Goal: Information Seeking & Learning: Learn about a topic

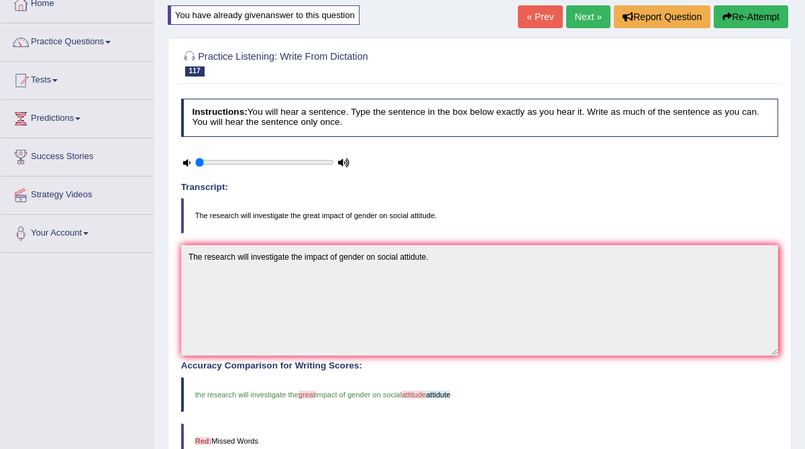
click at [586, 18] on link "Next »" at bounding box center [588, 16] width 44 height 23
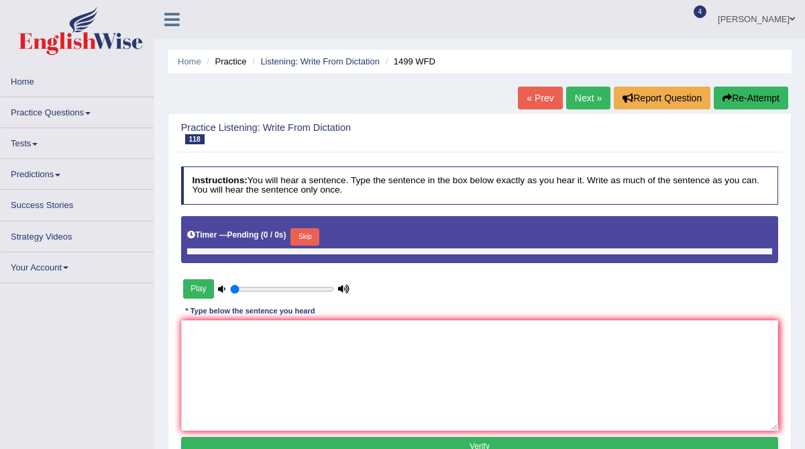
click at [193, 286] on button "Play" at bounding box center [198, 288] width 31 height 19
type input "0.05"
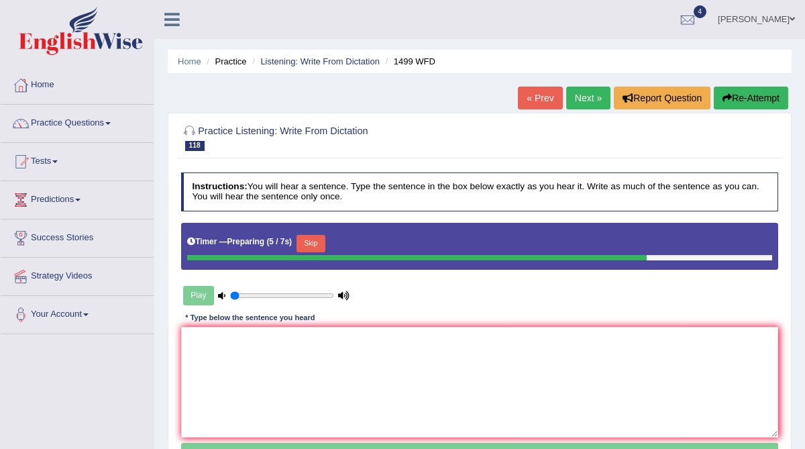
click at [743, 99] on button "Re-Attempt" at bounding box center [751, 98] width 74 height 23
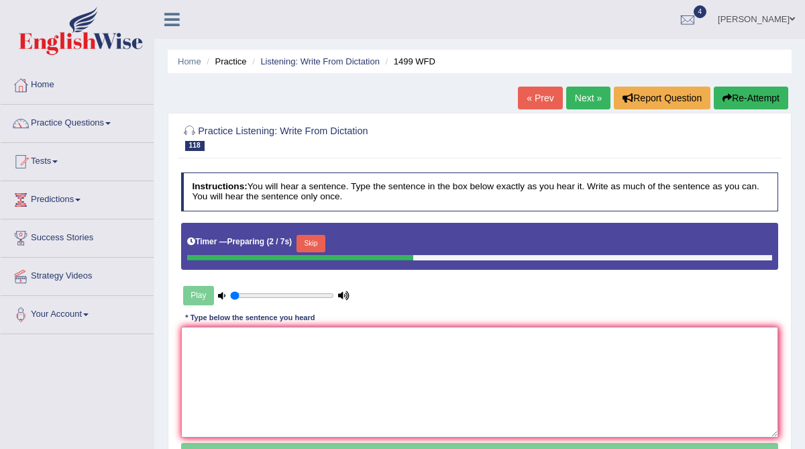
click at [225, 375] on textarea at bounding box center [480, 382] width 598 height 111
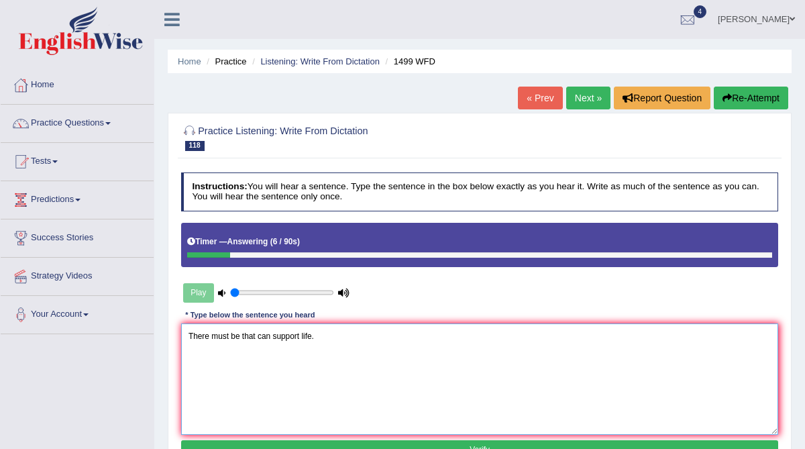
click at [242, 335] on textarea "There must be that can support life." at bounding box center [480, 378] width 598 height 111
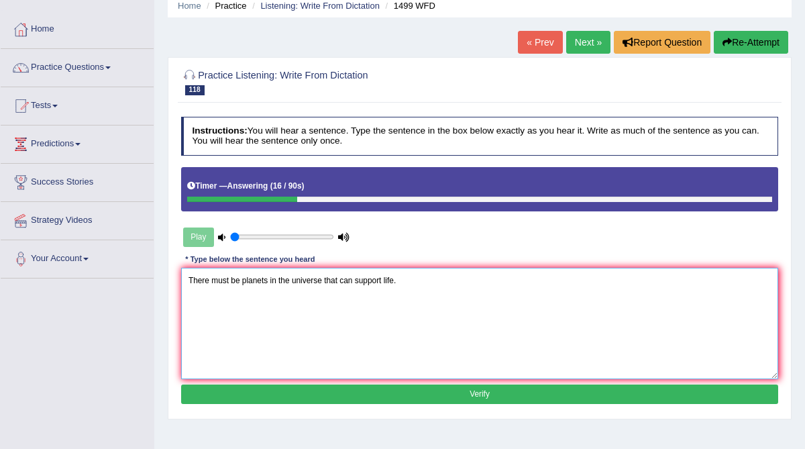
scroll to position [58, 0]
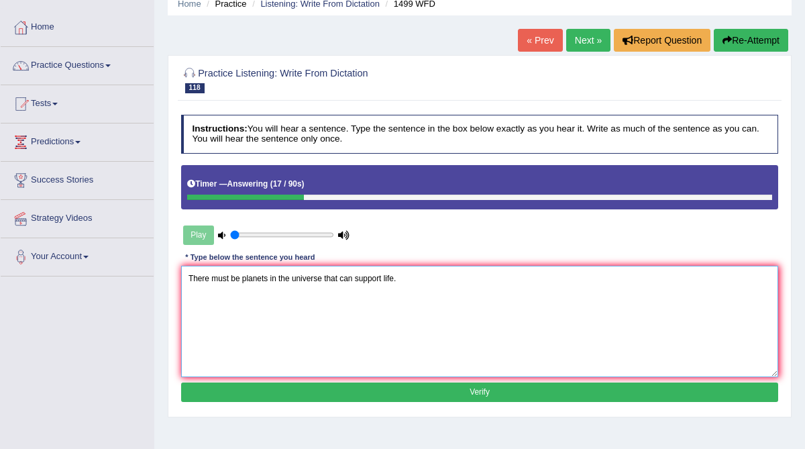
type textarea "There must be planets in the universe that can support life."
click at [331, 386] on button "Verify" at bounding box center [480, 391] width 598 height 19
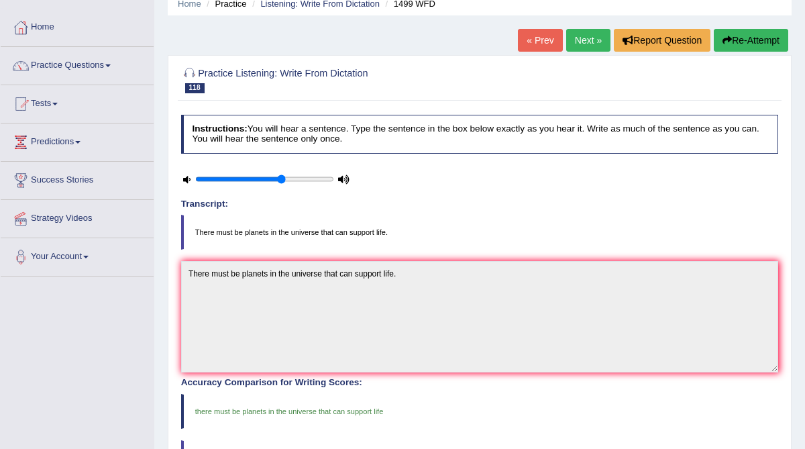
type input "0.65"
drag, startPoint x: 197, startPoint y: 176, endPoint x: 278, endPoint y: 174, distance: 81.2
click at [278, 174] on input "range" at bounding box center [264, 178] width 139 height 9
click at [578, 44] on link "Next »" at bounding box center [588, 40] width 44 height 23
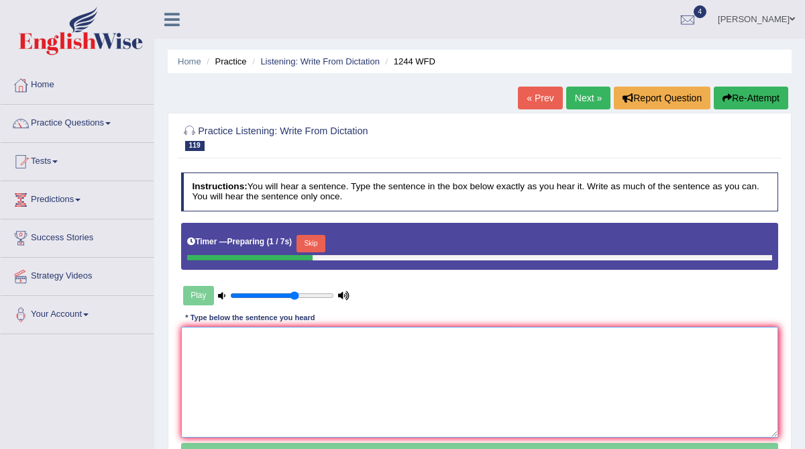
click at [248, 362] on textarea at bounding box center [480, 382] width 598 height 111
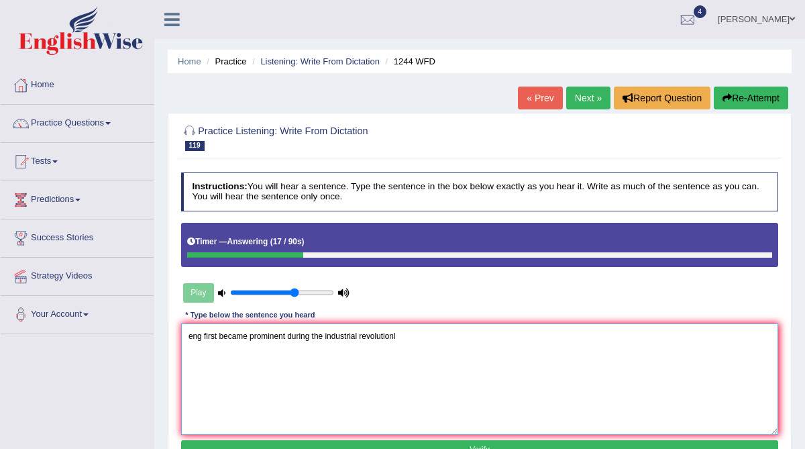
click at [188, 336] on textarea "eng first became prominent during the industrial revolutionl" at bounding box center [480, 378] width 598 height 111
click at [302, 336] on textarea "The mechanical Mechanical eng first became prominent during the industrial revo…" at bounding box center [480, 378] width 598 height 111
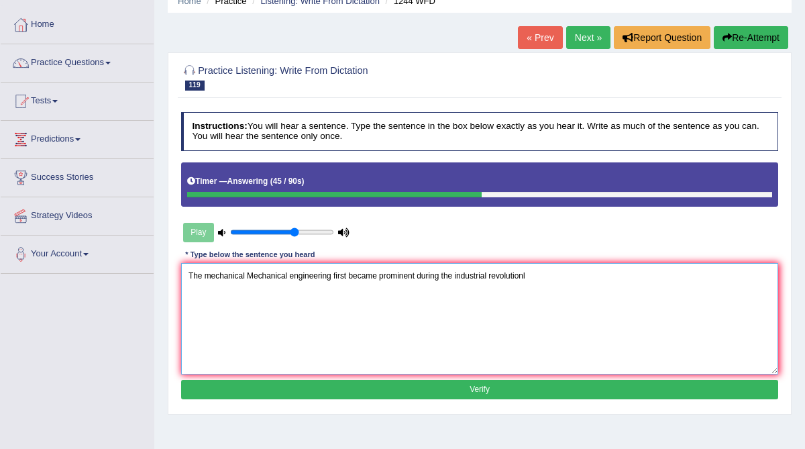
scroll to position [62, 0]
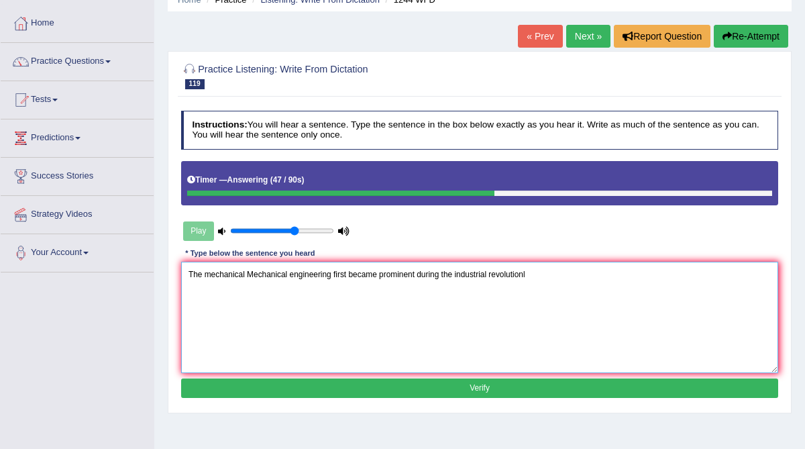
click at [529, 273] on textarea "The mechanical Mechanical engineering first became prominent during the industr…" at bounding box center [480, 317] width 598 height 111
type textarea "The mechanical Mechanical engineering first became prominent during the industr…"
click at [461, 390] on button "Verify" at bounding box center [480, 387] width 598 height 19
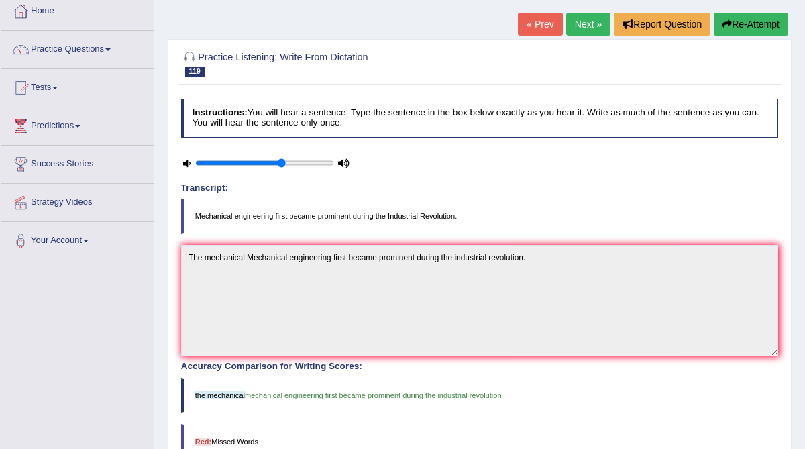
scroll to position [73, 0]
click at [583, 32] on link "Next »" at bounding box center [588, 24] width 44 height 23
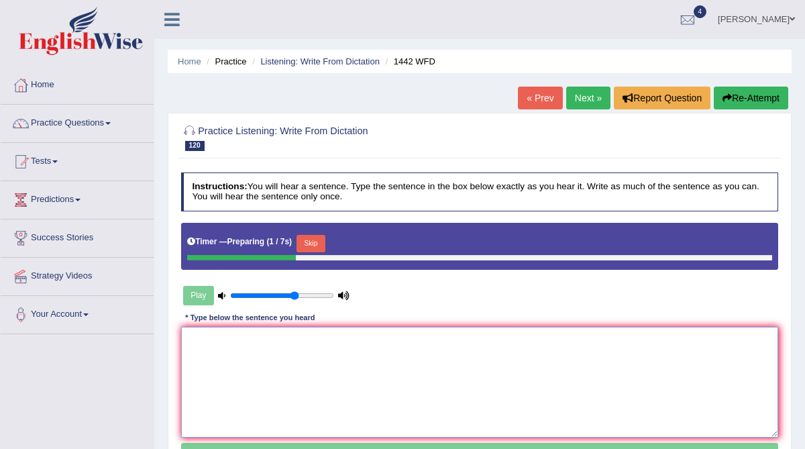
click at [258, 360] on textarea at bounding box center [480, 382] width 598 height 111
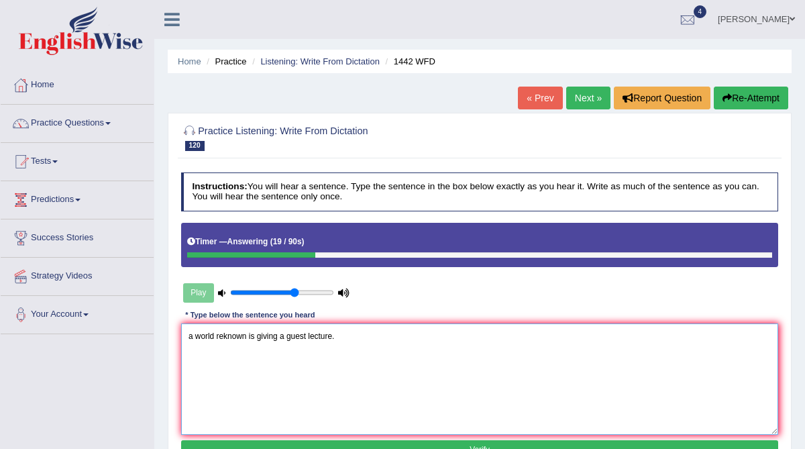
click at [248, 336] on textarea "a world reknown is giving a guest lecture." at bounding box center [480, 378] width 598 height 111
drag, startPoint x: 193, startPoint y: 338, endPoint x: 181, endPoint y: 338, distance: 12.7
click at [181, 338] on textarea "a world reknown of financial management is giving a guest lecture." at bounding box center [480, 378] width 598 height 111
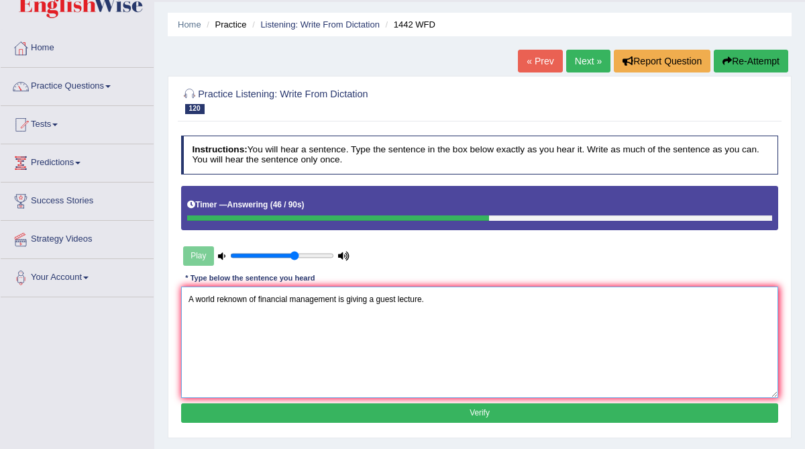
scroll to position [42, 0]
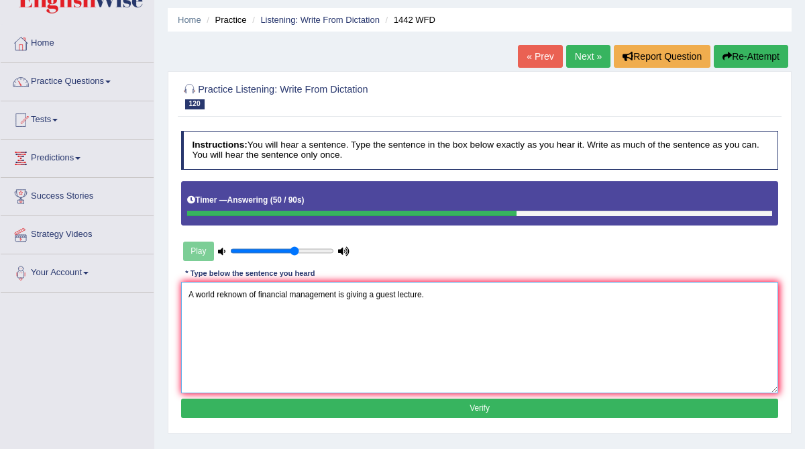
type textarea "A world reknown of financial management is giving a guest lecture."
click at [354, 411] on button "Verify" at bounding box center [480, 408] width 598 height 19
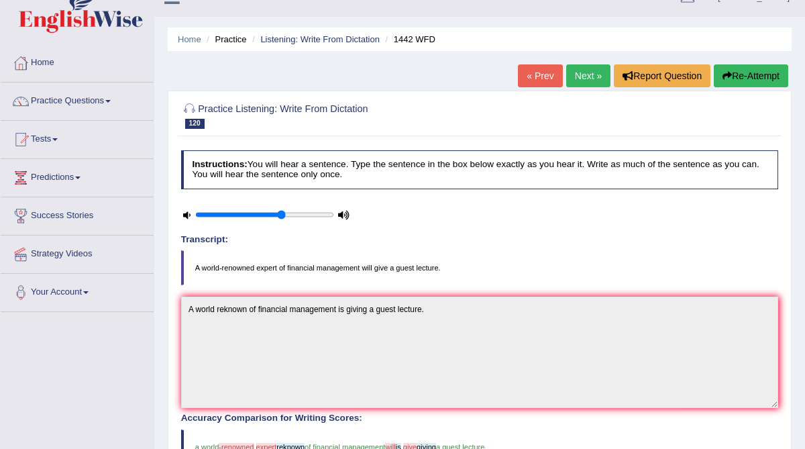
scroll to position [21, 0]
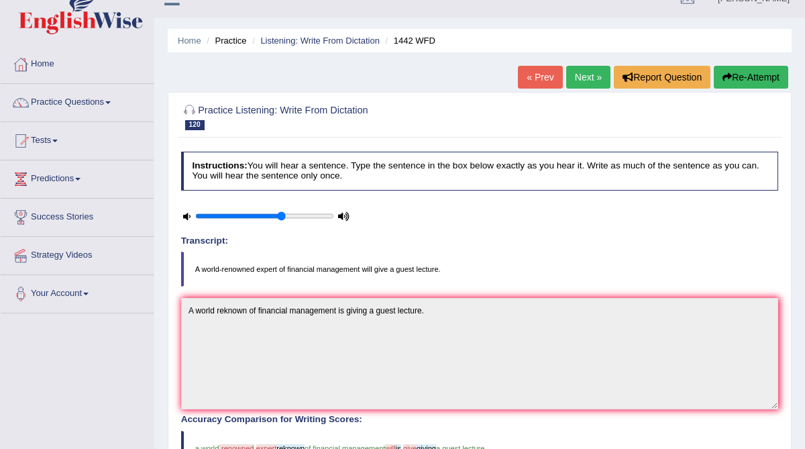
click at [584, 81] on link "Next »" at bounding box center [588, 77] width 44 height 23
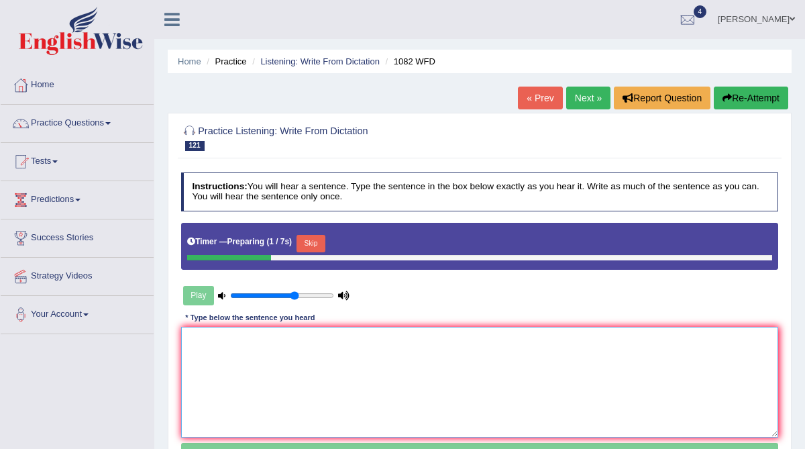
click at [240, 359] on textarea at bounding box center [480, 382] width 598 height 111
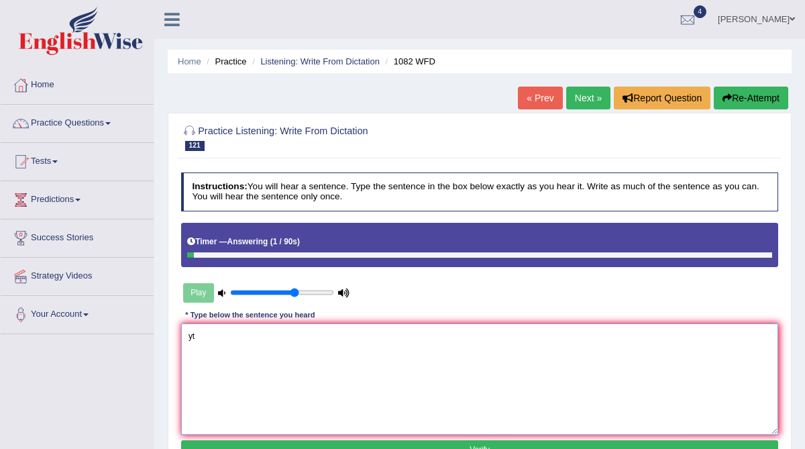
type textarea "y"
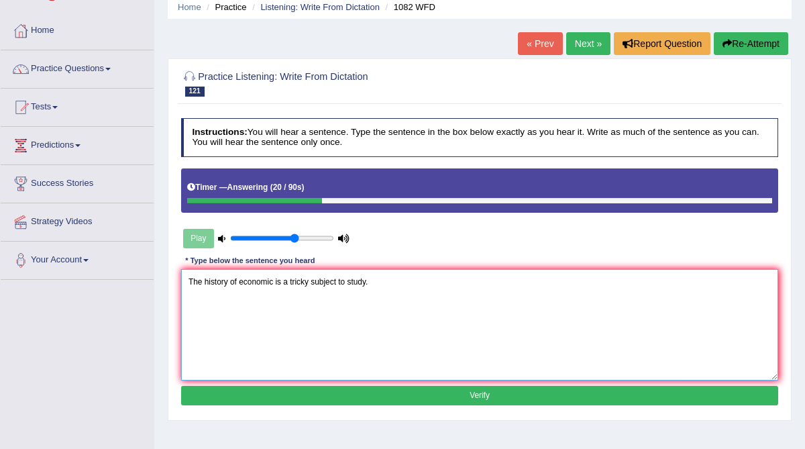
scroll to position [60, 0]
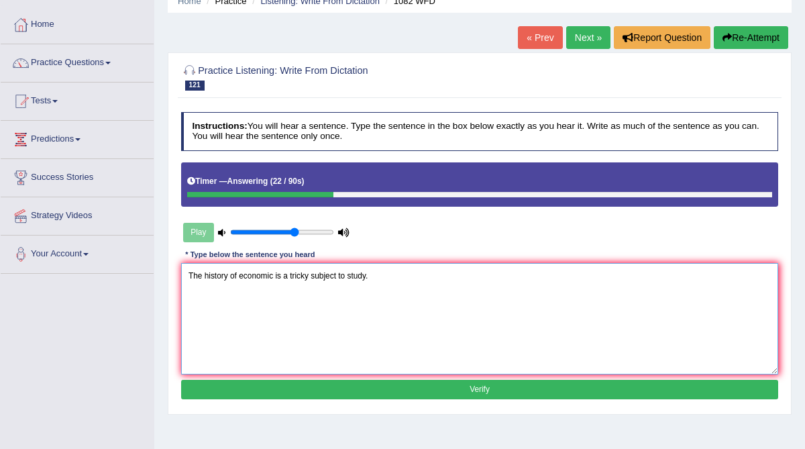
type textarea "The history of economic is a tricky subject to study."
click at [244, 380] on button "Verify" at bounding box center [480, 389] width 598 height 19
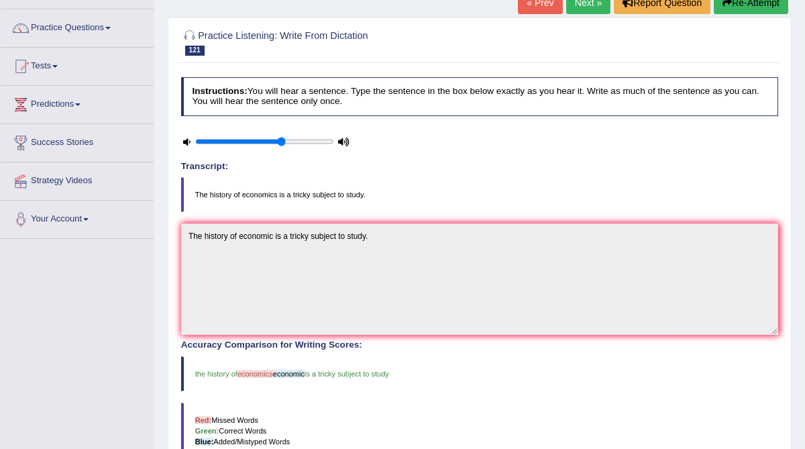
scroll to position [89, 0]
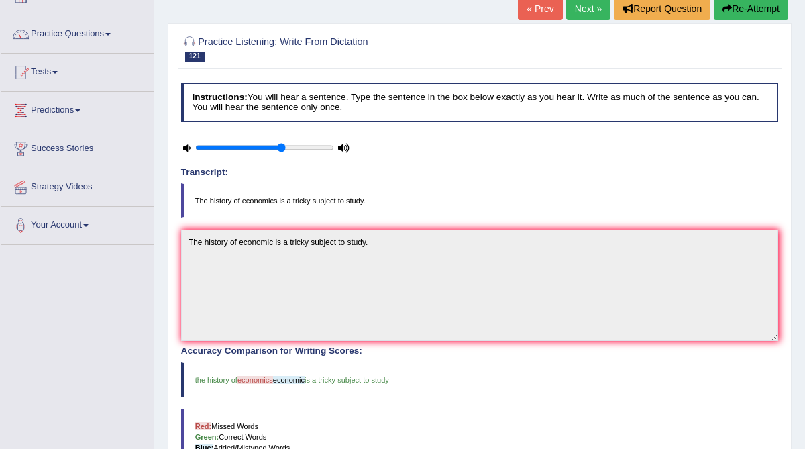
click at [584, 15] on link "Next »" at bounding box center [588, 8] width 44 height 23
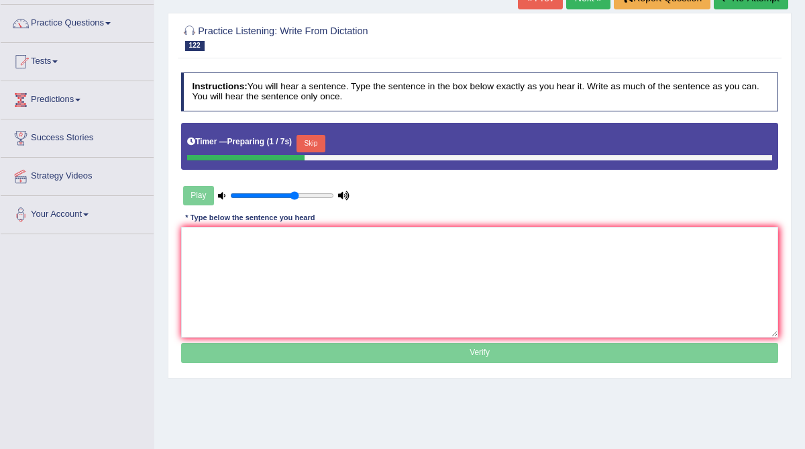
scroll to position [111, 0]
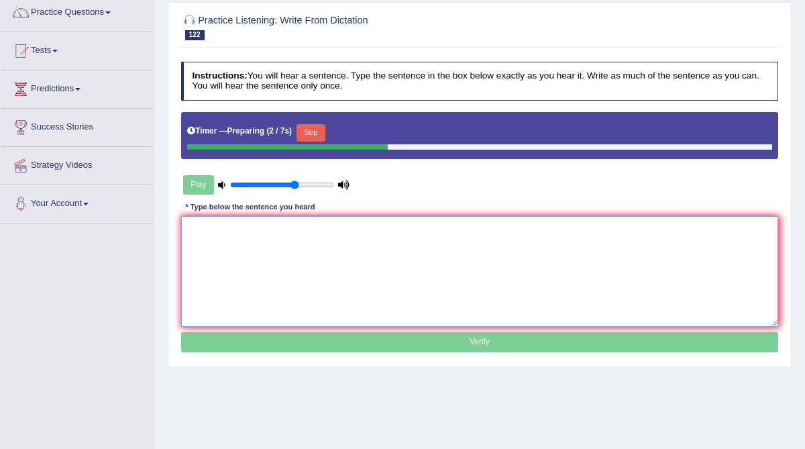
click at [247, 272] on textarea at bounding box center [480, 271] width 598 height 111
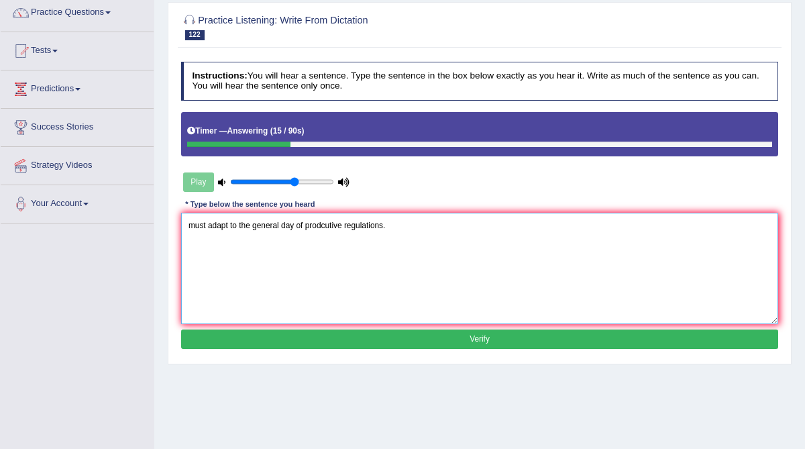
click at [187, 227] on textarea "must adapt to the general day of prodcutive regulations." at bounding box center [480, 268] width 598 height 111
drag, startPoint x: 348, startPoint y: 226, endPoint x: 339, endPoint y: 223, distance: 10.0
click at [339, 223] on textarea "This business must adapt to the general day of prodcutive regulations." at bounding box center [480, 268] width 598 height 111
type textarea "This business must adapt to the general deal of prodcutive regulations."
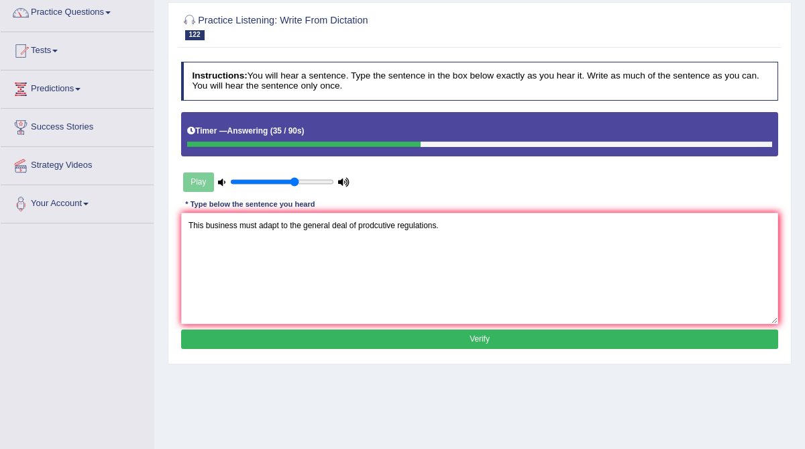
click at [383, 332] on button "Verify" at bounding box center [480, 338] width 598 height 19
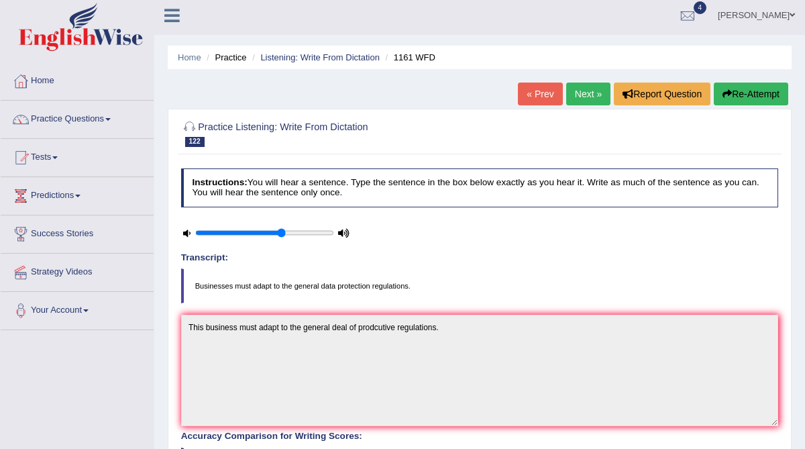
scroll to position [1, 0]
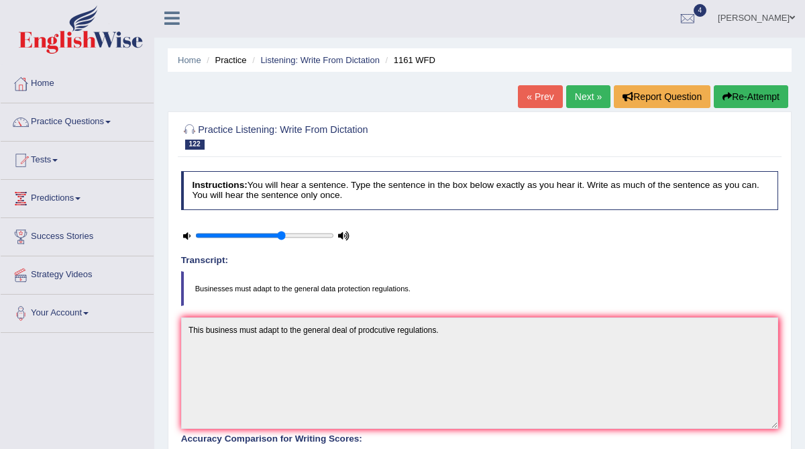
click at [583, 95] on link "Next »" at bounding box center [588, 96] width 44 height 23
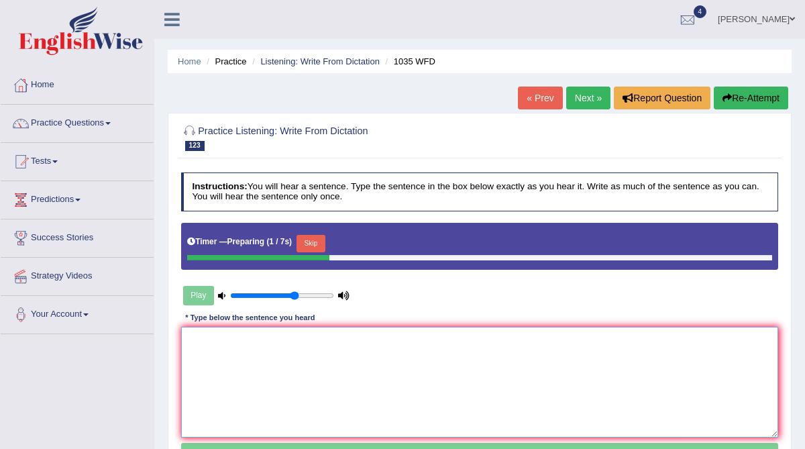
click at [225, 352] on textarea at bounding box center [480, 382] width 598 height 111
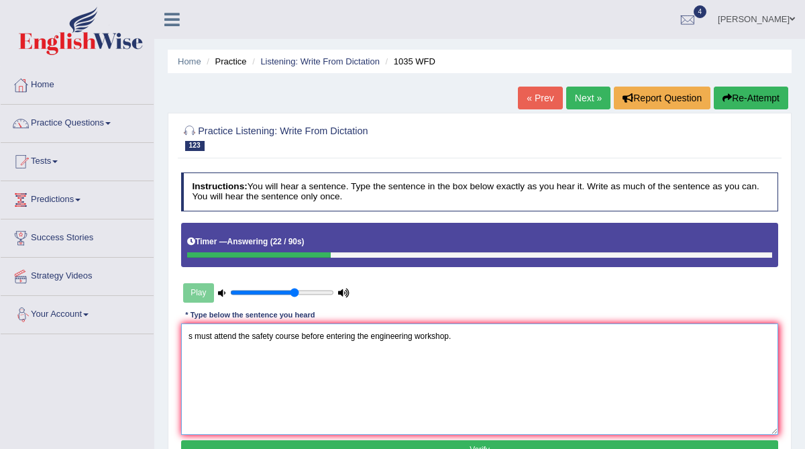
click at [189, 335] on textarea "s must attend the safety course before entering the engineering workshop." at bounding box center [480, 378] width 598 height 111
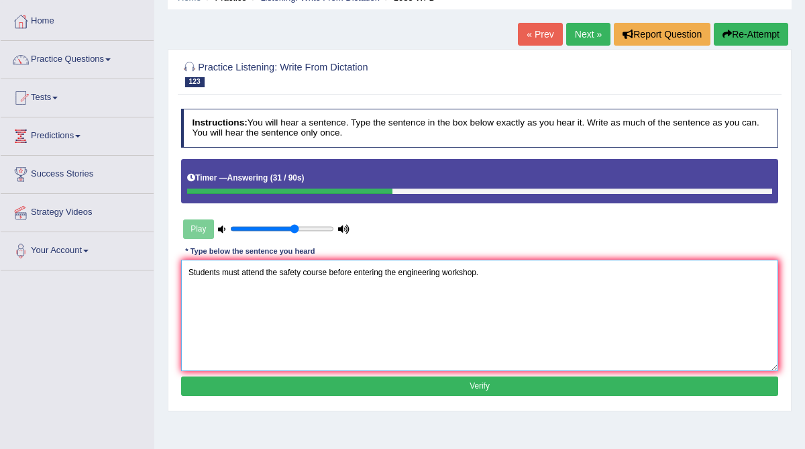
scroll to position [64, 0]
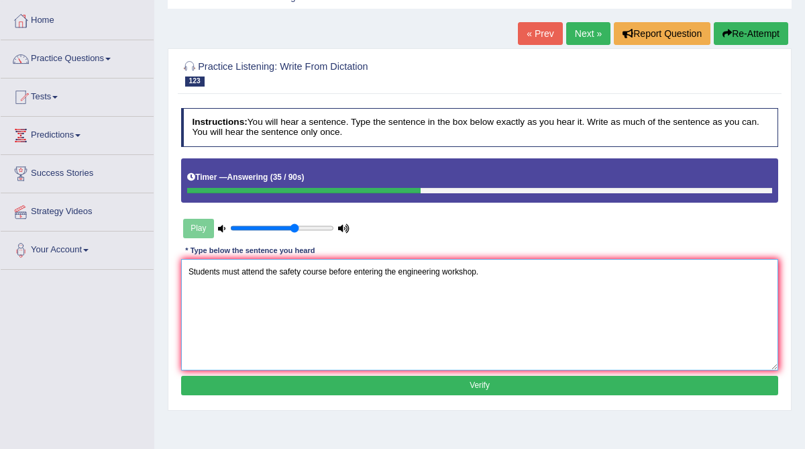
click at [479, 272] on textarea "Students must attend the safety course before entering the engineering workshop." at bounding box center [480, 314] width 598 height 111
type textarea "Students must attend the safety course before entering the engineering workshop."
click at [373, 386] on button "Verify" at bounding box center [480, 385] width 598 height 19
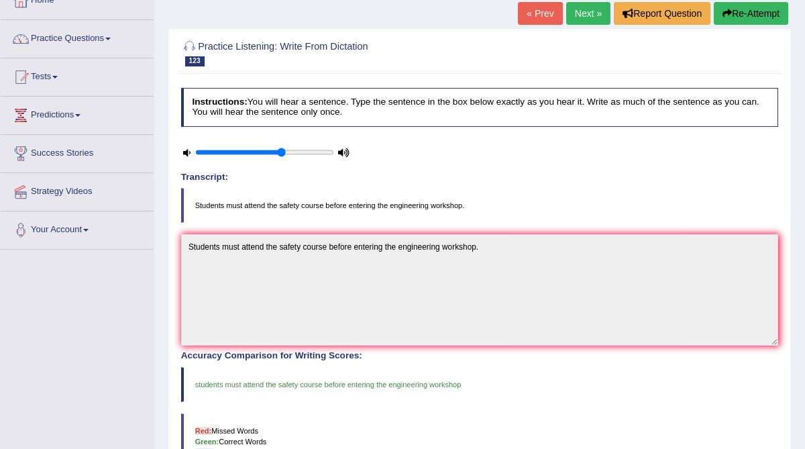
scroll to position [84, 0]
click at [584, 12] on link "Next »" at bounding box center [588, 14] width 44 height 23
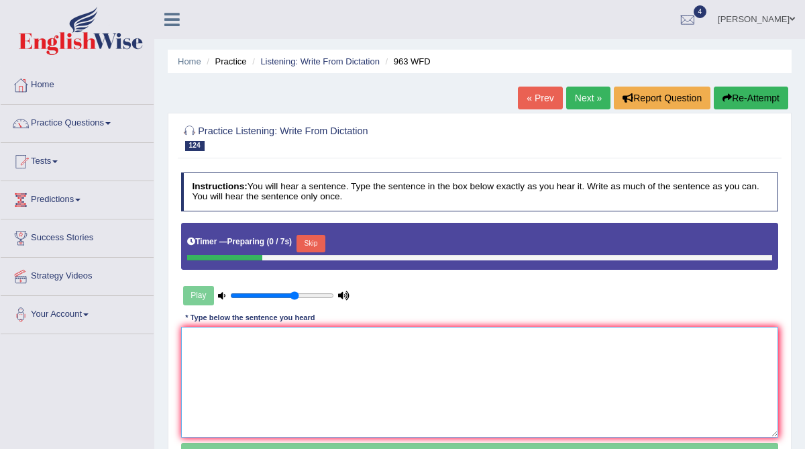
click at [317, 357] on textarea at bounding box center [480, 382] width 598 height 111
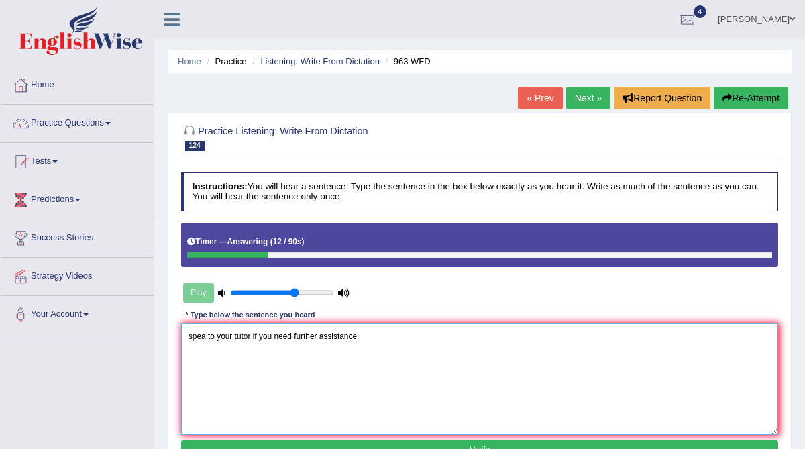
drag, startPoint x: 207, startPoint y: 336, endPoint x: 174, endPoint y: 336, distance: 33.6
click at [173, 336] on div "Practice Listening: Write From Dictation 124 963 WFD Instructions: You will hea…" at bounding box center [480, 294] width 624 height 362
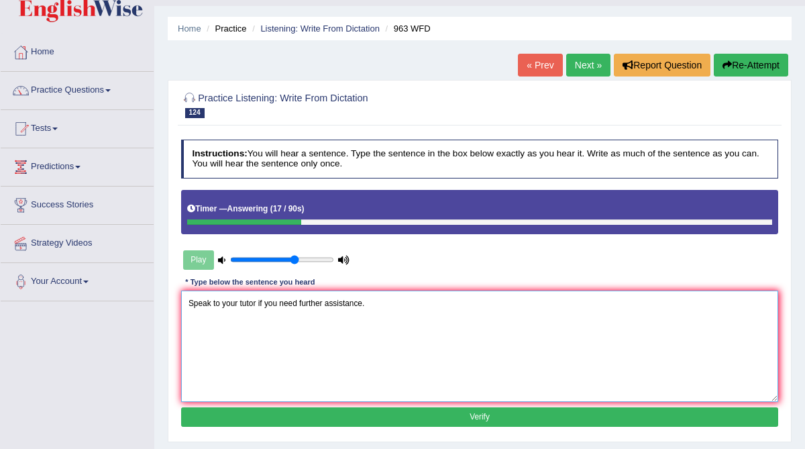
scroll to position [52, 0]
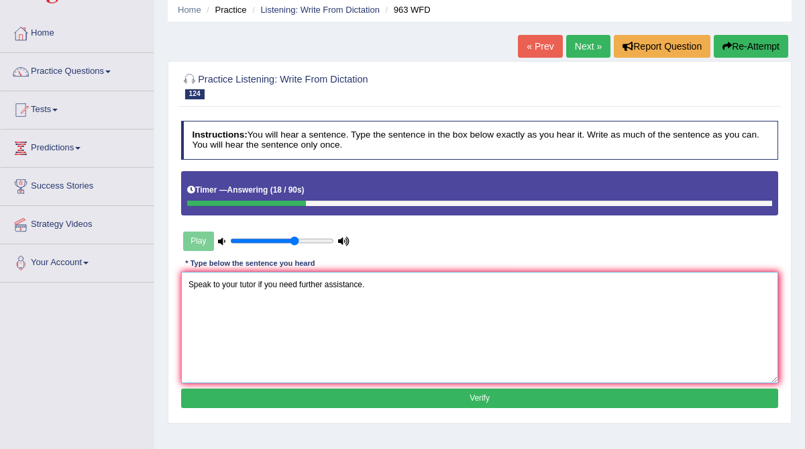
type textarea "Speak to your tutor if you need further assistance."
click at [313, 399] on button "Verify" at bounding box center [480, 398] width 598 height 19
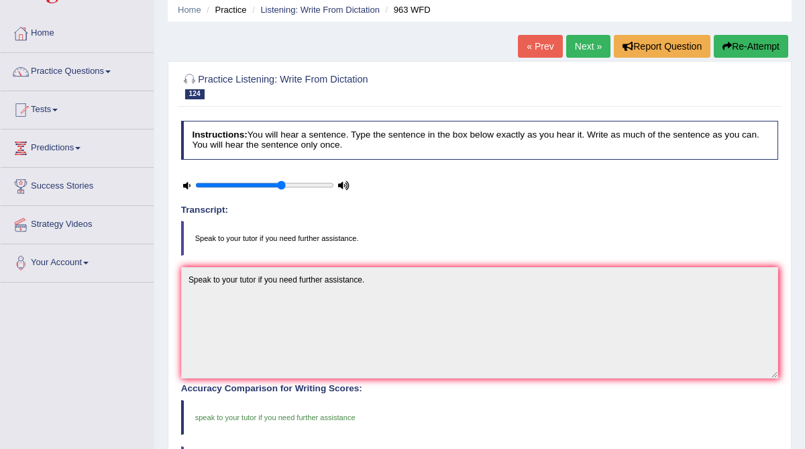
click at [584, 50] on link "Next »" at bounding box center [588, 46] width 44 height 23
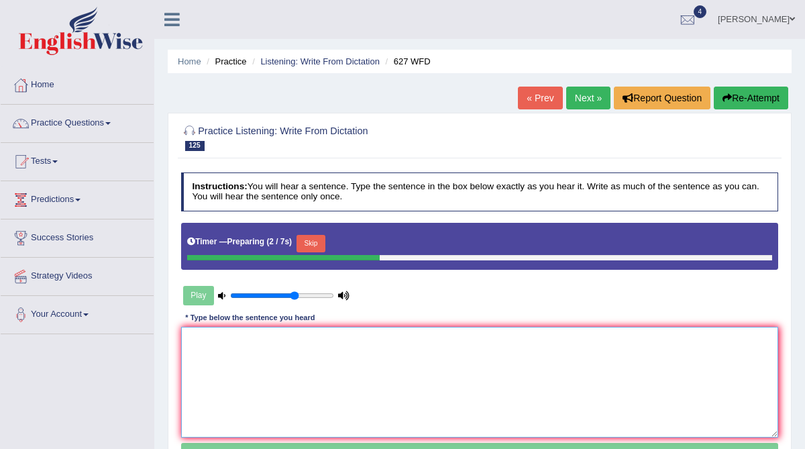
click at [254, 384] on textarea at bounding box center [480, 382] width 598 height 111
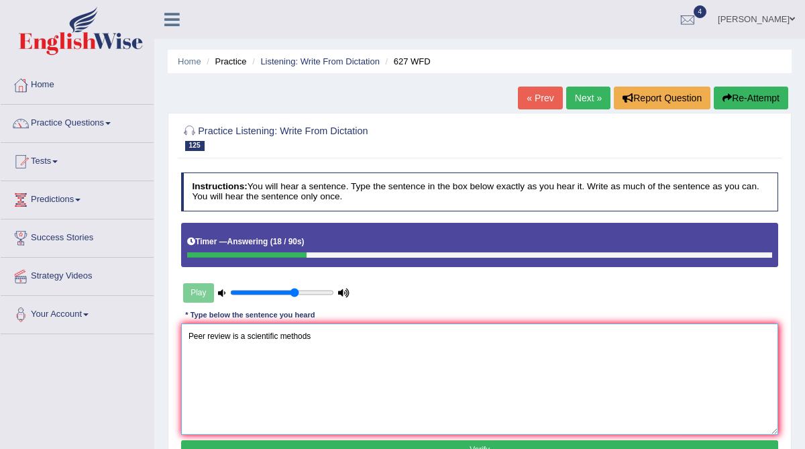
click at [244, 338] on textarea "Peer review is a scientific methods" at bounding box center [480, 378] width 598 height 111
click at [359, 337] on textarea "Peer review is an essential of scientific methods" at bounding box center [480, 378] width 598 height 111
click at [285, 336] on textarea "Peer review is an essential of scientific methods." at bounding box center [480, 378] width 598 height 111
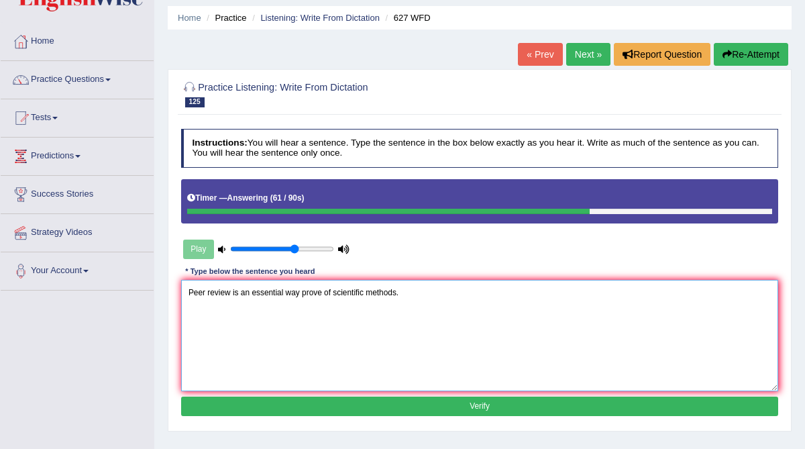
scroll to position [46, 0]
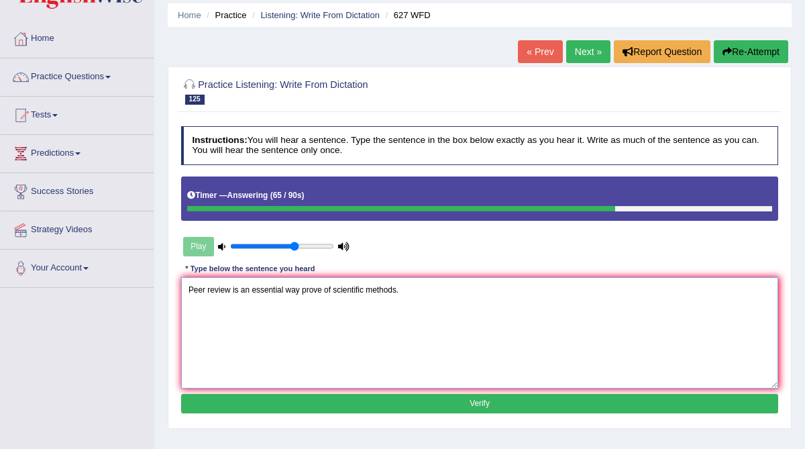
click at [397, 289] on textarea "Peer review is an essential way prove of scientific methods." at bounding box center [480, 332] width 598 height 111
type textarea "Peer review is an essential way prove of scientific methods method."
click at [390, 399] on button "Verify" at bounding box center [480, 403] width 598 height 19
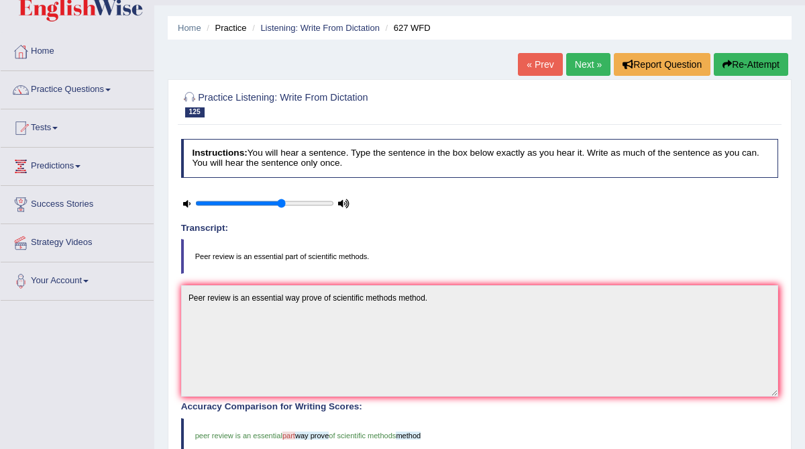
scroll to position [32, 0]
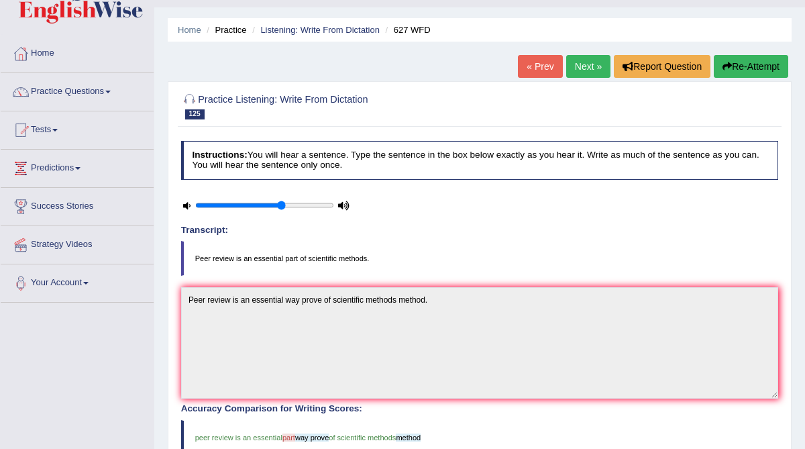
click at [577, 68] on link "Next »" at bounding box center [588, 66] width 44 height 23
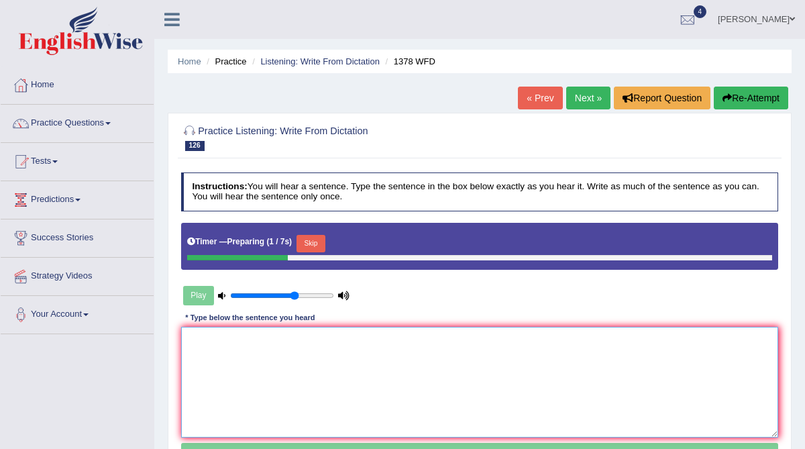
click at [330, 342] on textarea at bounding box center [480, 382] width 598 height 111
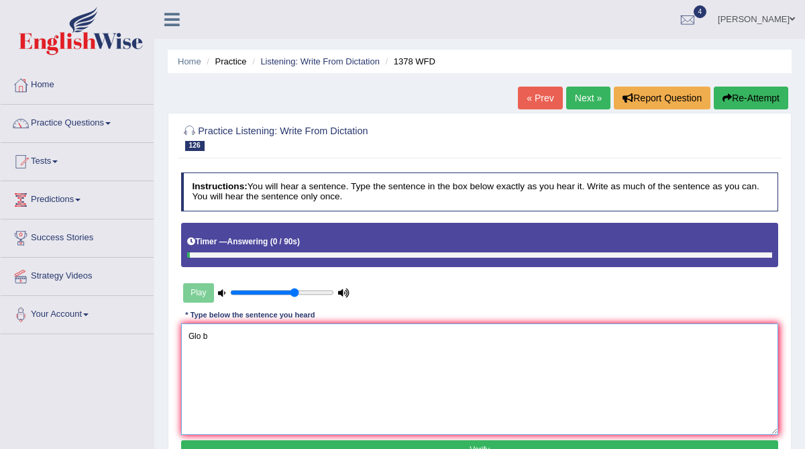
click at [323, 327] on textarea "Glo b" at bounding box center [480, 378] width 598 height 111
click at [202, 336] on textarea "Glo thanks to social media." at bounding box center [480, 378] width 598 height 111
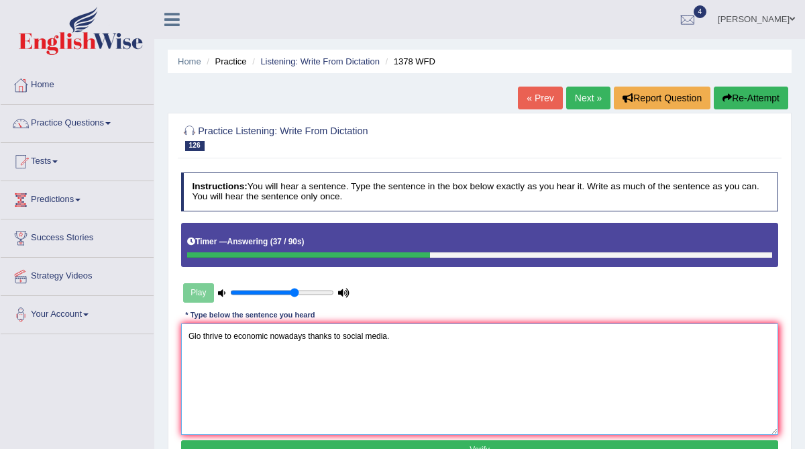
click at [200, 335] on textarea "Glo thrive to economic nowadays thanks to social media." at bounding box center [480, 378] width 598 height 111
click at [342, 334] on textarea "Global meetings media thrive to economic nowadays thanks to social media." at bounding box center [480, 378] width 598 height 111
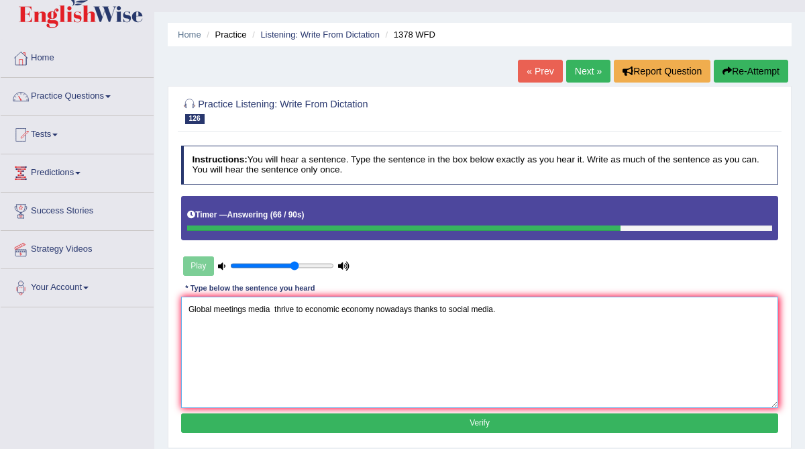
scroll to position [55, 0]
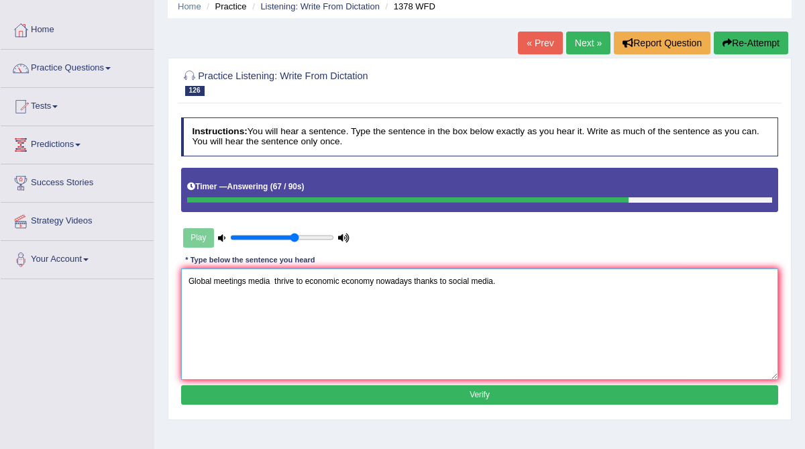
type textarea "Global meetings media thrive to economic economy nowadays thanks to social medi…"
click at [370, 392] on button "Verify" at bounding box center [480, 394] width 598 height 19
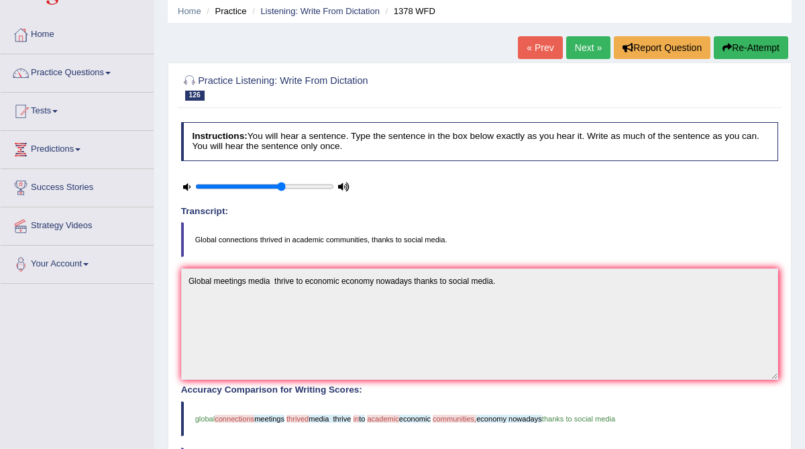
scroll to position [48, 0]
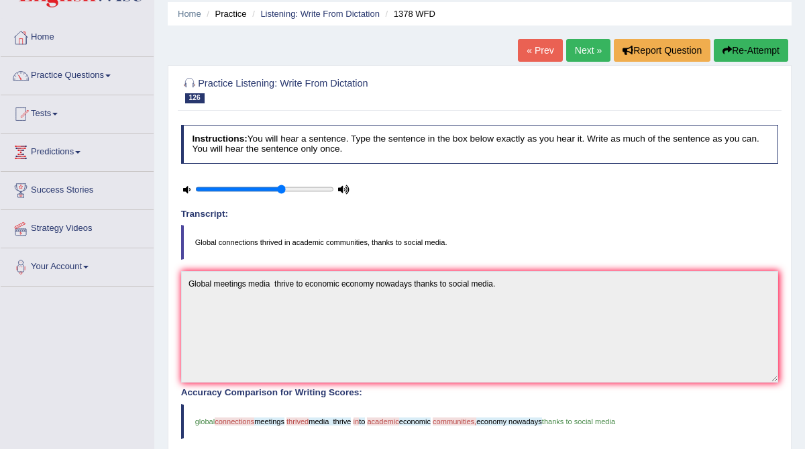
click at [754, 46] on button "Re-Attempt" at bounding box center [751, 50] width 74 height 23
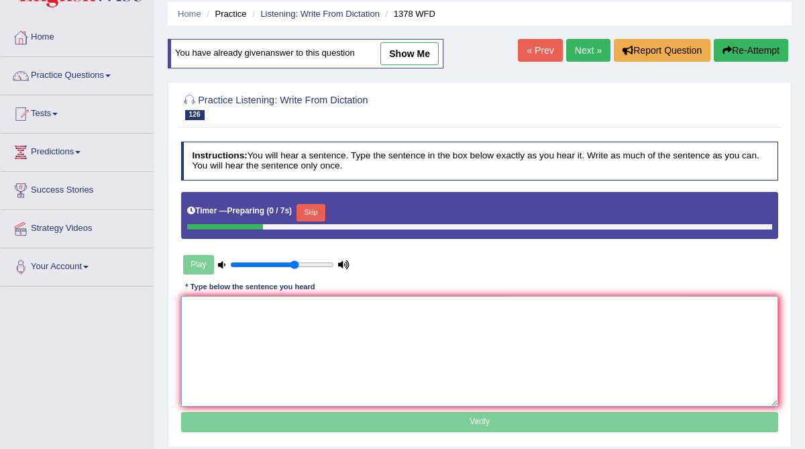
click at [272, 325] on textarea at bounding box center [480, 351] width 598 height 111
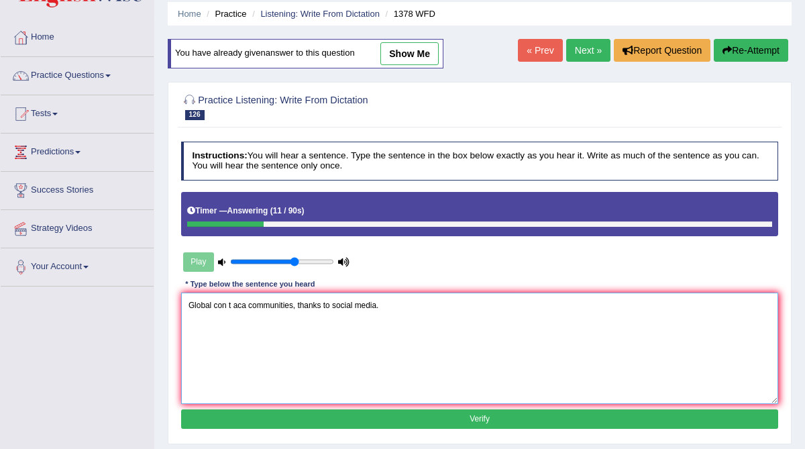
click at [227, 306] on textarea "Global con t aca communities, thanks to social media." at bounding box center [480, 348] width 598 height 111
click at [263, 307] on textarea "Global connecitons t aca communities, thanks to social media." at bounding box center [480, 348] width 598 height 111
click at [299, 305] on textarea "Global connecitons thrived aca communities, thanks to social media." at bounding box center [480, 348] width 598 height 111
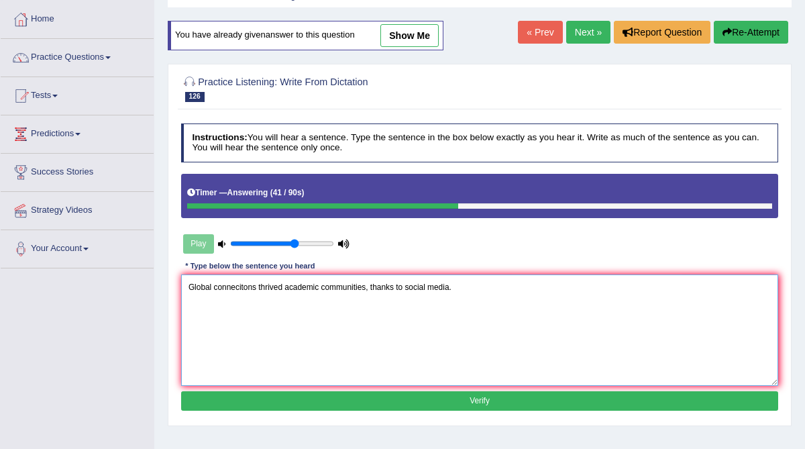
scroll to position [69, 0]
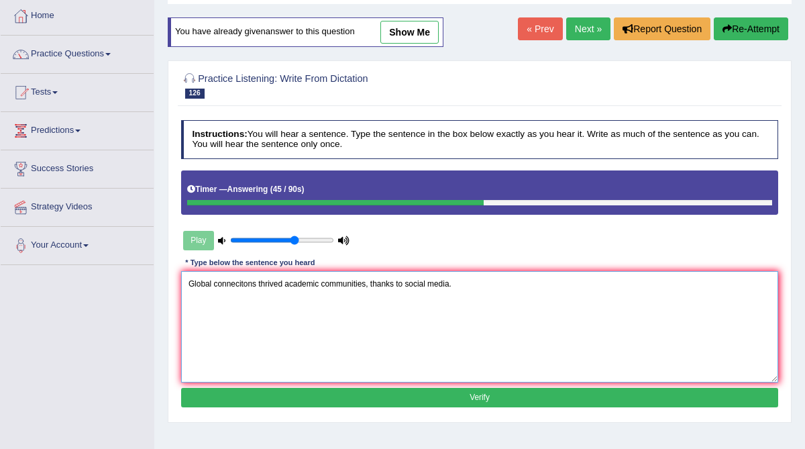
drag, startPoint x: 256, startPoint y: 283, endPoint x: 236, endPoint y: 283, distance: 20.1
click at [236, 283] on textarea "Global connecitons thrived academic communities, thanks to social media." at bounding box center [480, 326] width 598 height 111
click at [286, 283] on textarea "Global connections thrived academic communities, thanks to social media." at bounding box center [480, 326] width 598 height 111
type textarea "Global connections thrived to academic communities, thanks to social media."
click at [337, 394] on button "Verify" at bounding box center [480, 397] width 598 height 19
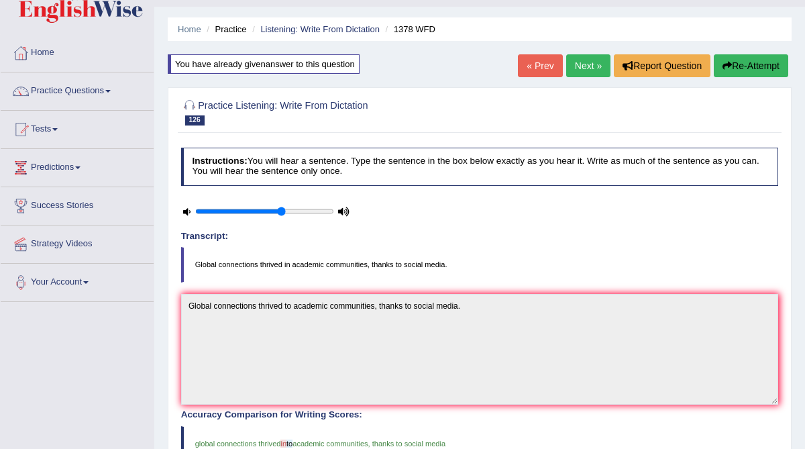
scroll to position [26, 0]
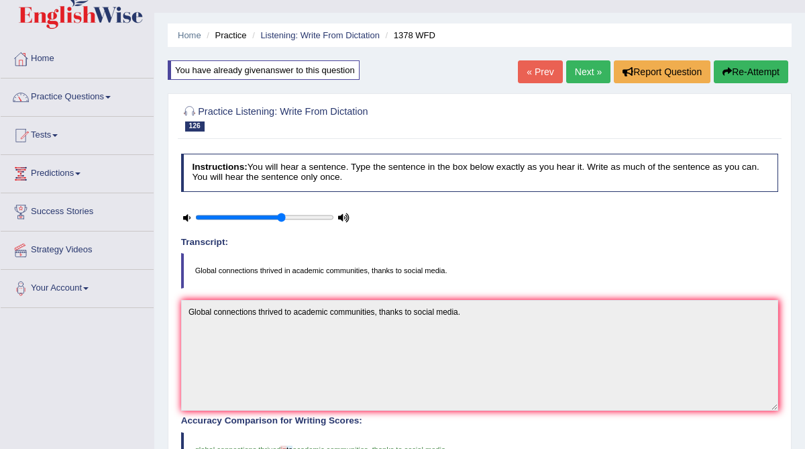
click at [582, 71] on link "Next »" at bounding box center [588, 71] width 44 height 23
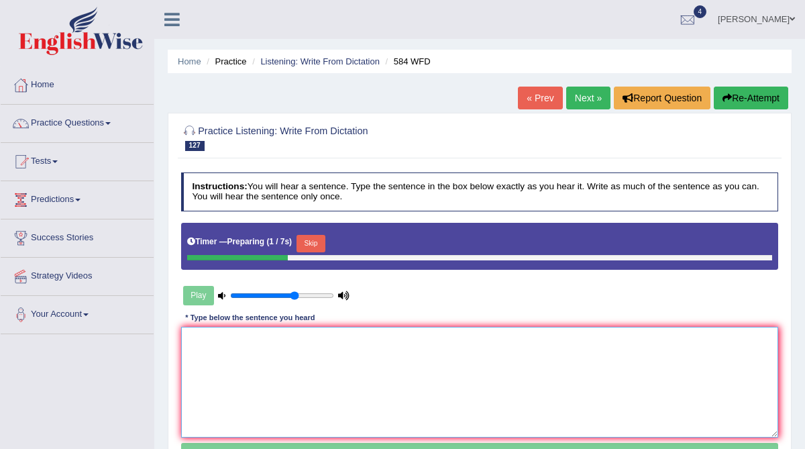
click at [283, 365] on textarea at bounding box center [480, 382] width 598 height 111
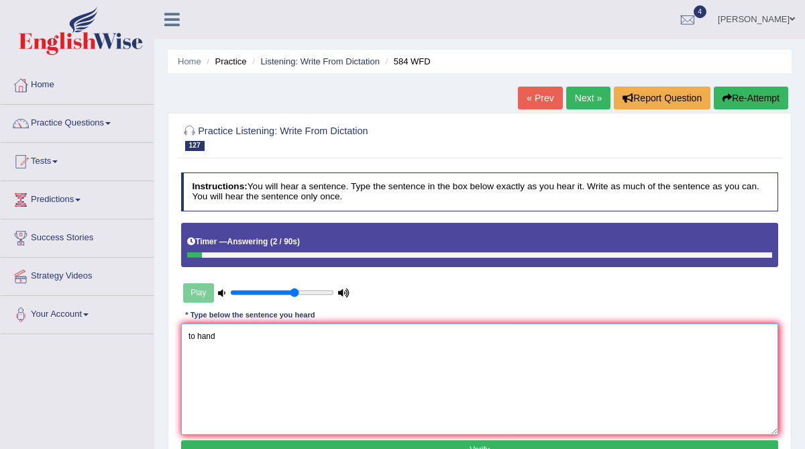
click at [187, 336] on textarea "to hand" at bounding box center [480, 378] width 598 height 111
click at [262, 341] on textarea "You need to hand" at bounding box center [480, 378] width 598 height 111
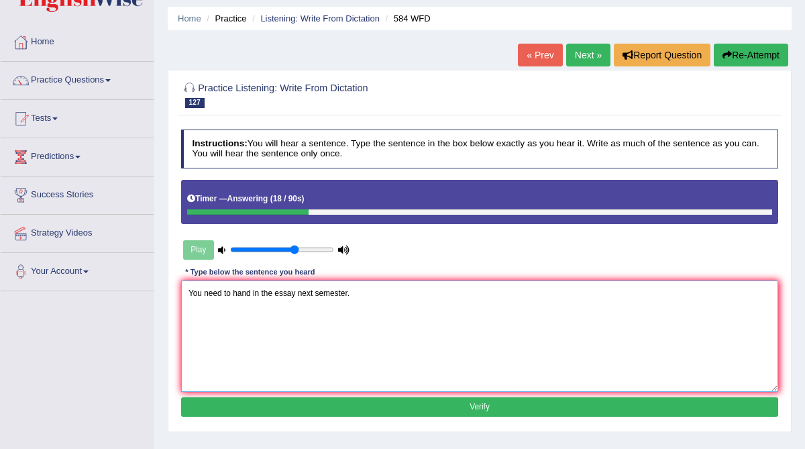
scroll to position [45, 0]
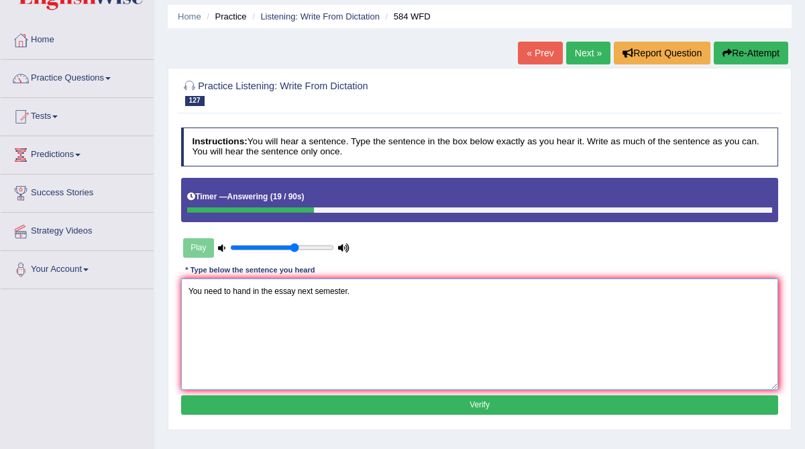
type textarea "You need to hand in the essay next semester."
click at [276, 403] on button "Verify" at bounding box center [480, 404] width 598 height 19
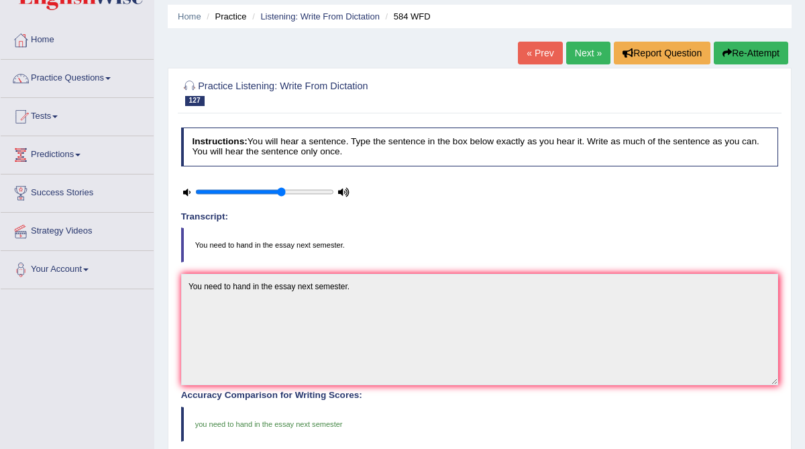
click at [579, 58] on link "Next »" at bounding box center [588, 53] width 44 height 23
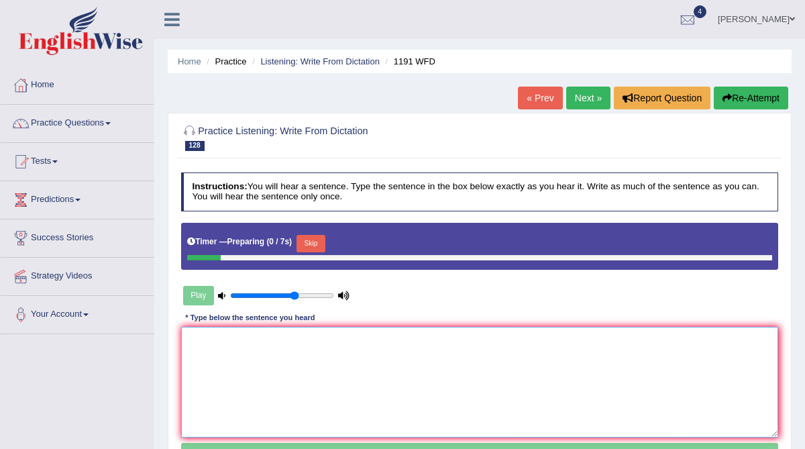
click at [286, 366] on textarea at bounding box center [480, 382] width 598 height 111
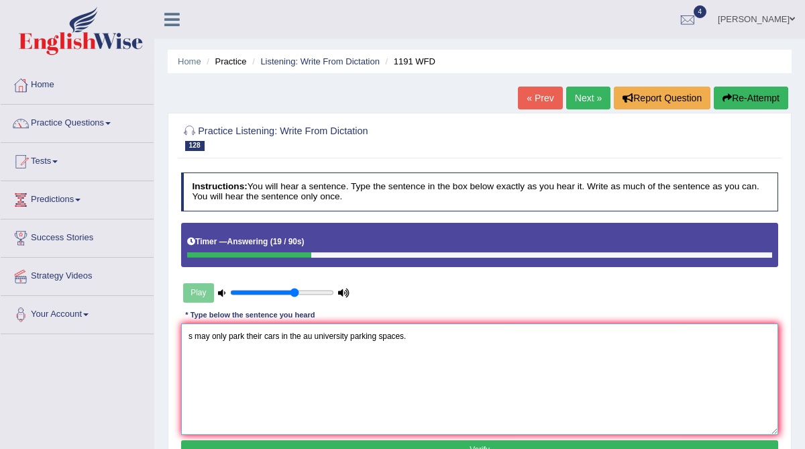
click at [313, 337] on textarea "s may only park their cars in the au university parking spaces." at bounding box center [480, 378] width 598 height 111
click at [187, 334] on textarea "s may only park their cars in the authorised university parking spaces." at bounding box center [480, 378] width 598 height 111
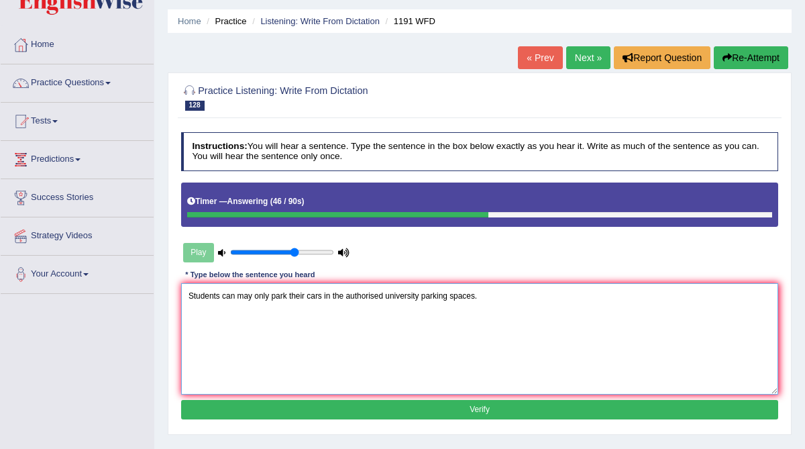
scroll to position [45, 0]
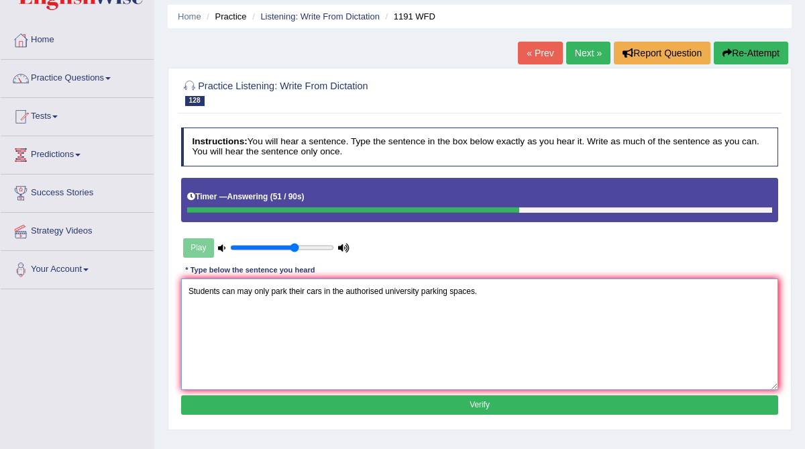
type textarea "Students can may only park their cars in the authorised university parking spac…"
click at [377, 401] on button "Verify" at bounding box center [480, 404] width 598 height 19
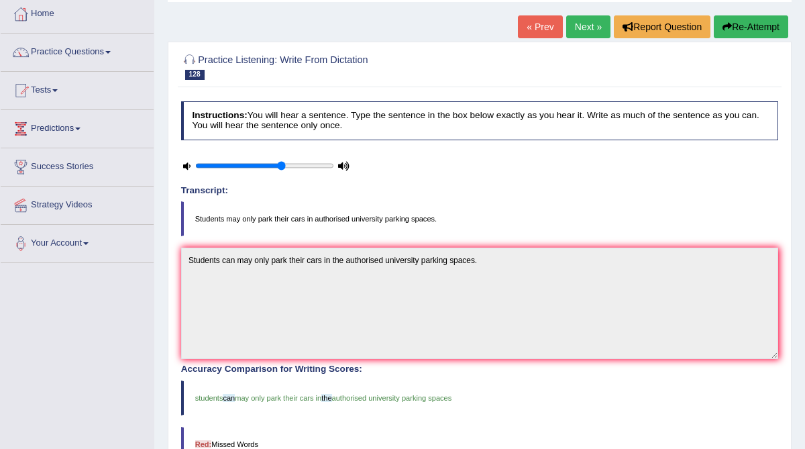
scroll to position [64, 0]
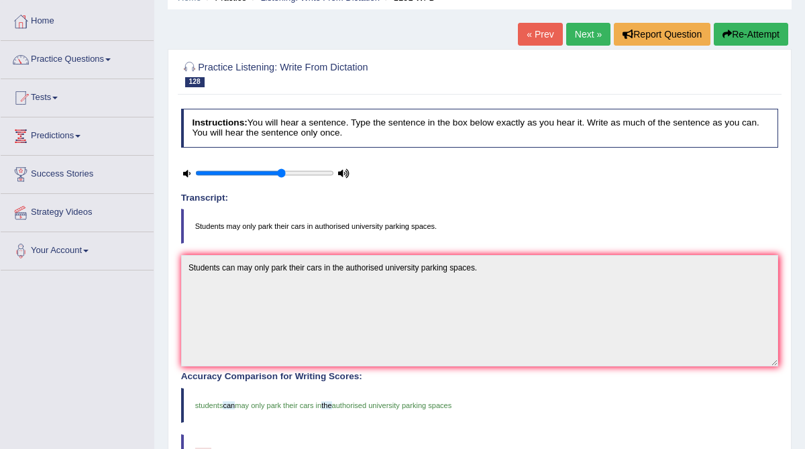
click at [572, 34] on link "Next »" at bounding box center [588, 34] width 44 height 23
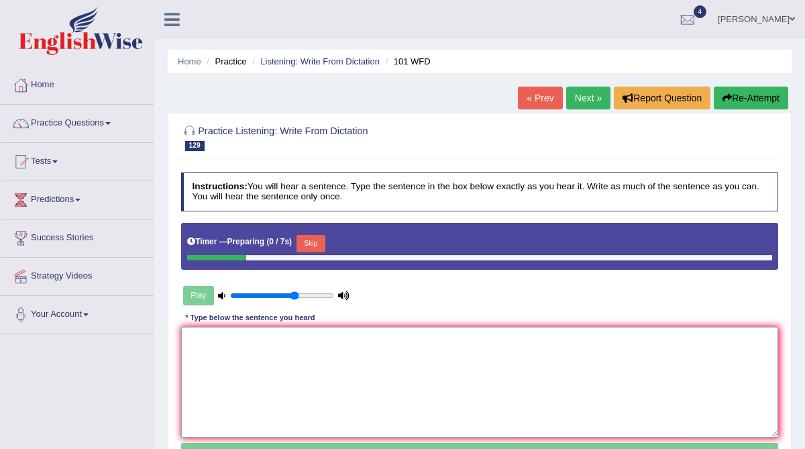
click at [254, 358] on textarea at bounding box center [480, 382] width 598 height 111
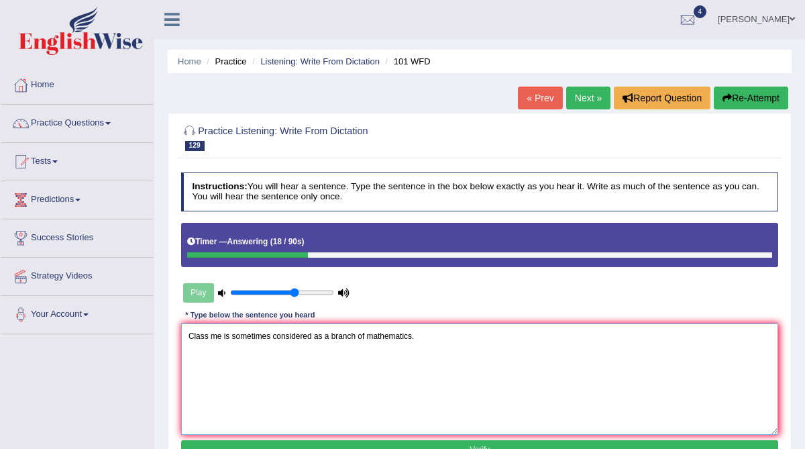
click at [208, 334] on textarea "Class me is sometimes considered as a branch of mathematics." at bounding box center [480, 378] width 598 height 111
click at [234, 335] on textarea "Classical me is sometimes considered as a branch of mathematics." at bounding box center [480, 378] width 598 height 111
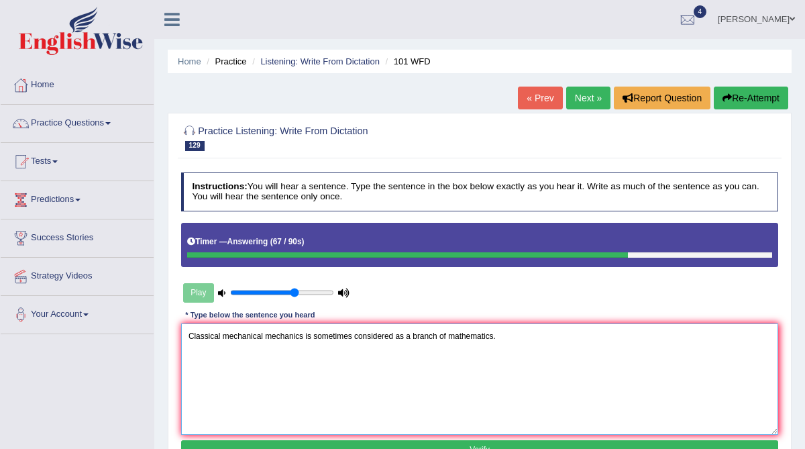
click at [222, 335] on textarea "Classical mechanical mechanics is sometimes considered as a branch of mathemati…" at bounding box center [480, 378] width 598 height 111
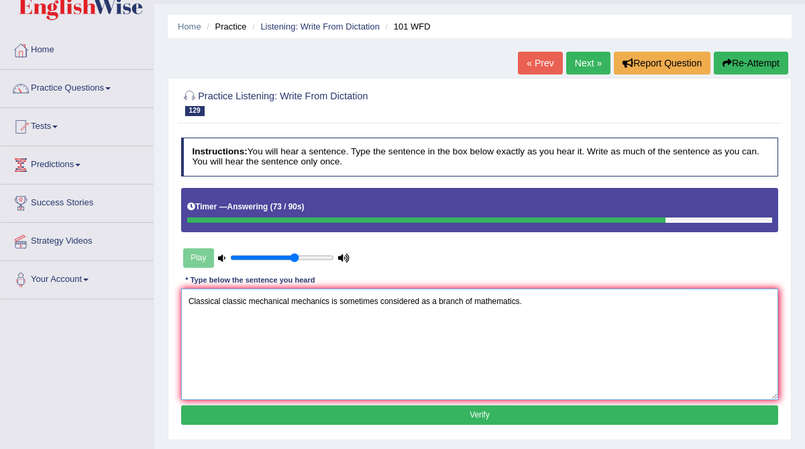
scroll to position [40, 0]
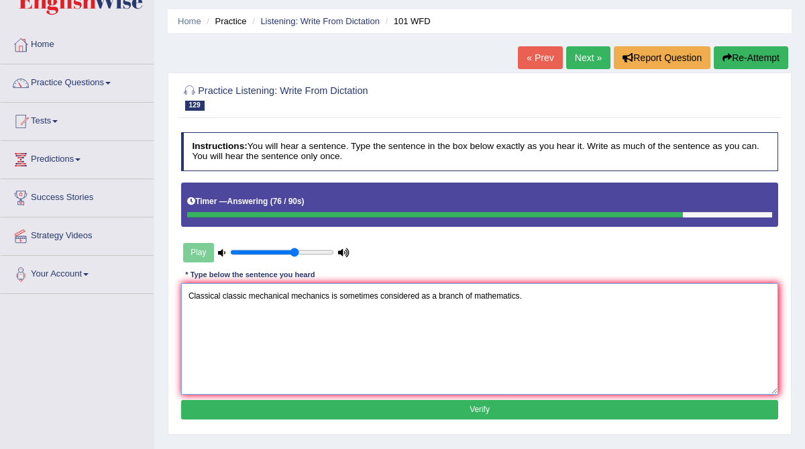
type textarea "Classical classic mechanical mechanics is sometimes considered as a branch of m…"
click at [312, 409] on button "Verify" at bounding box center [480, 409] width 598 height 19
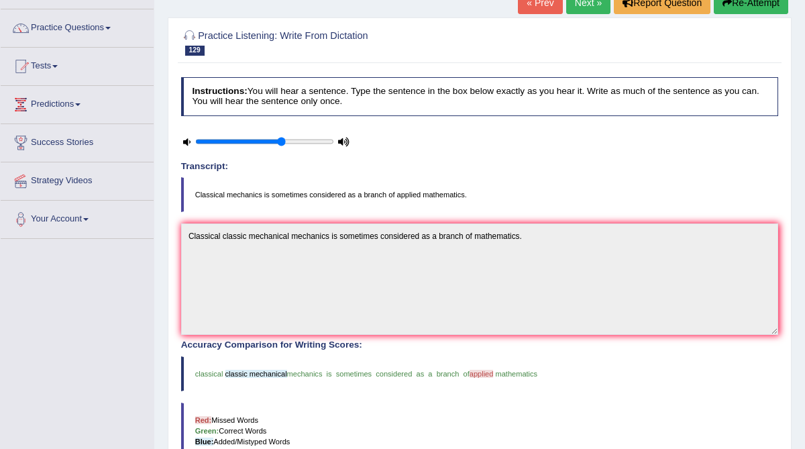
scroll to position [84, 0]
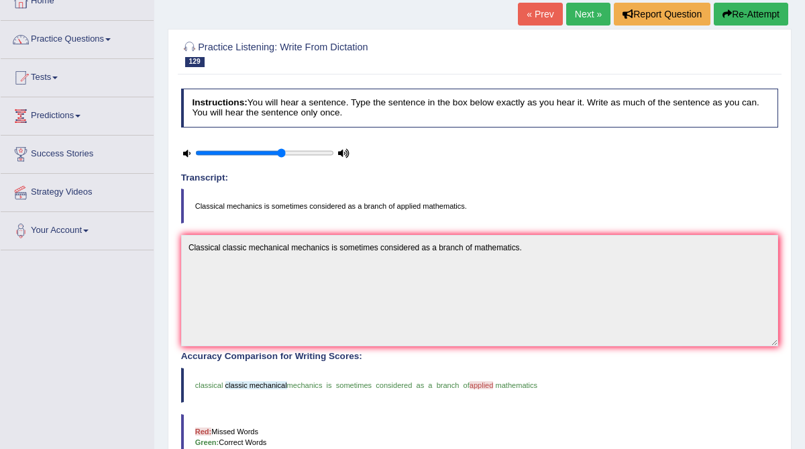
click at [565, 68] on div at bounding box center [480, 53] width 598 height 35
click at [586, 21] on link "Next »" at bounding box center [588, 14] width 44 height 23
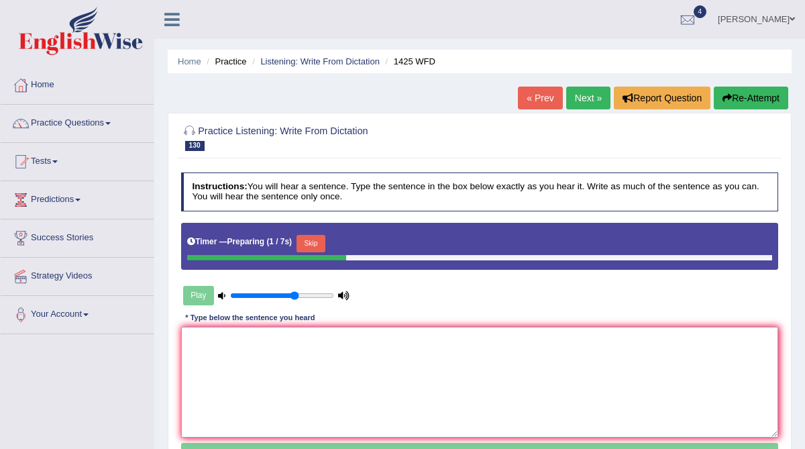
click at [350, 352] on textarea at bounding box center [480, 382] width 598 height 111
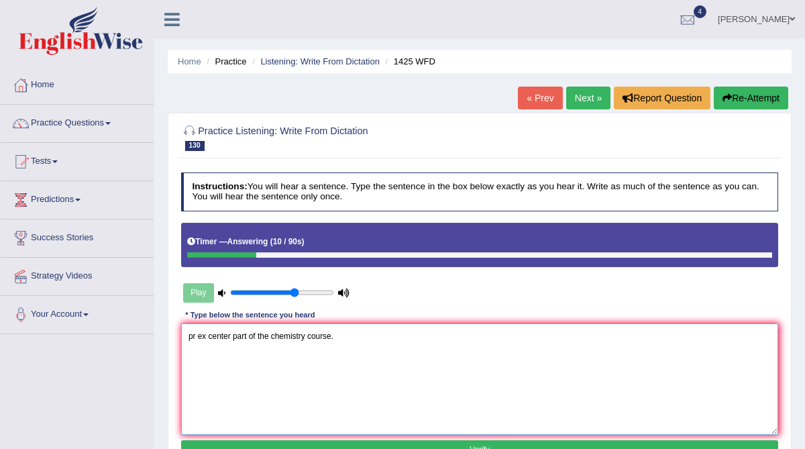
drag, startPoint x: 197, startPoint y: 336, endPoint x: 181, endPoint y: 336, distance: 16.1
click at [181, 336] on textarea "pr ex center part of the chemistry course." at bounding box center [480, 378] width 598 height 111
click at [230, 338] on textarea "Practical ex center part of the chemistry course." at bounding box center [480, 378] width 598 height 111
click at [305, 336] on textarea "Practical experiments are center part of the chemistry course." at bounding box center [480, 378] width 598 height 111
click at [348, 334] on textarea "Practical experiments are center central part of the chemistry course." at bounding box center [480, 378] width 598 height 111
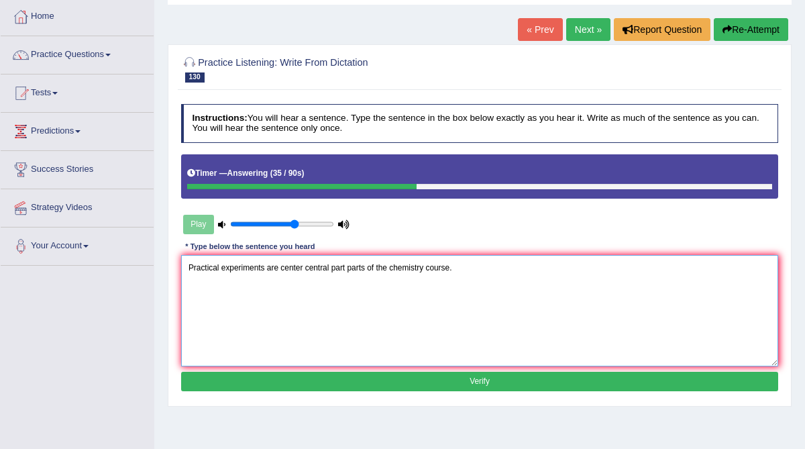
scroll to position [68, 0]
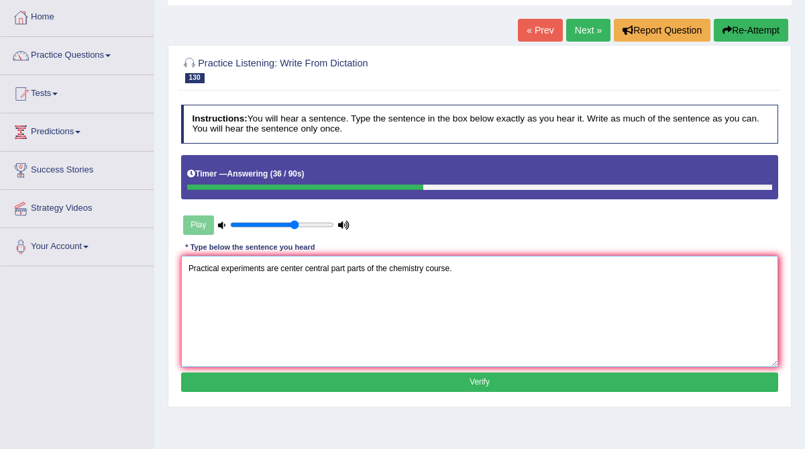
type textarea "Practical experiments are center central part parts of the chemistry course."
click at [374, 376] on button "Verify" at bounding box center [480, 381] width 598 height 19
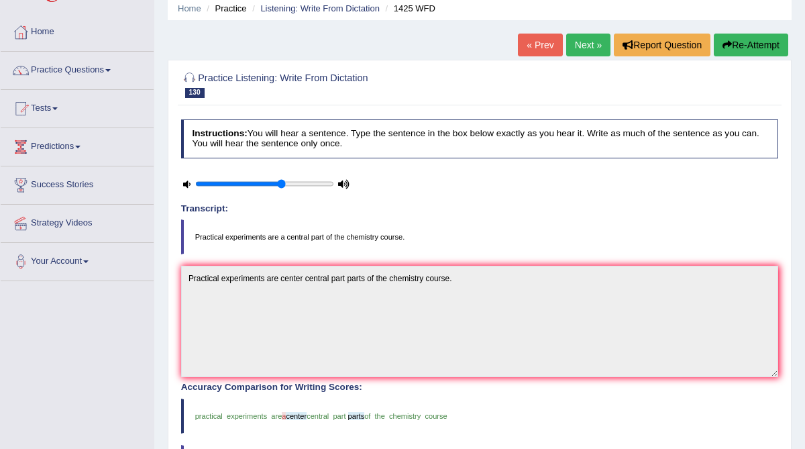
scroll to position [31, 0]
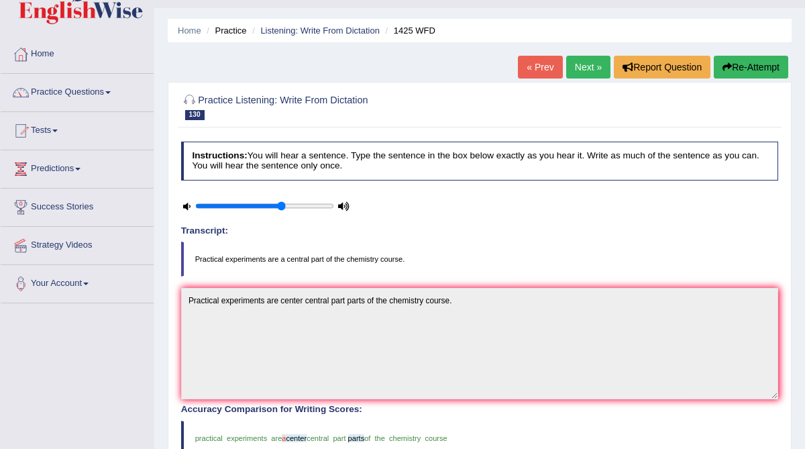
click at [586, 70] on link "Next »" at bounding box center [588, 67] width 44 height 23
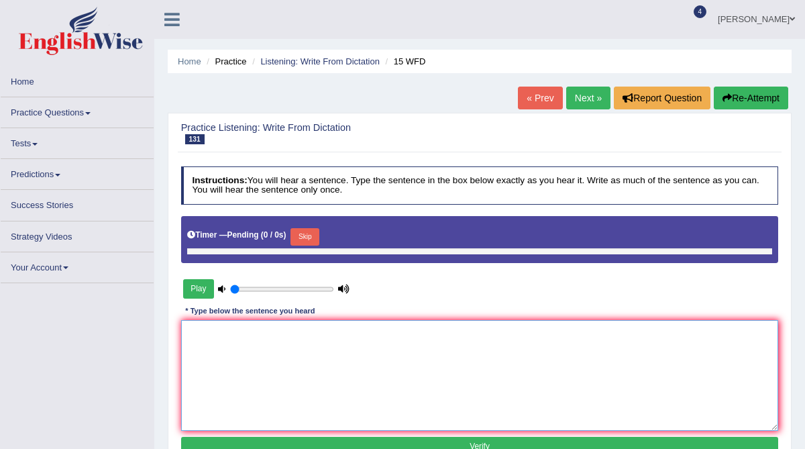
click at [291, 362] on textarea at bounding box center [480, 375] width 598 height 111
type input "0.65"
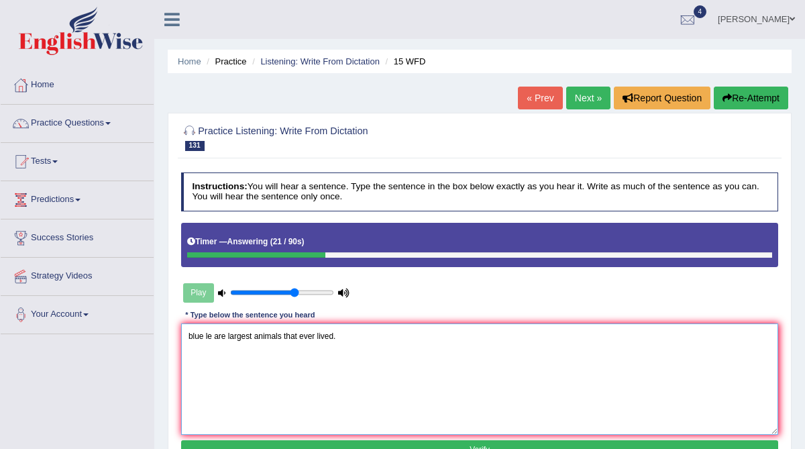
drag, startPoint x: 212, startPoint y: 335, endPoint x: 177, endPoint y: 335, distance: 34.9
click at [178, 335] on div "Instructions: You will hear a sentence. Type the sentence in the box below exac…" at bounding box center [479, 318] width 603 height 302
click at [258, 333] on textarea "Blue elephants are largest animals that ever lived." at bounding box center [480, 378] width 598 height 111
click at [342, 336] on textarea "Blue elephants are the largest animals that ever lived." at bounding box center [480, 378] width 598 height 111
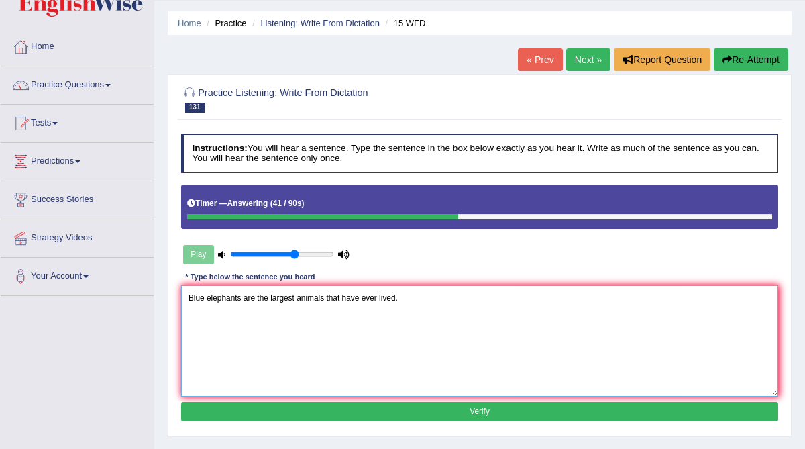
type textarea "Blue elephants are the largest animals that have ever lived."
click at [323, 404] on button "Verify" at bounding box center [480, 411] width 598 height 19
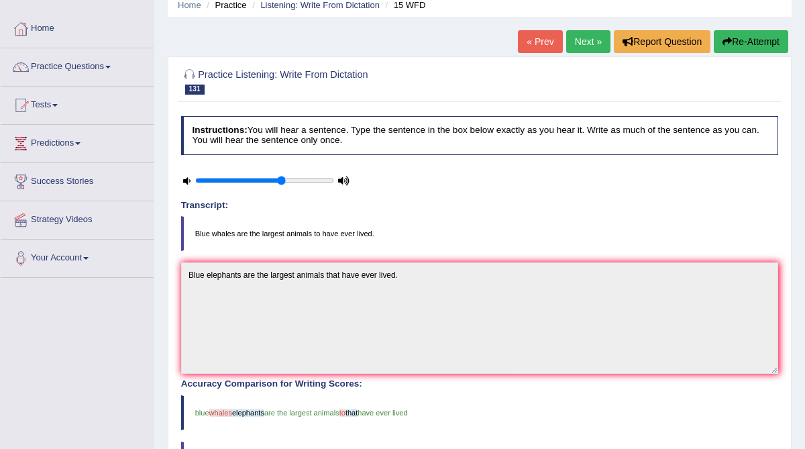
scroll to position [51, 0]
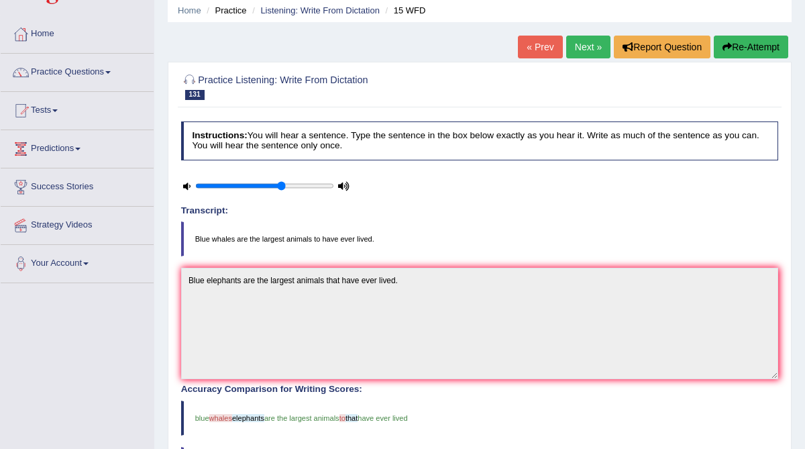
click at [571, 51] on link "Next »" at bounding box center [588, 47] width 44 height 23
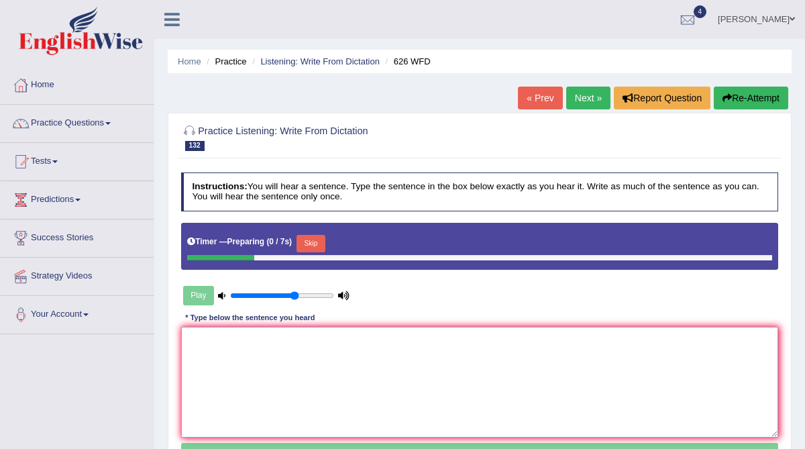
click at [281, 382] on textarea at bounding box center [480, 382] width 598 height 111
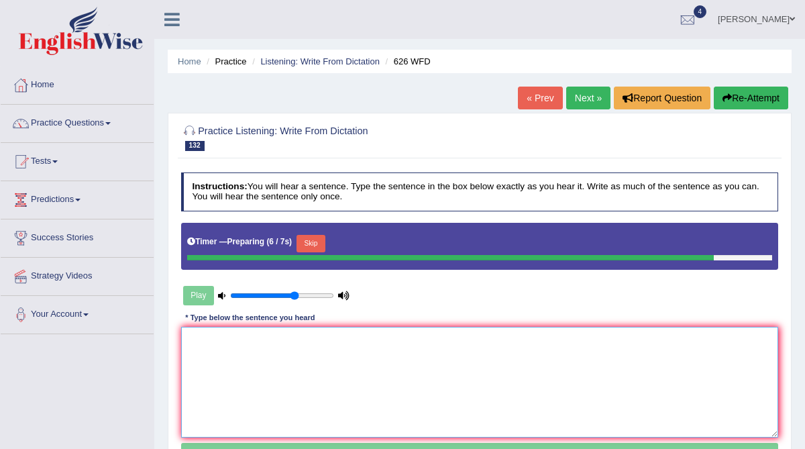
click at [281, 382] on textarea at bounding box center [480, 382] width 598 height 111
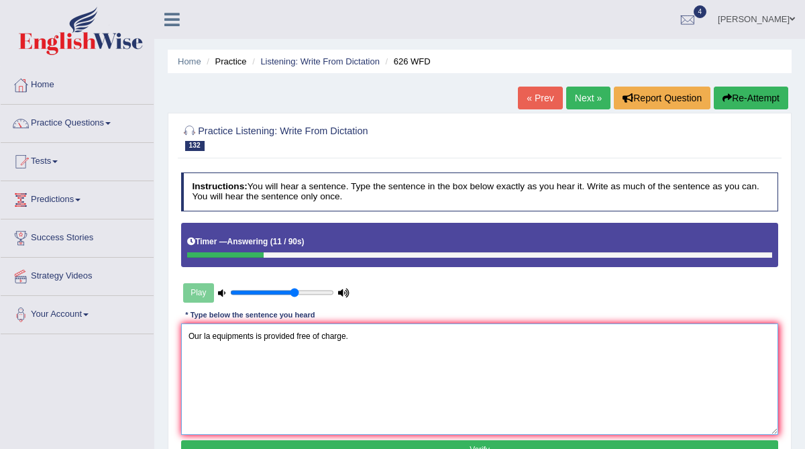
click at [210, 336] on textarea "Our la equipments is provided free of charge." at bounding box center [480, 378] width 598 height 111
click at [285, 336] on textarea "Our laboratory equipments is provided free of charge." at bounding box center [480, 378] width 598 height 111
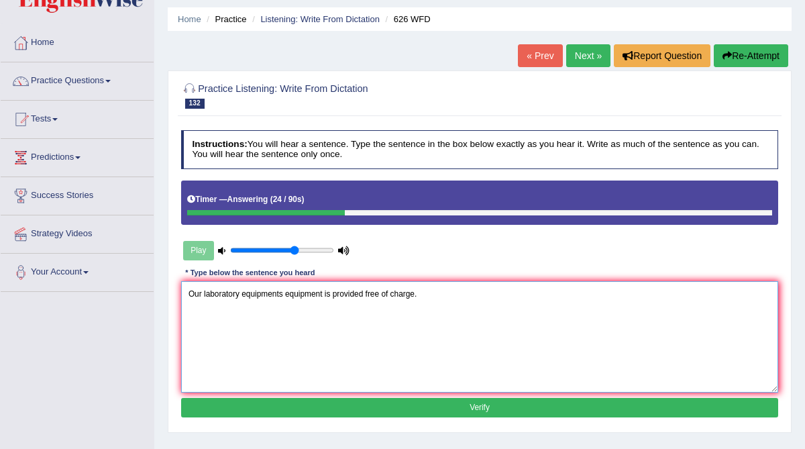
type textarea "Our laboratory equipments equipment is provided free of charge."
click at [278, 403] on button "Verify" at bounding box center [480, 407] width 598 height 19
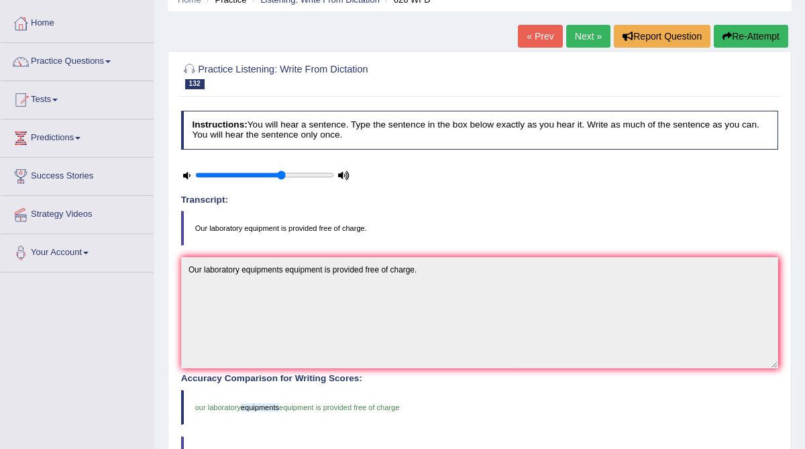
scroll to position [36, 0]
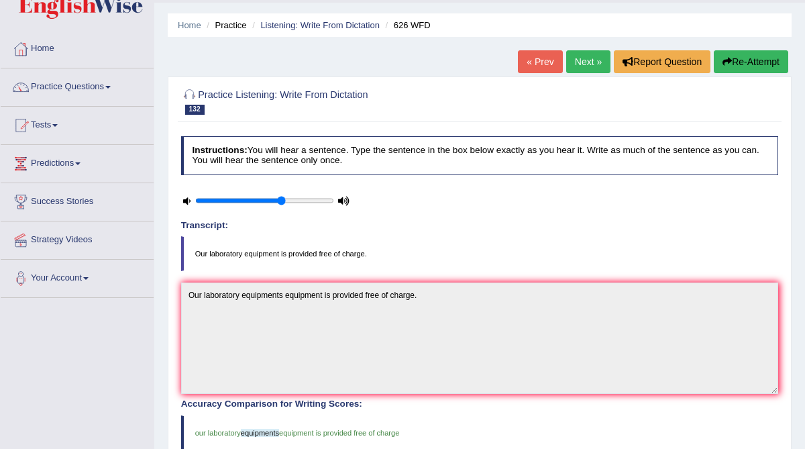
click at [572, 64] on link "Next »" at bounding box center [588, 61] width 44 height 23
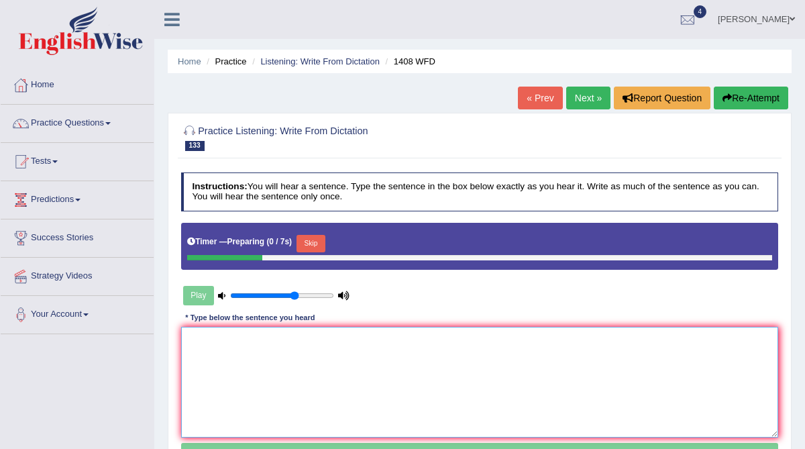
click at [229, 352] on textarea at bounding box center [480, 382] width 598 height 111
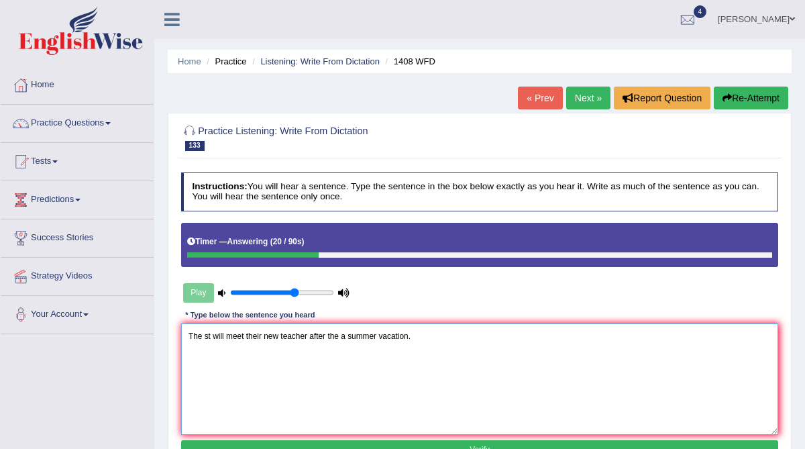
click at [211, 335] on textarea "The st will meet their new teacher after the a summer vacation." at bounding box center [480, 378] width 598 height 111
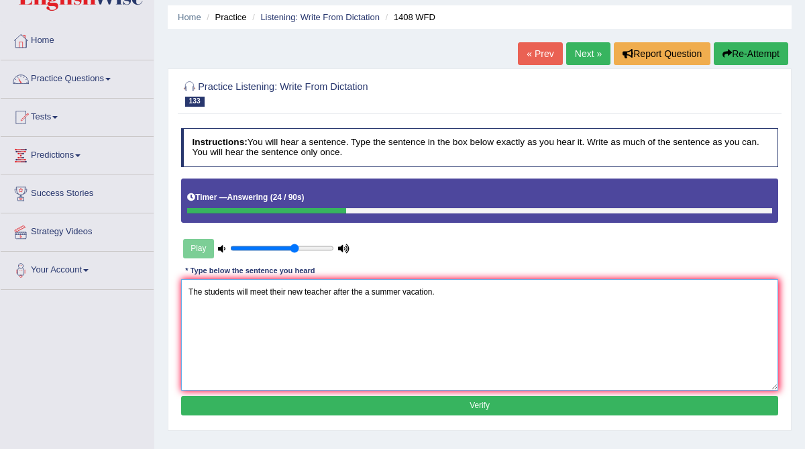
scroll to position [46, 0]
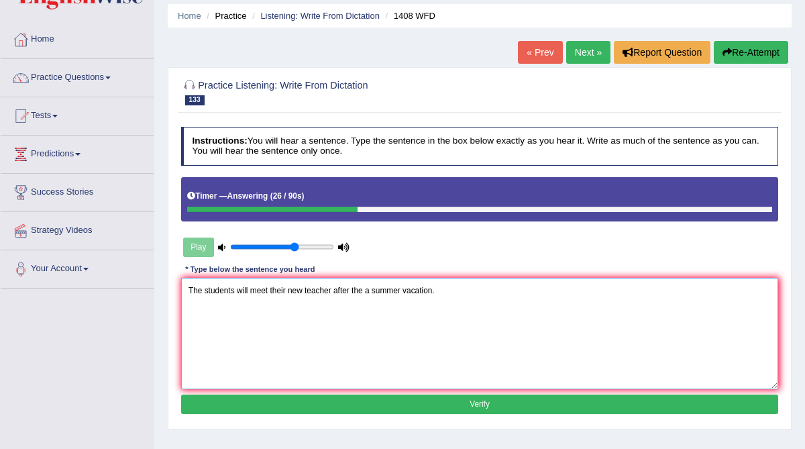
type textarea "The students will meet their new teacher after the a summer vacation."
click at [252, 396] on button "Verify" at bounding box center [480, 404] width 598 height 19
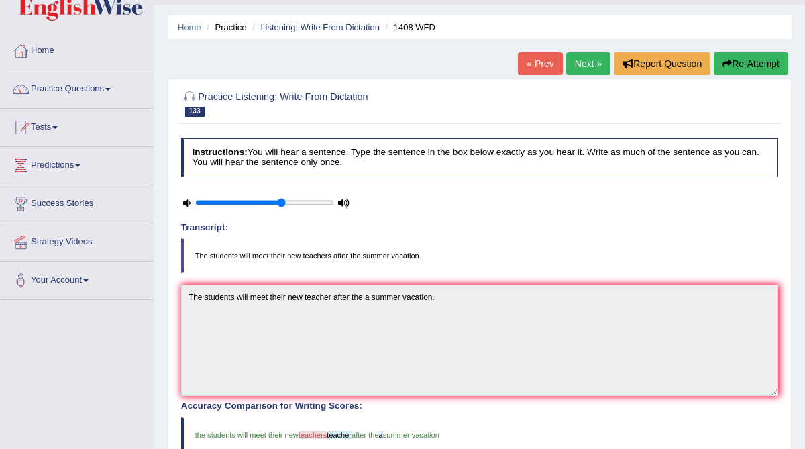
scroll to position [11, 0]
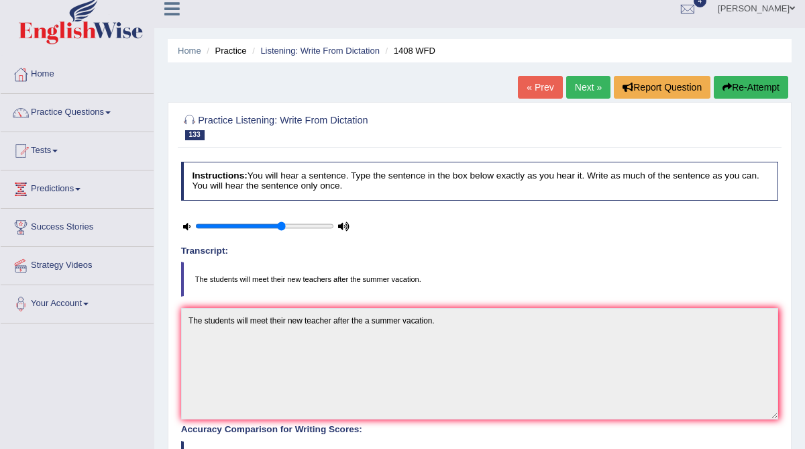
click at [588, 83] on link "Next »" at bounding box center [588, 87] width 44 height 23
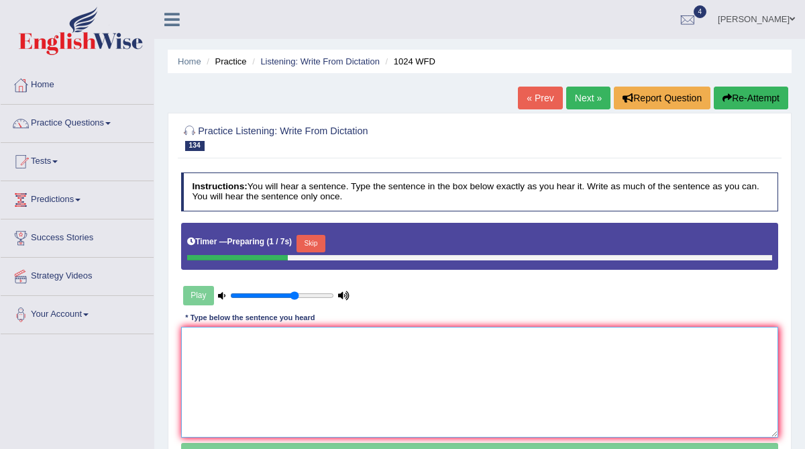
click at [329, 374] on textarea at bounding box center [480, 382] width 598 height 111
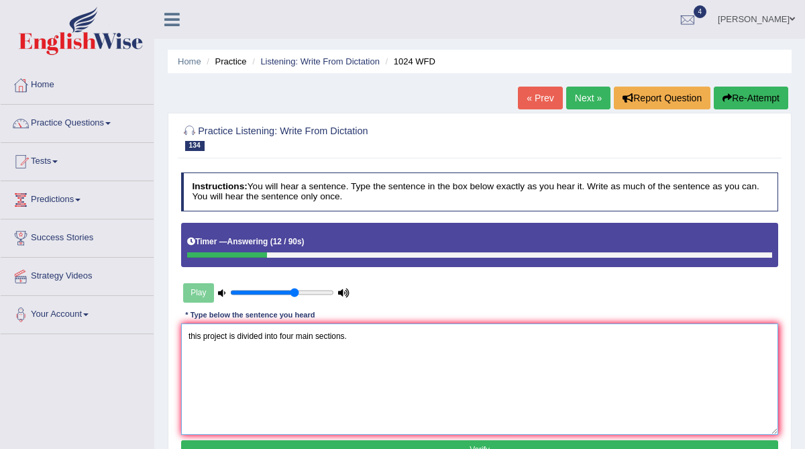
click at [191, 334] on textarea "this project is divided into four main sections." at bounding box center [480, 378] width 598 height 111
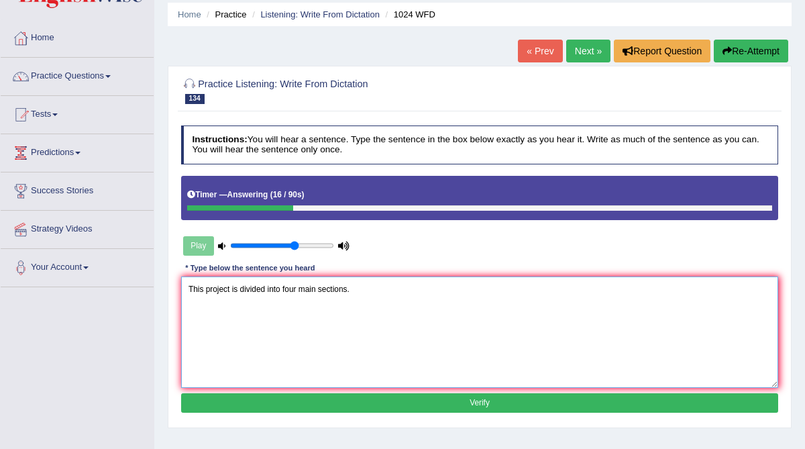
type textarea "This project is divided into four main sections."
click at [254, 403] on button "Verify" at bounding box center [480, 402] width 598 height 19
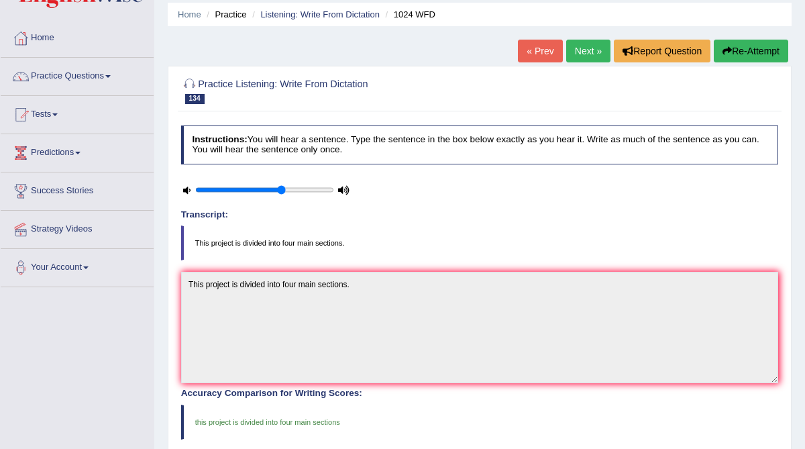
click at [582, 48] on link "Next »" at bounding box center [588, 51] width 44 height 23
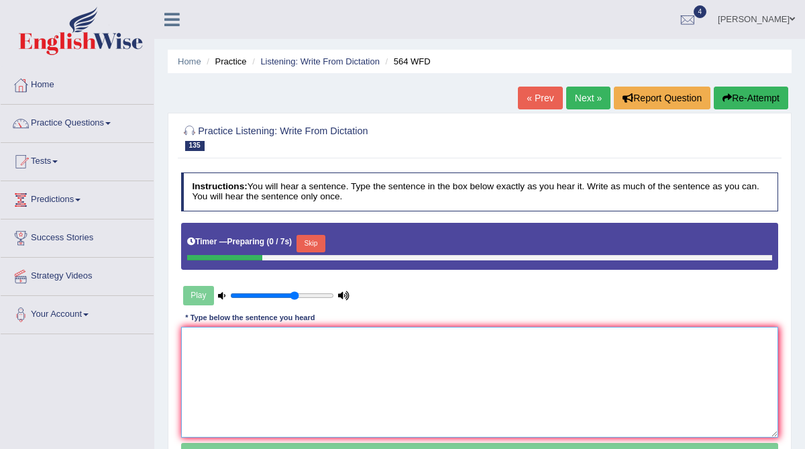
click at [265, 346] on textarea at bounding box center [480, 382] width 598 height 111
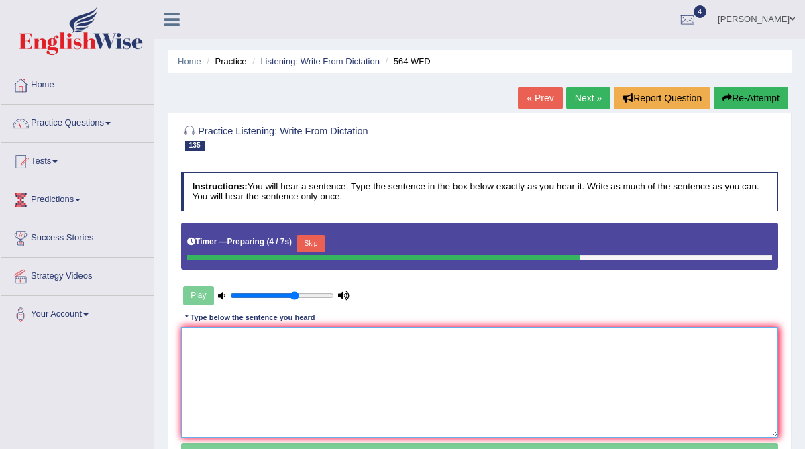
click at [265, 346] on textarea at bounding box center [480, 382] width 598 height 111
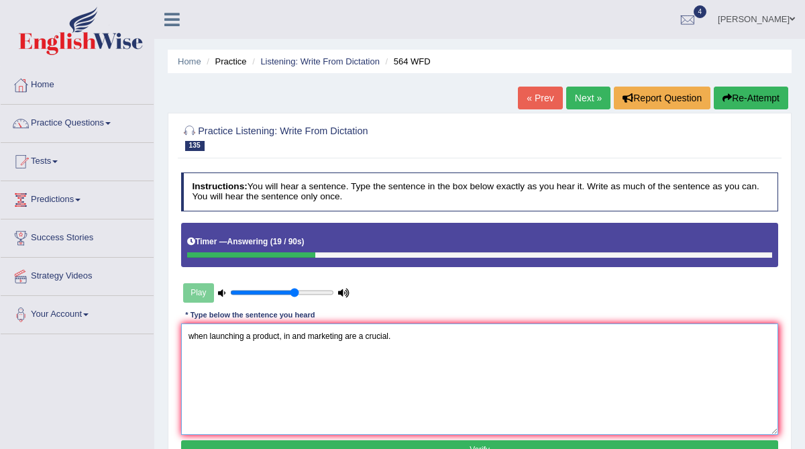
drag, startPoint x: 193, startPoint y: 334, endPoint x: 178, endPoint y: 334, distance: 15.4
click at [178, 334] on div "Instructions: You will hear a sentence. Type the sentence in the box below exac…" at bounding box center [479, 318] width 603 height 302
click at [293, 336] on textarea "When launching a product, in and marketing are a crucial." at bounding box center [480, 378] width 598 height 111
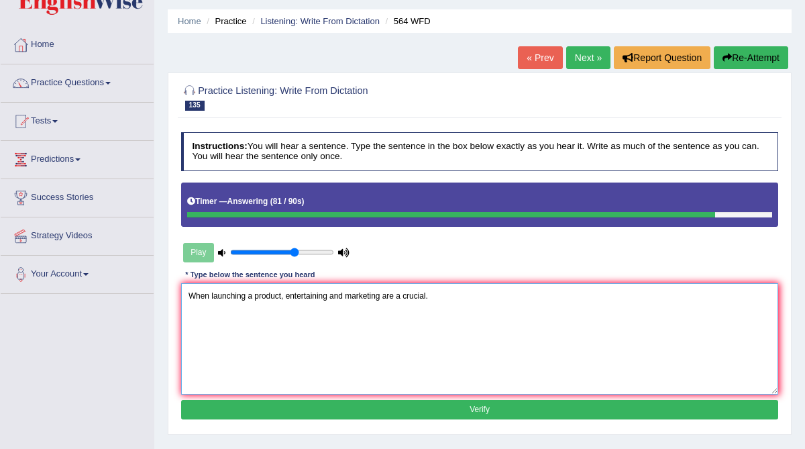
scroll to position [44, 0]
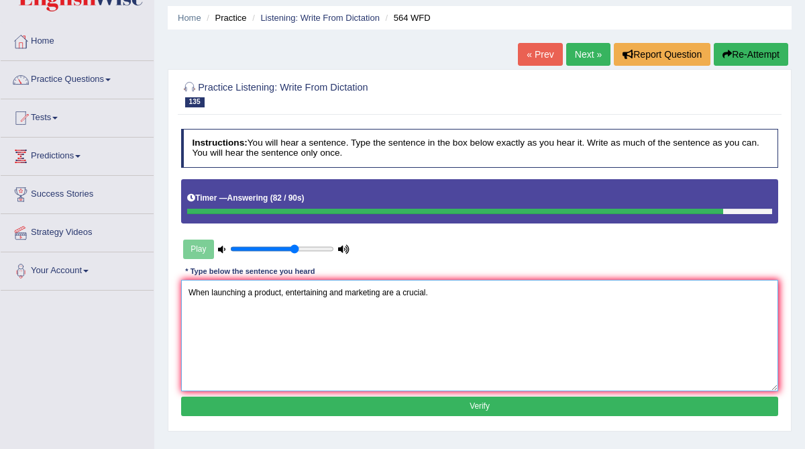
type textarea "When launching a product, entertaining and marketing are a crucial."
click at [266, 406] on button "Verify" at bounding box center [480, 406] width 598 height 19
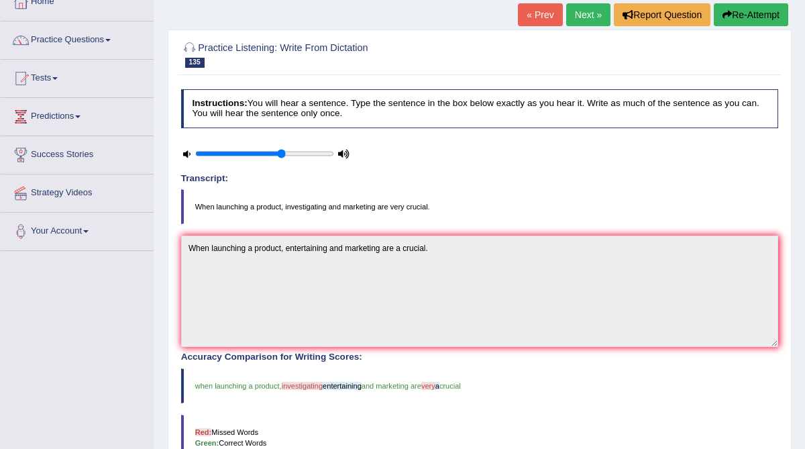
scroll to position [75, 0]
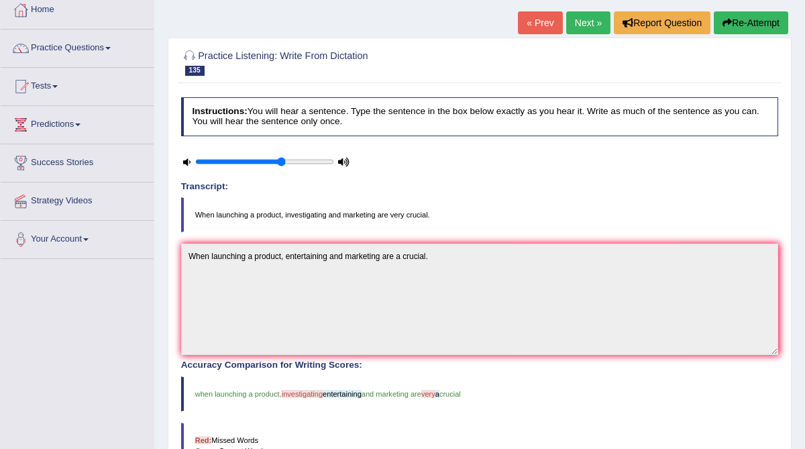
click at [752, 15] on button "Re-Attempt" at bounding box center [751, 22] width 74 height 23
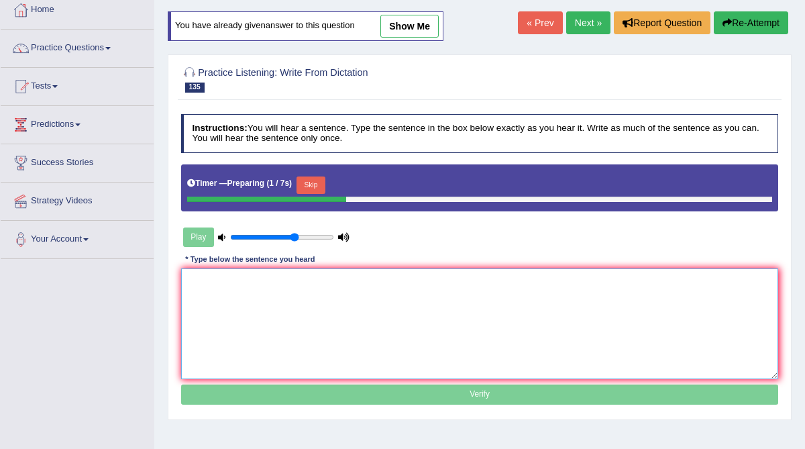
click at [353, 304] on textarea at bounding box center [480, 323] width 598 height 111
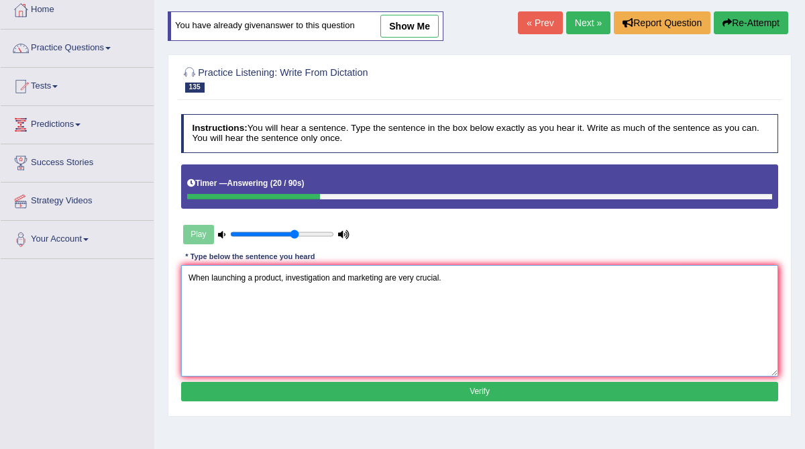
type textarea "When launching a product, investigation and marketing are very crucial."
click at [363, 395] on button "Verify" at bounding box center [480, 391] width 598 height 19
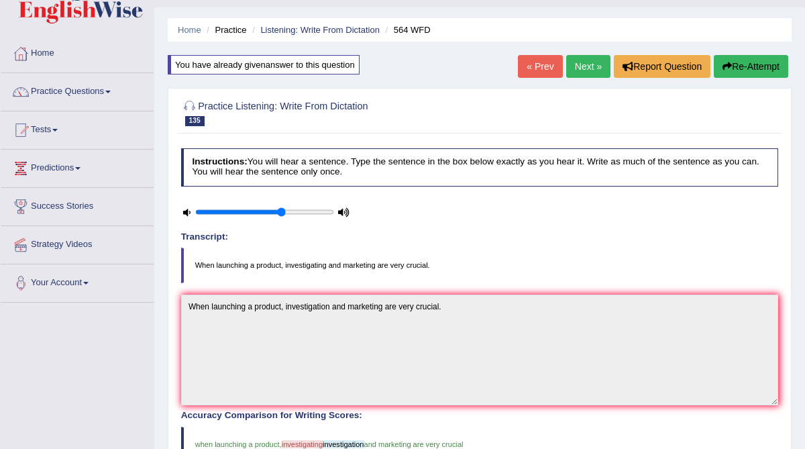
scroll to position [25, 0]
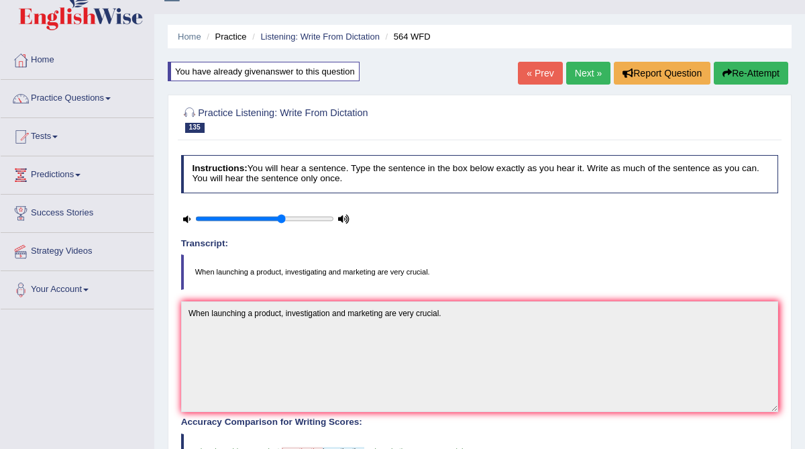
click at [579, 75] on link "Next »" at bounding box center [588, 73] width 44 height 23
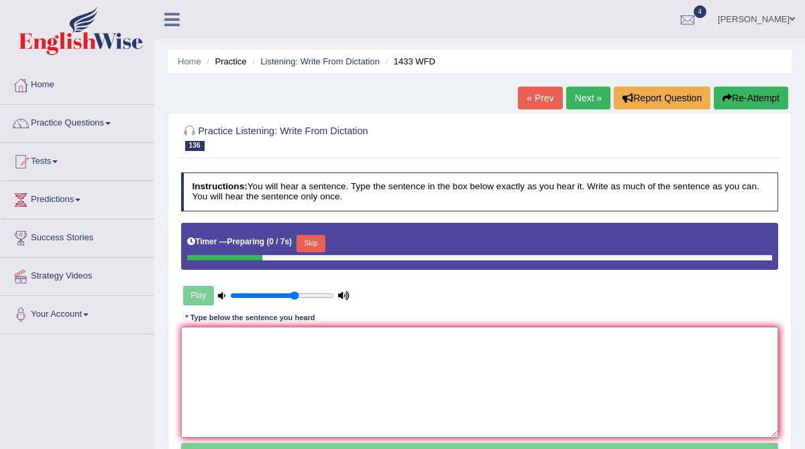
click at [332, 358] on textarea at bounding box center [480, 382] width 598 height 111
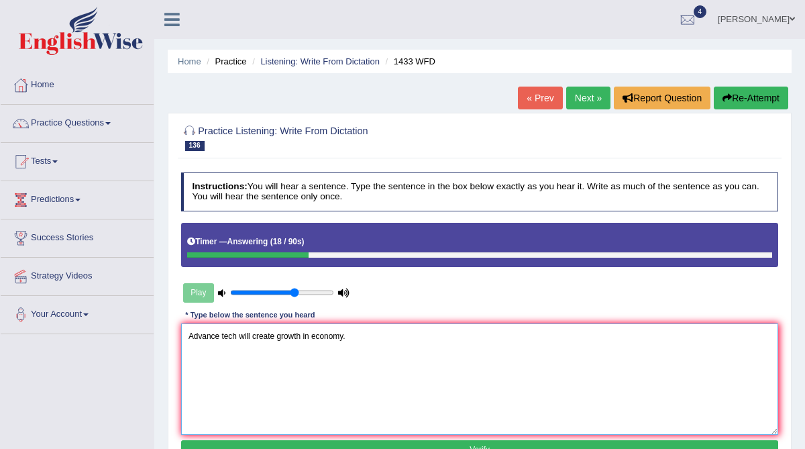
click at [238, 336] on textarea "Advance tech will create growth in economy." at bounding box center [480, 378] width 598 height 111
click at [221, 337] on textarea "Advance technologies will create growth in economy." at bounding box center [480, 378] width 598 height 111
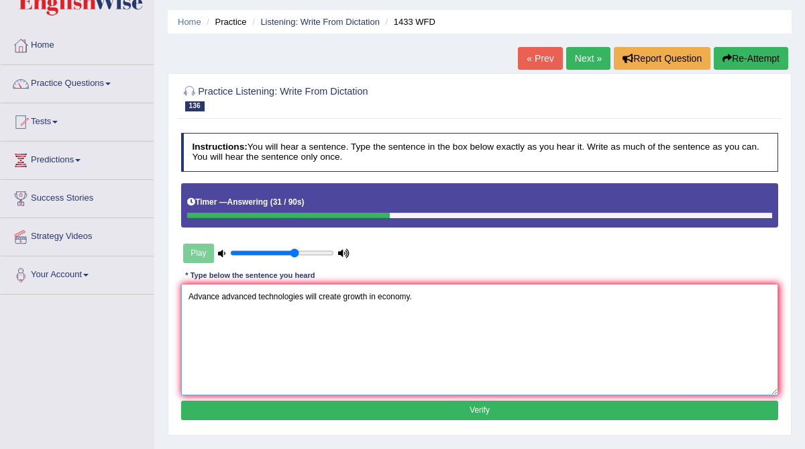
scroll to position [44, 0]
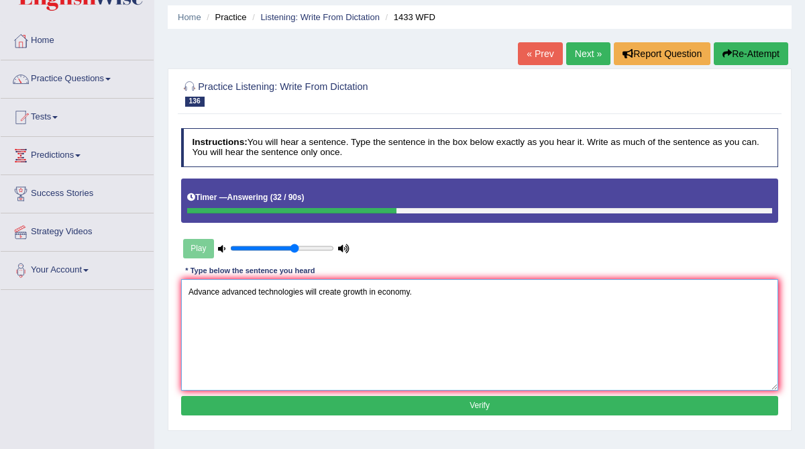
type textarea "Advance advanced technologies will create growth in economy."
click at [299, 399] on button "Verify" at bounding box center [480, 405] width 598 height 19
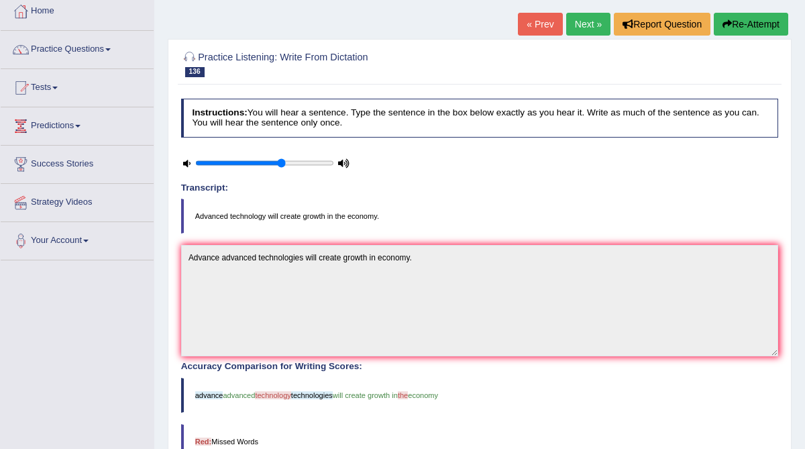
scroll to position [67, 0]
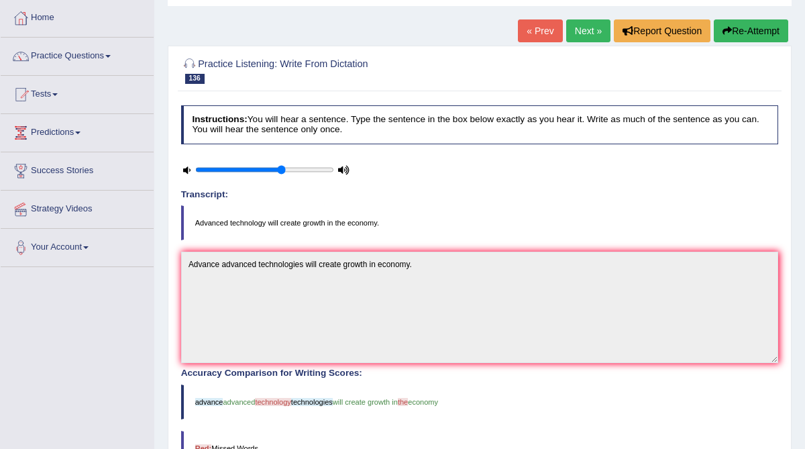
click at [580, 32] on link "Next »" at bounding box center [588, 30] width 44 height 23
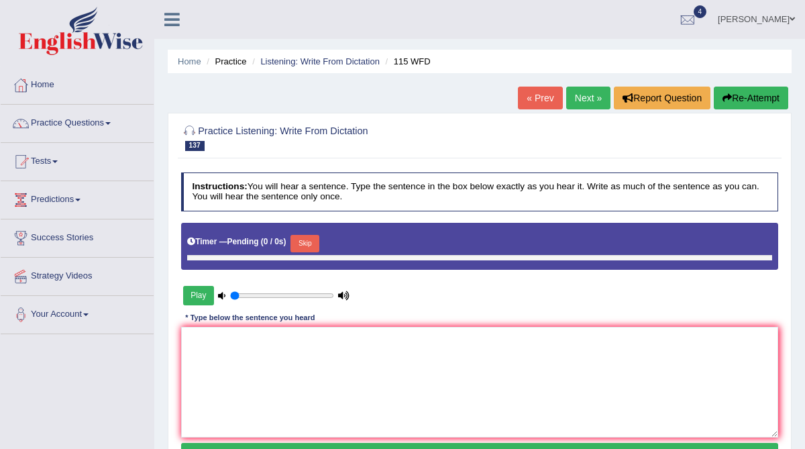
type input "0.65"
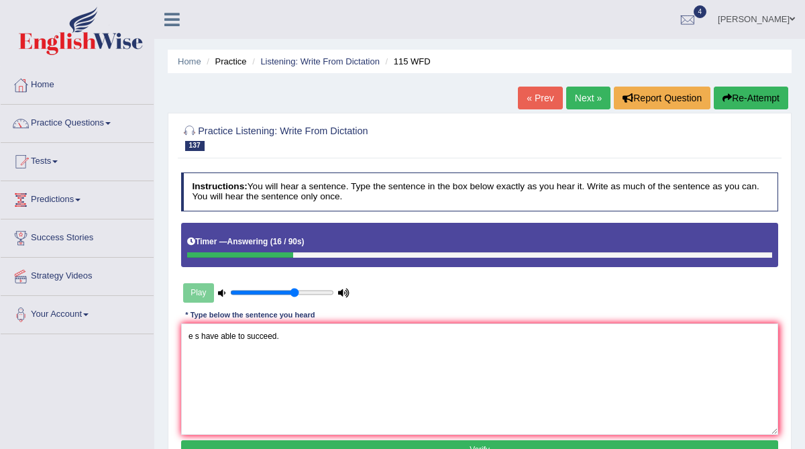
click at [220, 336] on textarea "e s have able to succeed." at bounding box center [480, 378] width 598 height 111
click at [237, 336] on textarea "e s have able to succeed." at bounding box center [480, 378] width 598 height 111
click at [238, 337] on textarea "e s have both ability to succeed." at bounding box center [480, 378] width 598 height 111
drag, startPoint x: 200, startPoint y: 335, endPoint x: 181, endPoint y: 333, distance: 18.9
click at [181, 333] on textarea "e s have to adapt both ability to succeed." at bounding box center [480, 378] width 598 height 111
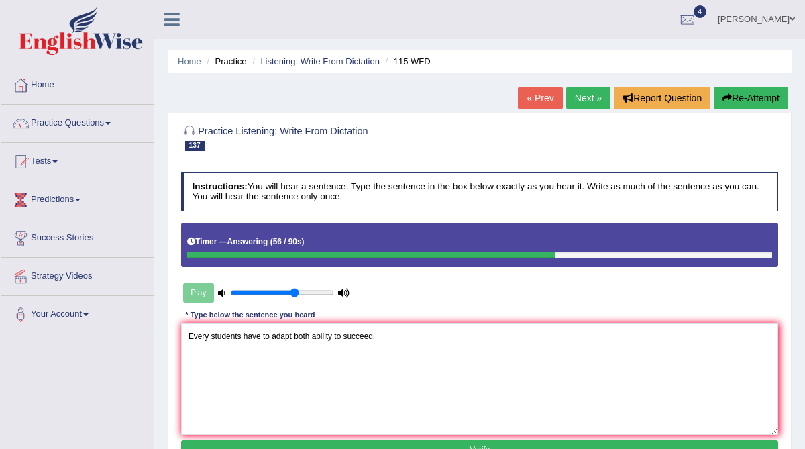
click at [312, 337] on textarea "Every students have to adapt both ability to succeed." at bounding box center [480, 378] width 598 height 111
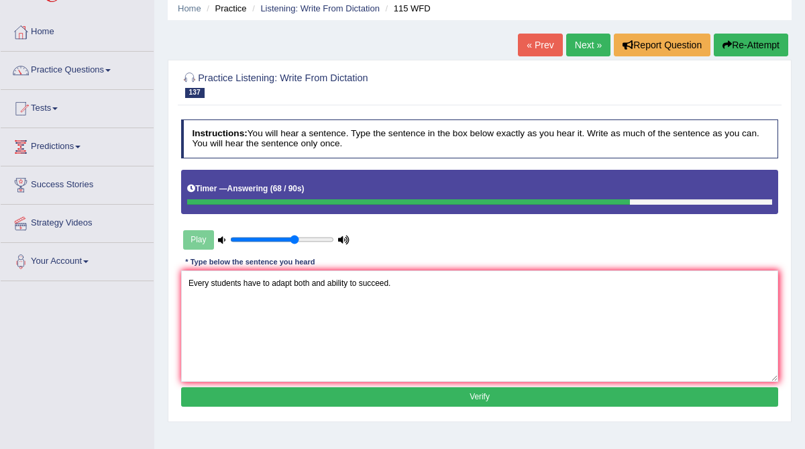
scroll to position [54, 0]
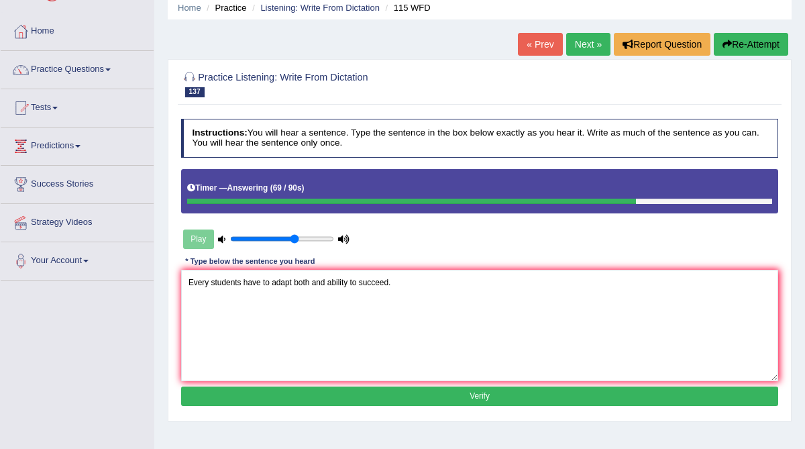
type textarea "Every students have to adapt both and ability to succeed."
click at [338, 387] on button "Verify" at bounding box center [480, 396] width 598 height 19
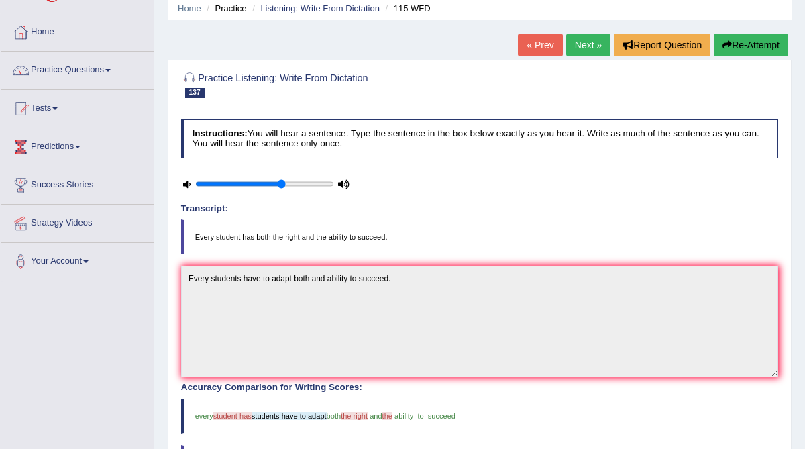
scroll to position [51, 0]
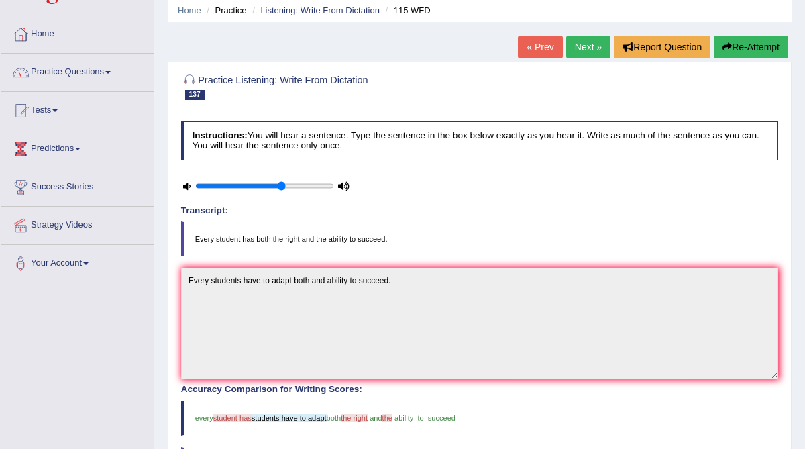
click at [576, 46] on link "Next »" at bounding box center [588, 47] width 44 height 23
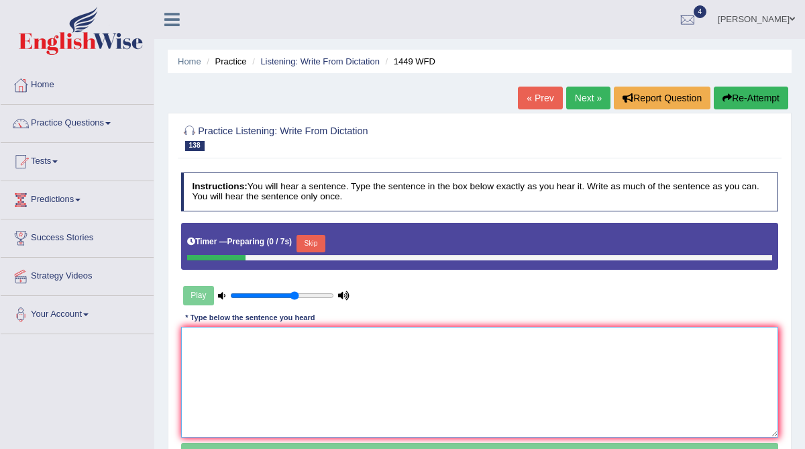
click at [293, 339] on textarea at bounding box center [480, 382] width 598 height 111
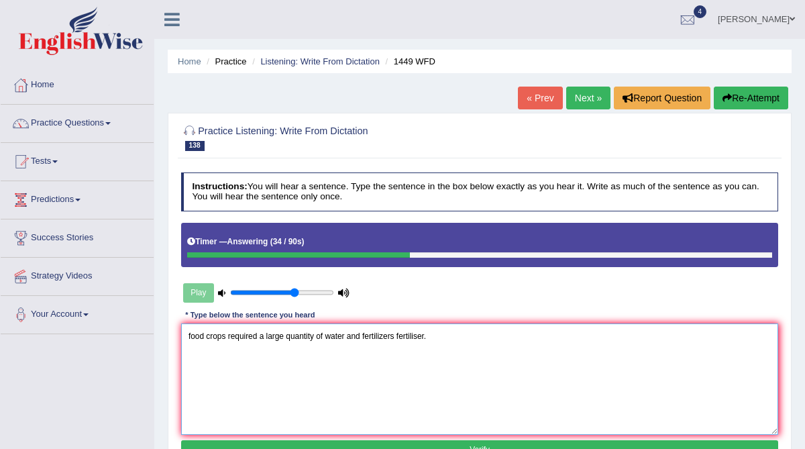
click at [189, 334] on textarea "food crops required a large quantity of water and fertilizers fertiliser." at bounding box center [480, 378] width 598 height 111
click at [250, 336] on textarea "Many food crops required a large quantity of water and fertilizers fertiliser." at bounding box center [480, 378] width 598 height 111
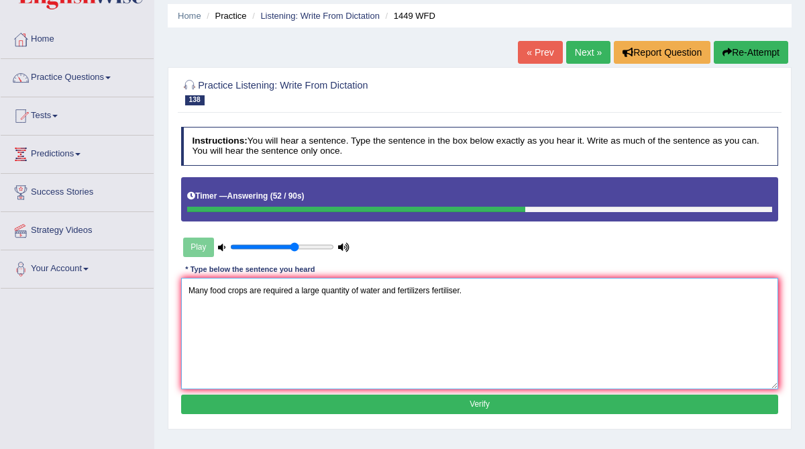
scroll to position [59, 0]
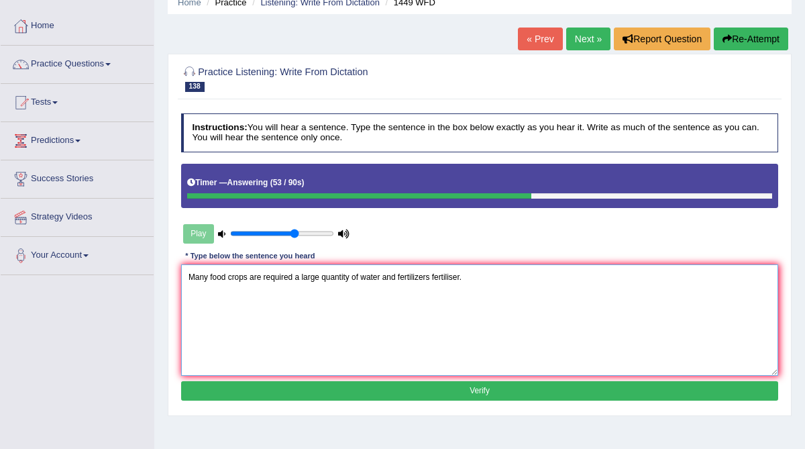
type textarea "Many food crops are required a large quantity of water and fertilizers fertilis…"
click at [260, 397] on button "Verify" at bounding box center [480, 390] width 598 height 19
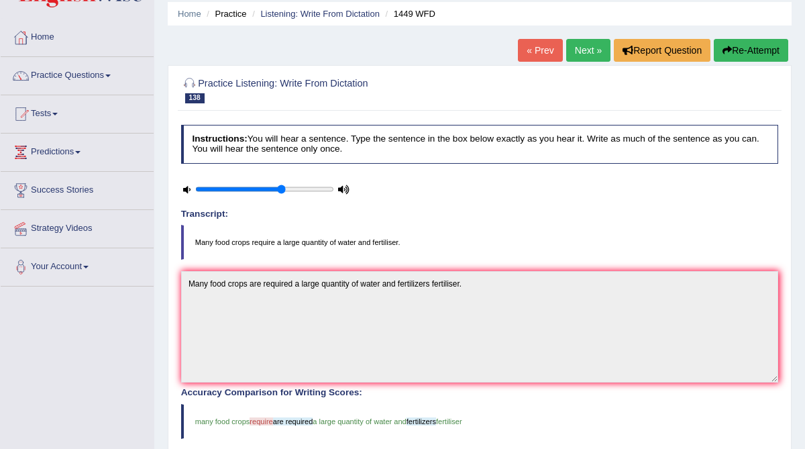
scroll to position [43, 0]
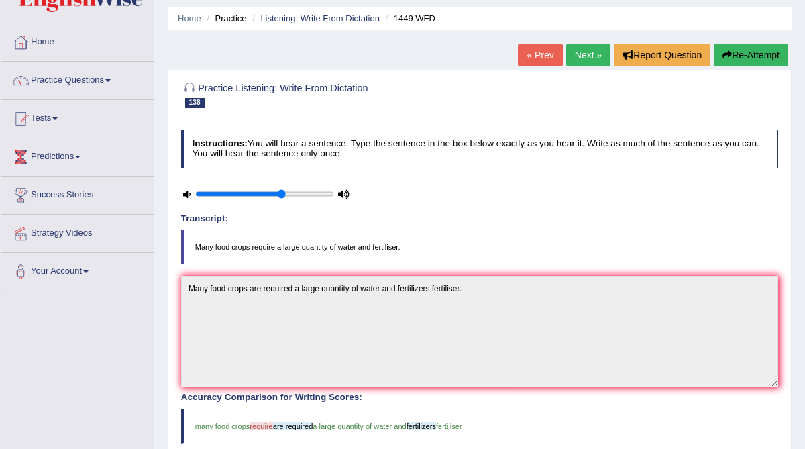
click at [590, 54] on link "Next »" at bounding box center [588, 55] width 44 height 23
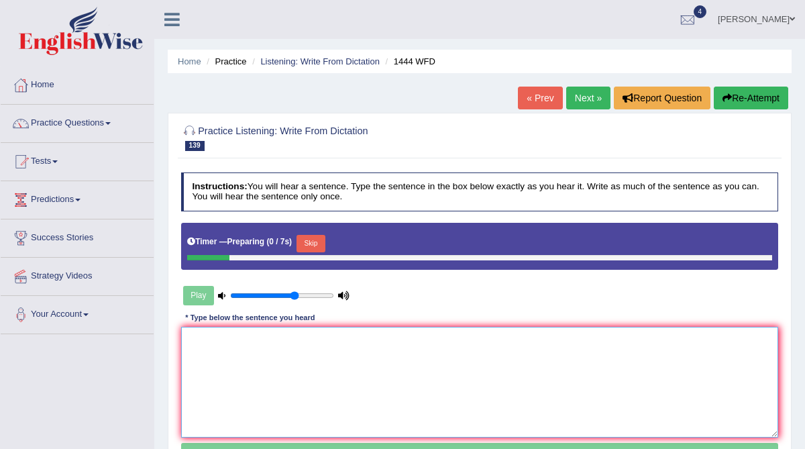
click at [324, 351] on textarea at bounding box center [480, 382] width 598 height 111
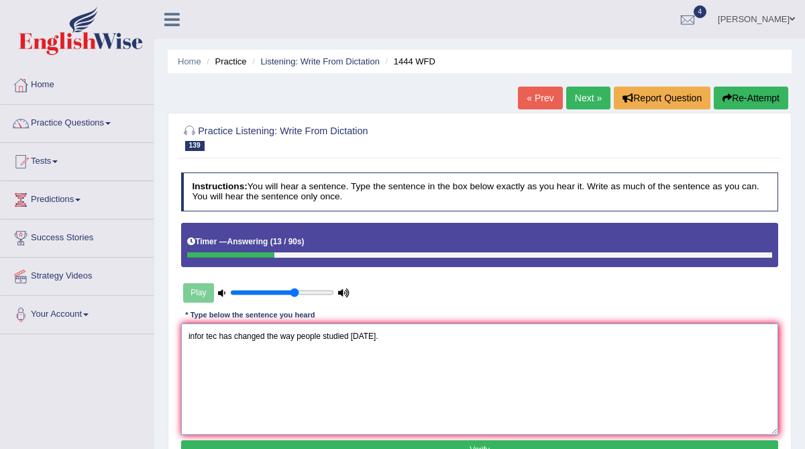
drag, startPoint x: 221, startPoint y: 334, endPoint x: 168, endPoint y: 334, distance: 52.3
click at [168, 334] on div "Practice Listening: Write From Dictation 139 1444 WFD Instructions: You will he…" at bounding box center [480, 294] width 624 height 362
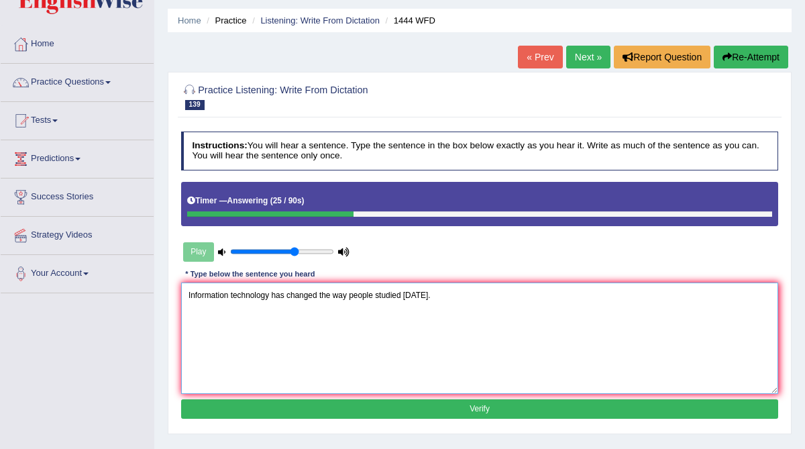
type textarea "Information technology has changed the way people studied [DATE]."
click at [244, 399] on button "Verify" at bounding box center [480, 408] width 598 height 19
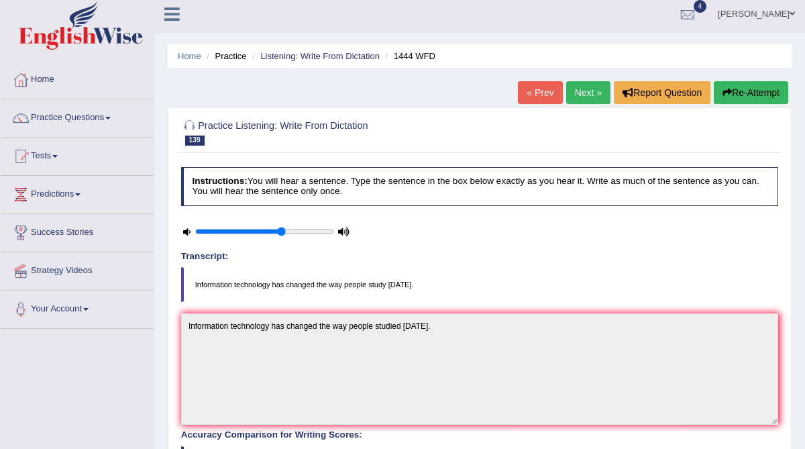
scroll to position [0, 0]
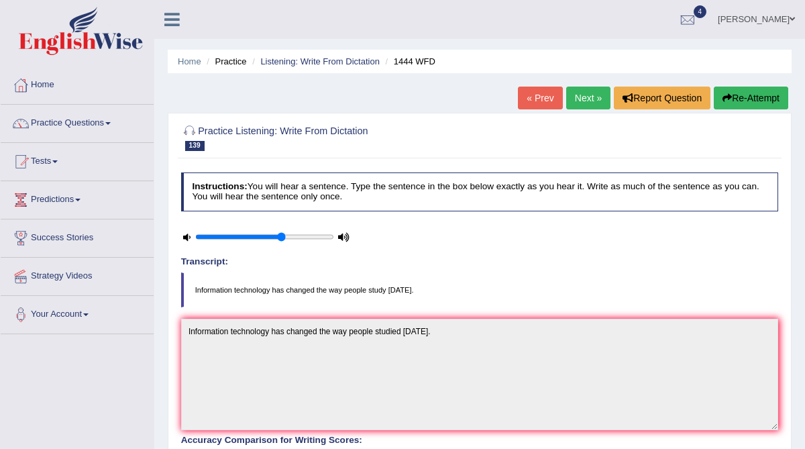
click at [573, 99] on link "Next »" at bounding box center [588, 98] width 44 height 23
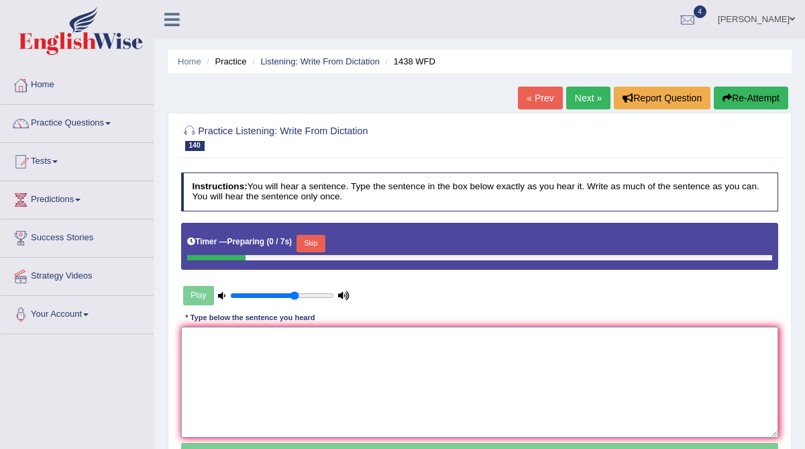
click at [239, 352] on textarea at bounding box center [480, 382] width 598 height 111
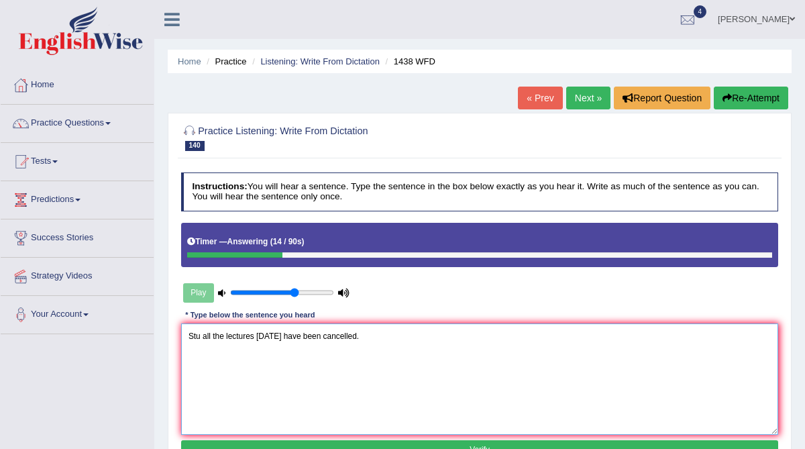
click at [200, 336] on textarea "Stu all the lectures today have been cancelled." at bounding box center [480, 378] width 598 height 111
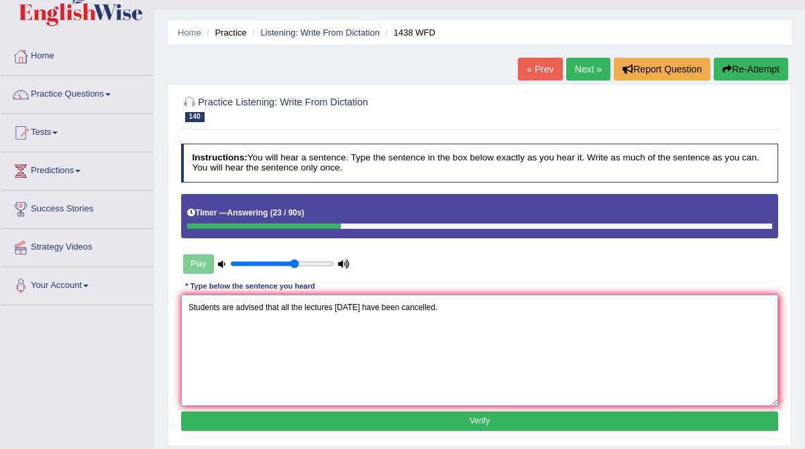
scroll to position [28, 0]
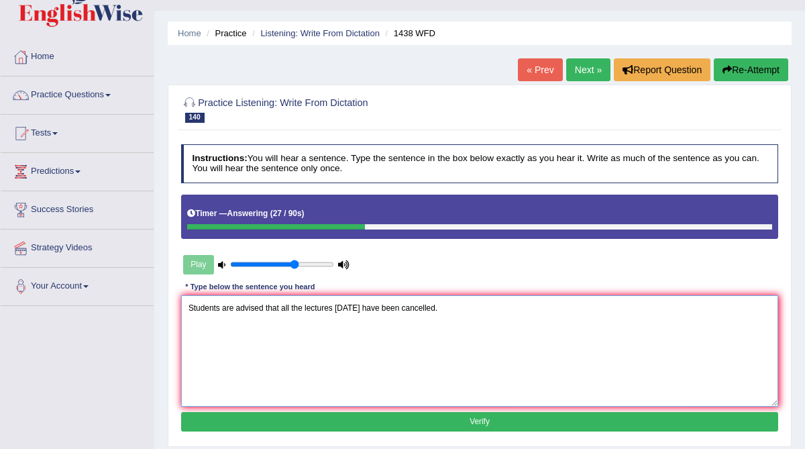
type textarea "Students are advised that all the lectures today have been cancelled."
click at [317, 422] on button "Verify" at bounding box center [480, 421] width 598 height 19
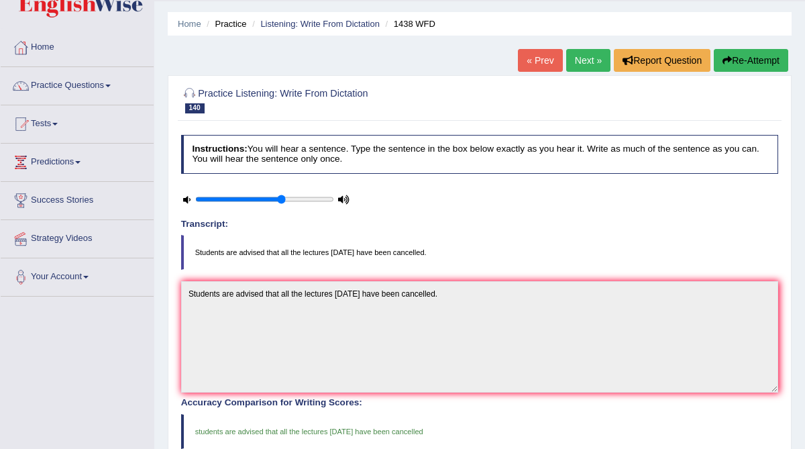
scroll to position [32, 0]
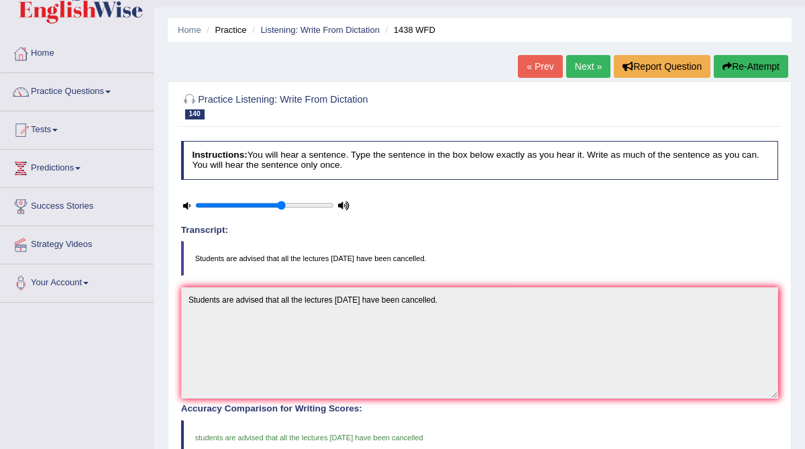
click at [580, 66] on link "Next »" at bounding box center [588, 66] width 44 height 23
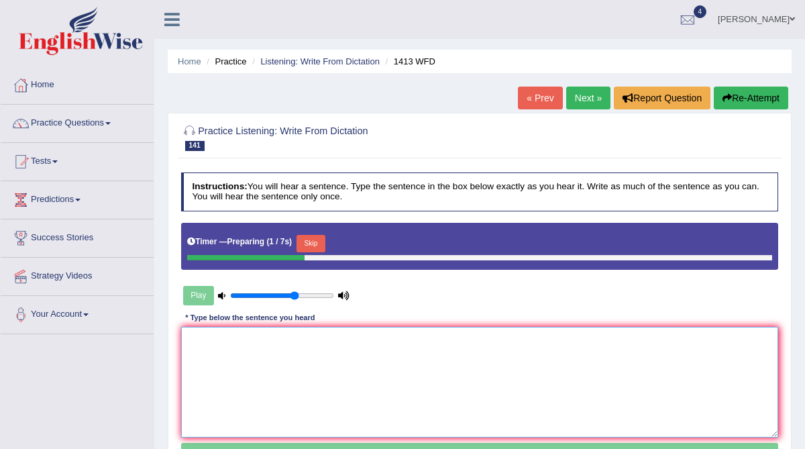
click at [314, 362] on textarea at bounding box center [480, 382] width 598 height 111
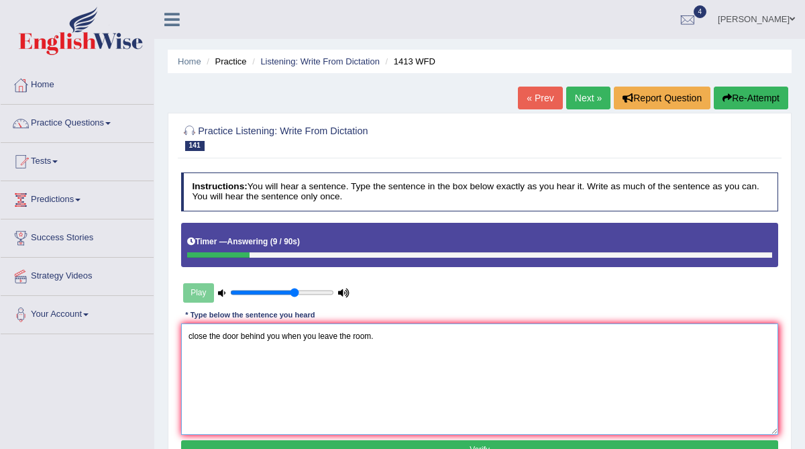
drag, startPoint x: 191, startPoint y: 336, endPoint x: 180, endPoint y: 336, distance: 11.4
click at [181, 336] on textarea "close the door behind you when you leave the room." at bounding box center [480, 378] width 598 height 111
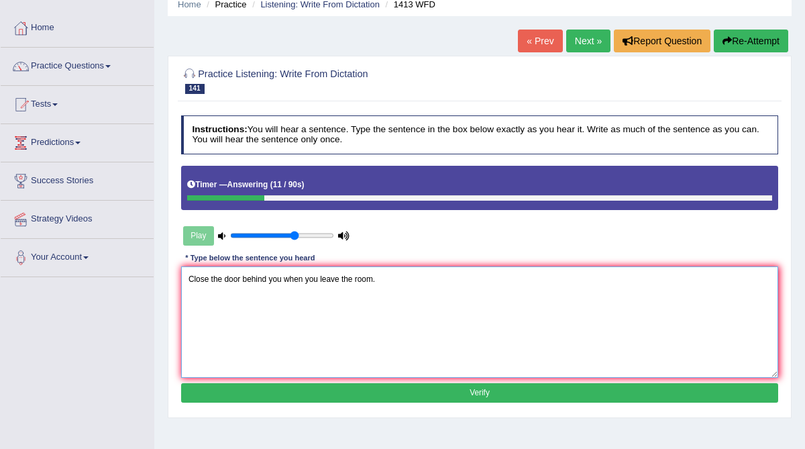
scroll to position [58, 0]
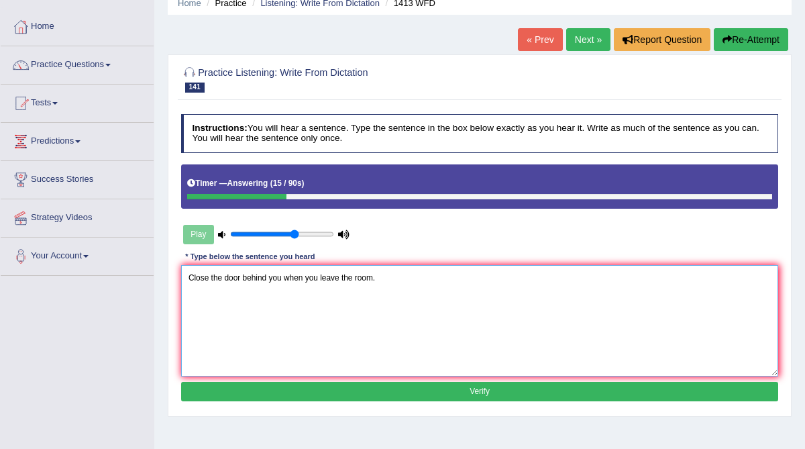
type textarea "Close the door behind you when you leave the room."
click at [287, 386] on button "Verify" at bounding box center [480, 391] width 598 height 19
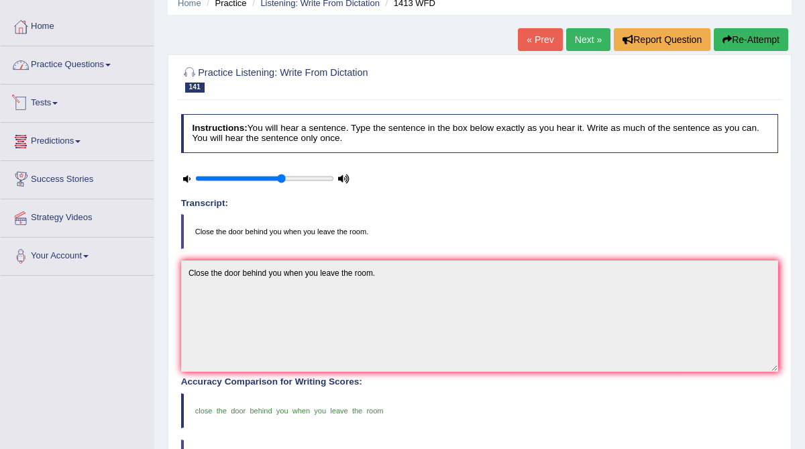
click at [87, 62] on link "Practice Questions" at bounding box center [77, 63] width 153 height 34
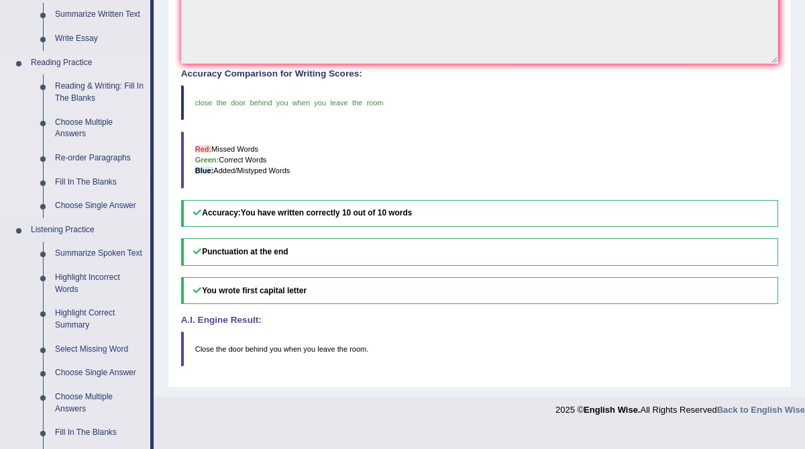
scroll to position [384, 0]
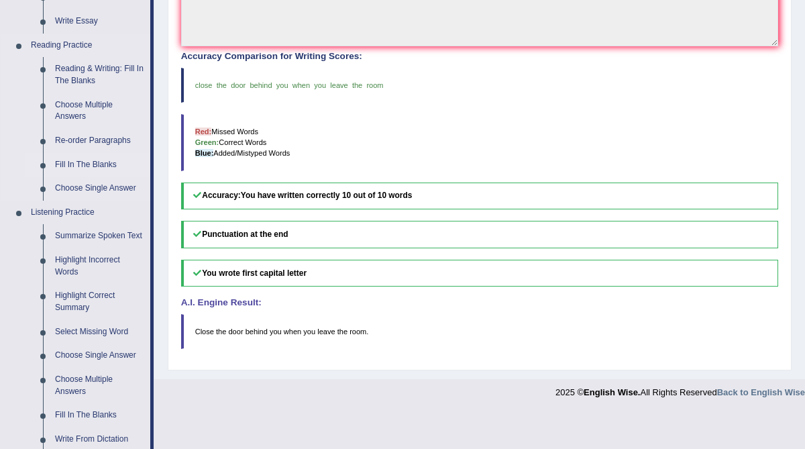
click at [79, 236] on link "Summarize Spoken Text" at bounding box center [99, 236] width 101 height 24
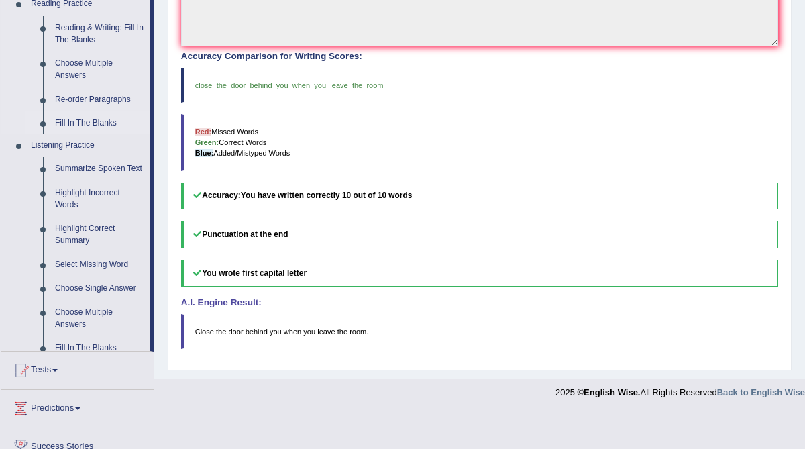
scroll to position [342, 0]
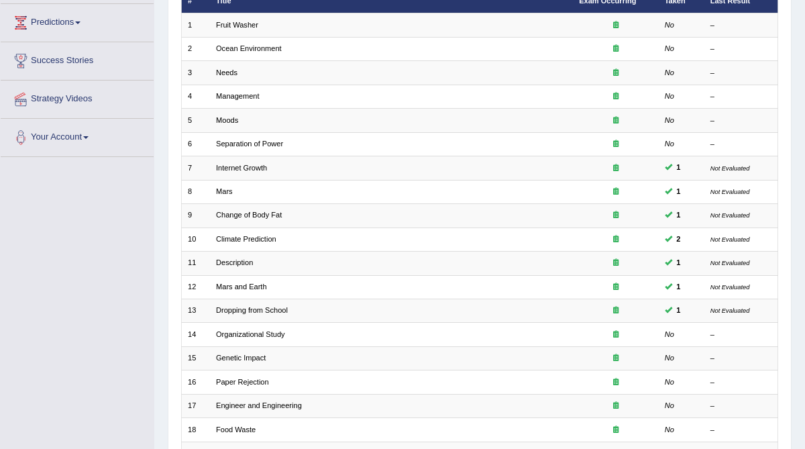
scroll to position [187, 0]
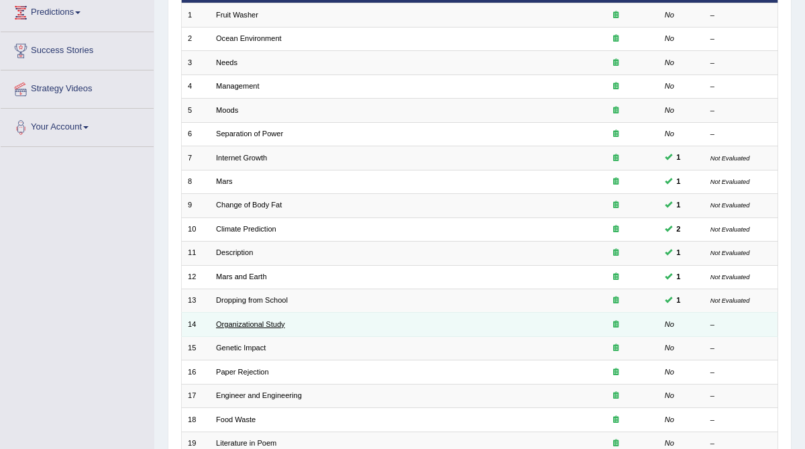
click at [226, 321] on link "Organizational Study" at bounding box center [250, 324] width 69 height 8
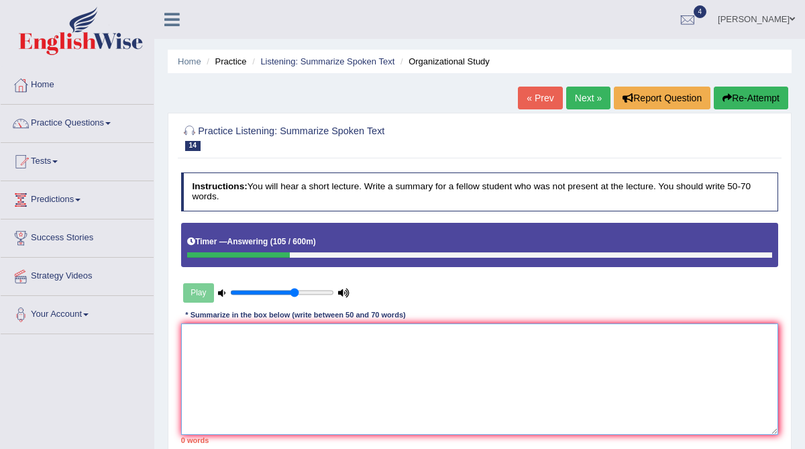
click at [218, 337] on textarea at bounding box center [480, 378] width 598 height 111
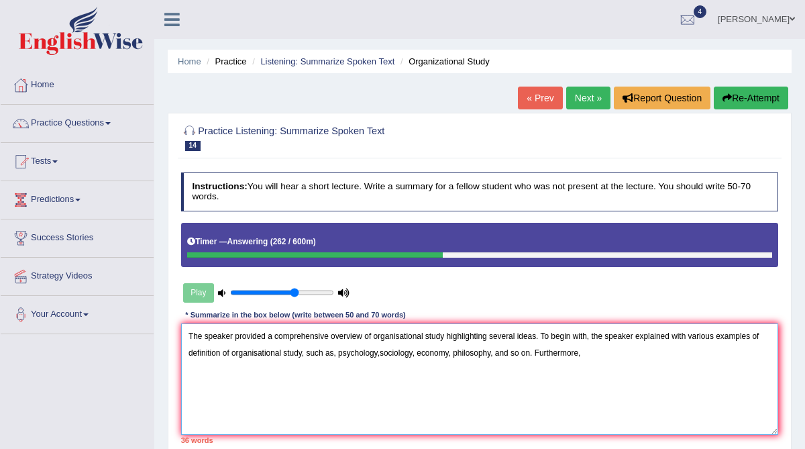
click at [541, 352] on textarea "The speaker provided a comprehensive overview of organisational study highlight…" at bounding box center [480, 378] width 598 height 111
click at [589, 353] on textarea "The speaker provided a comprehensive overview of organisational study highlight…" at bounding box center [480, 378] width 598 height 111
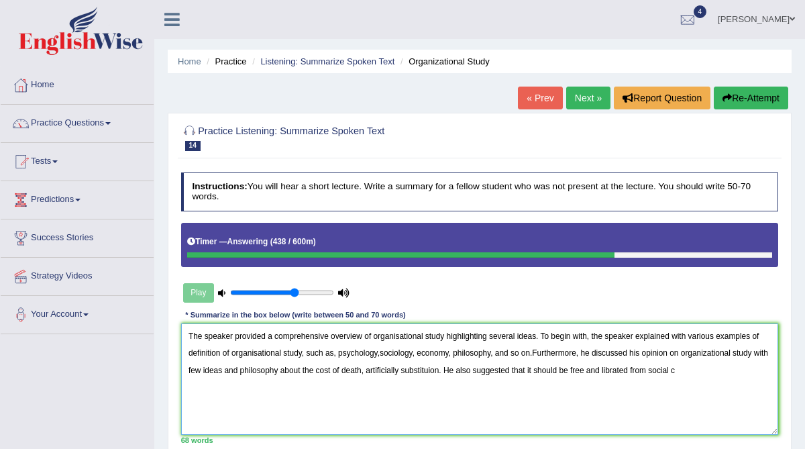
click at [653, 368] on textarea "The speaker provided a comprehensive overview of organisational study highlight…" at bounding box center [480, 378] width 598 height 111
click at [733, 367] on textarea "The speaker provided a comprehensive overview of organisational study highlight…" at bounding box center [480, 378] width 598 height 111
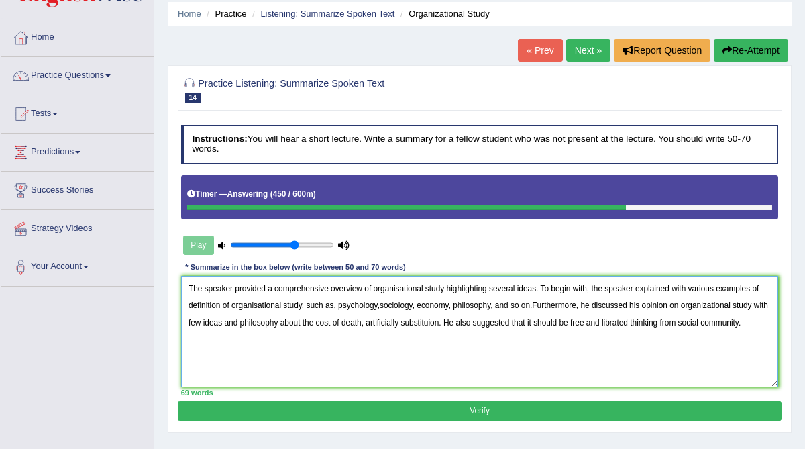
scroll to position [52, 0]
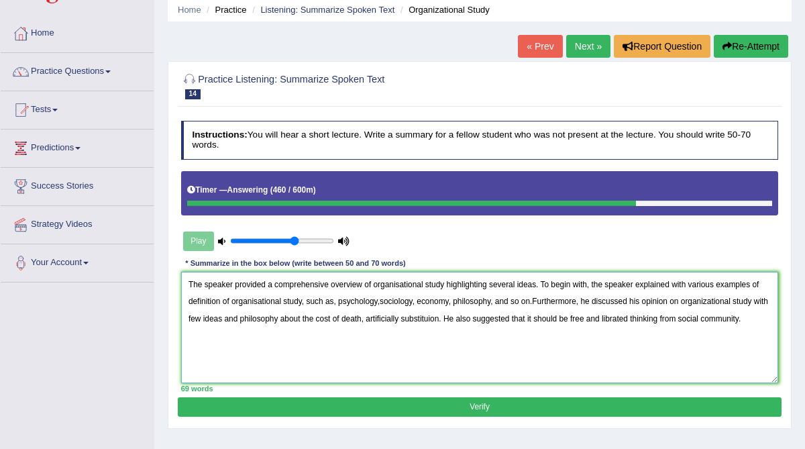
click at [258, 299] on textarea "The speaker provided a comprehensive overview of organisational study highlight…" at bounding box center [480, 327] width 598 height 111
click at [383, 301] on textarea "The speaker provided a comprehensive overview of organisational study highlight…" at bounding box center [480, 327] width 598 height 111
click at [541, 302] on textarea "The speaker provided a comprehensive overview of organisational study highlight…" at bounding box center [480, 327] width 598 height 111
type textarea "The speaker provided a comprehensive overview of organisational study highlight…"
click at [497, 405] on button "Verify" at bounding box center [479, 406] width 603 height 19
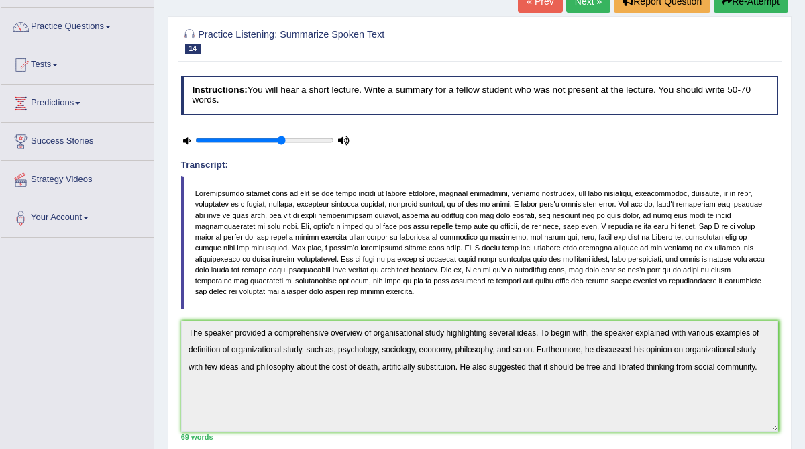
scroll to position [79, 0]
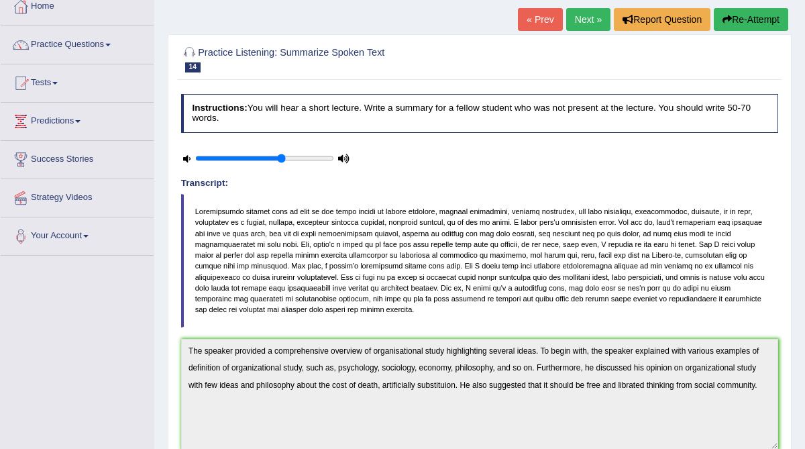
click at [586, 18] on link "Next »" at bounding box center [588, 19] width 44 height 23
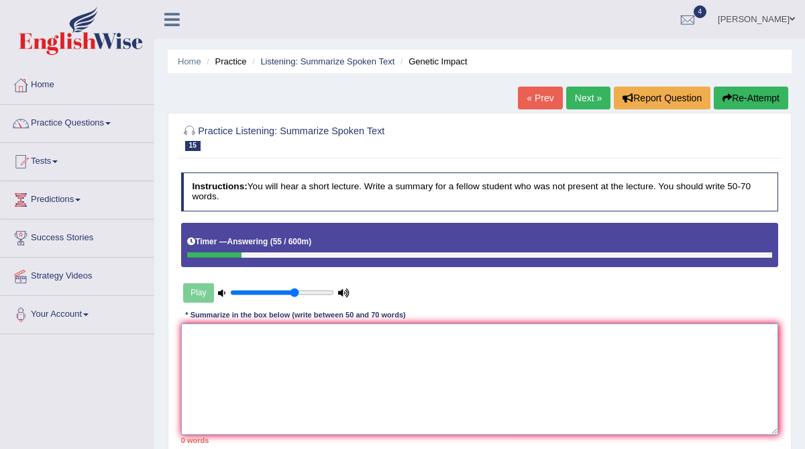
click at [317, 331] on textarea at bounding box center [480, 378] width 598 height 111
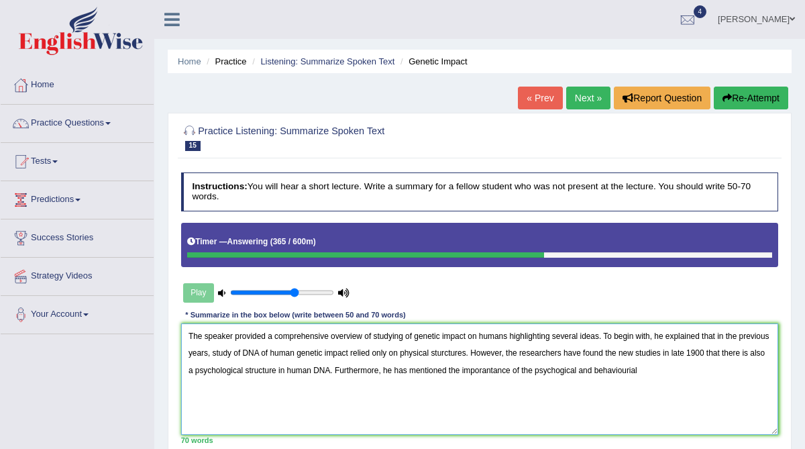
click at [583, 370] on textarea "The speaker provided a comprehensive overview of studying of genetic impact on …" at bounding box center [480, 378] width 598 height 111
drag, startPoint x: 709, startPoint y: 369, endPoint x: 383, endPoint y: 370, distance: 326.1
click at [383, 370] on textarea "The speaker provided a comprehensive overview of studying of genetic impact on …" at bounding box center [480, 378] width 598 height 111
drag, startPoint x: 716, startPoint y: 374, endPoint x: 381, endPoint y: 371, distance: 334.9
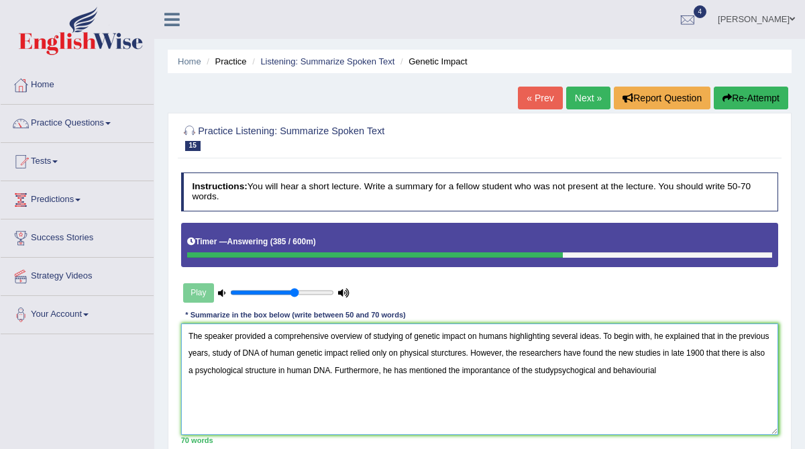
click at [381, 371] on textarea "The speaker provided a comprehensive overview of studying of genetic impact on …" at bounding box center [480, 378] width 598 height 111
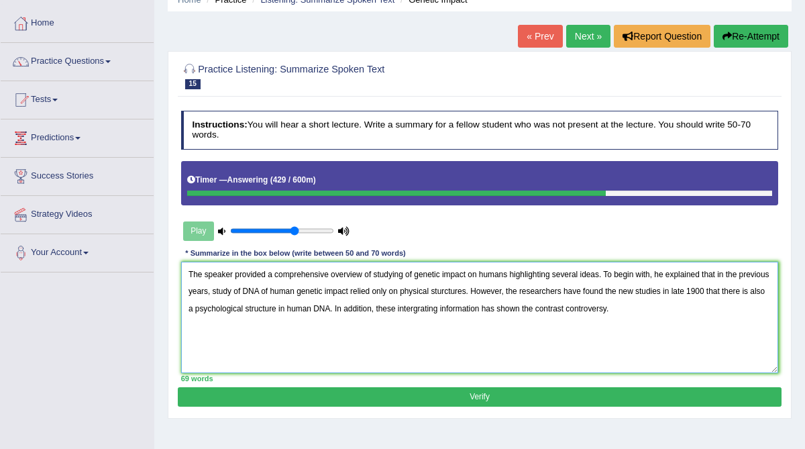
scroll to position [62, 0]
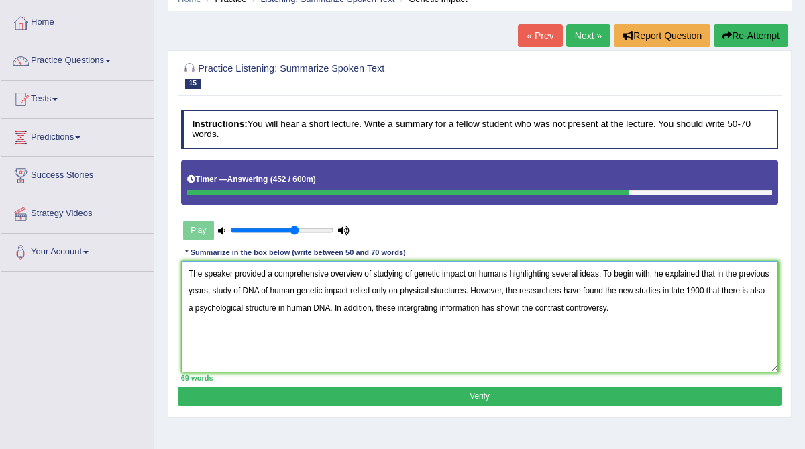
drag, startPoint x: 405, startPoint y: 290, endPoint x: 385, endPoint y: 291, distance: 20.1
click at [385, 291] on textarea "The speaker provided a comprehensive overview of studying of genetic impact on …" at bounding box center [480, 316] width 598 height 111
click at [244, 289] on textarea "The speaker provided a comprehensive overview of studying of genetic impact on …" at bounding box center [480, 316] width 598 height 111
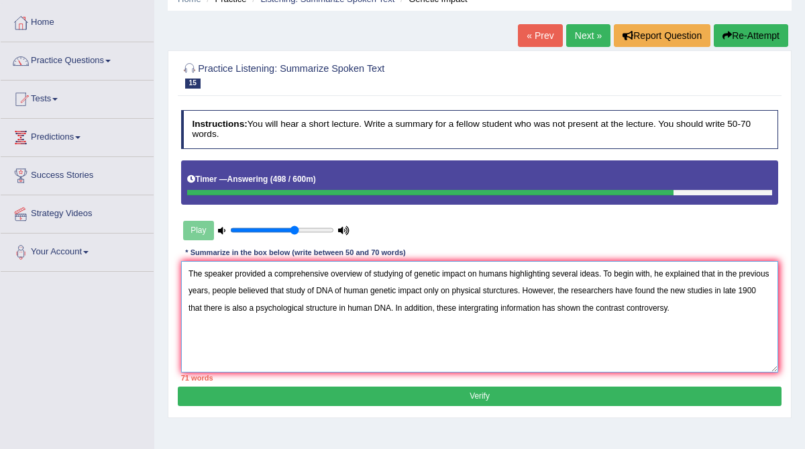
drag, startPoint x: 487, startPoint y: 291, endPoint x: 342, endPoint y: 292, distance: 145.6
click at [341, 293] on textarea "The speaker provided a comprehensive overview of studying of genetic impact on …" at bounding box center [480, 316] width 598 height 111
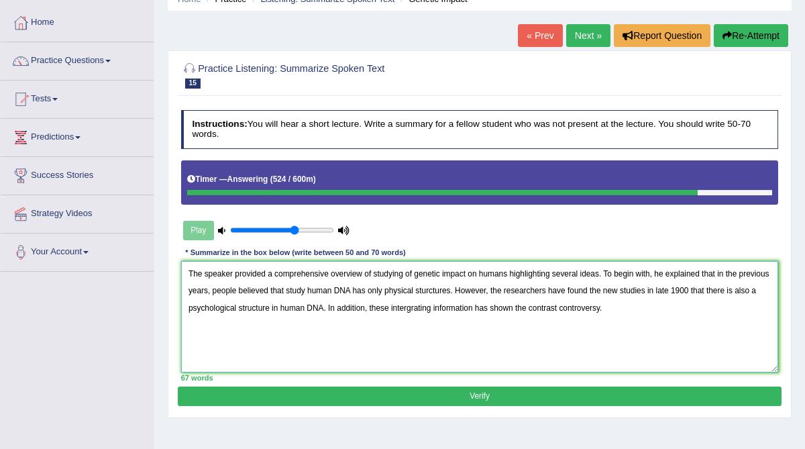
click at [211, 309] on textarea "The speaker provided a comprehensive overview of studying of genetic impact on …" at bounding box center [480, 316] width 598 height 111
click at [287, 307] on textarea "The speaker provided a comprehensive overview of studying of genetic impact on …" at bounding box center [480, 316] width 598 height 111
type textarea "The speaker provided a comprehensive overview of studying of genetic impact on …"
click at [421, 398] on button "Verify" at bounding box center [479, 396] width 603 height 19
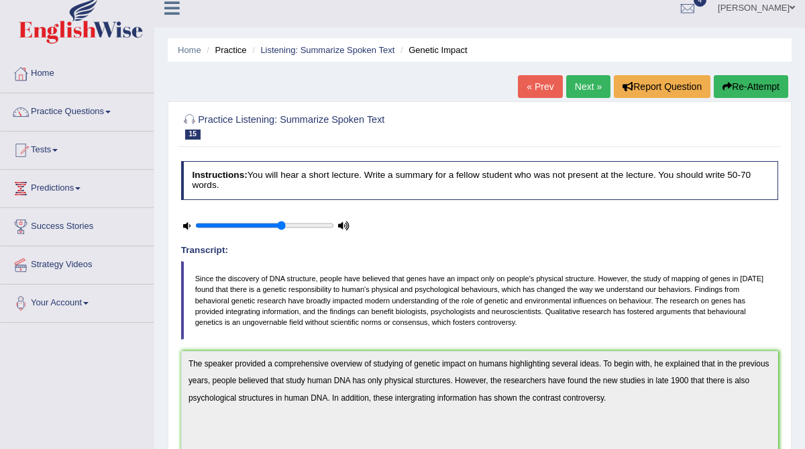
scroll to position [6, 0]
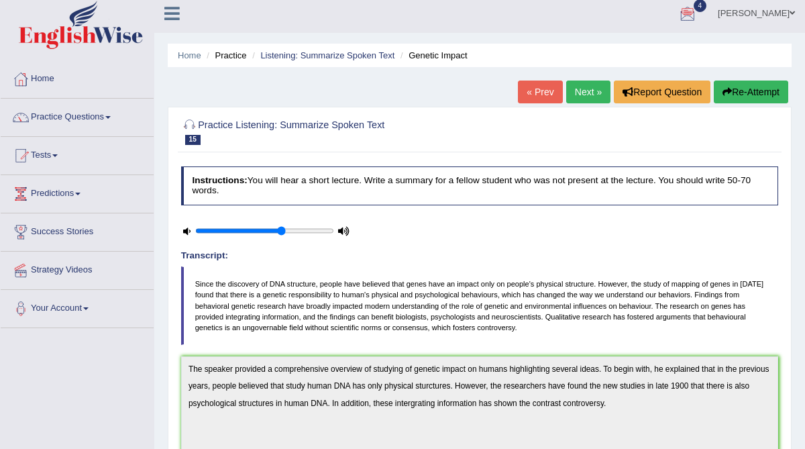
click at [698, 18] on div at bounding box center [688, 14] width 20 height 20
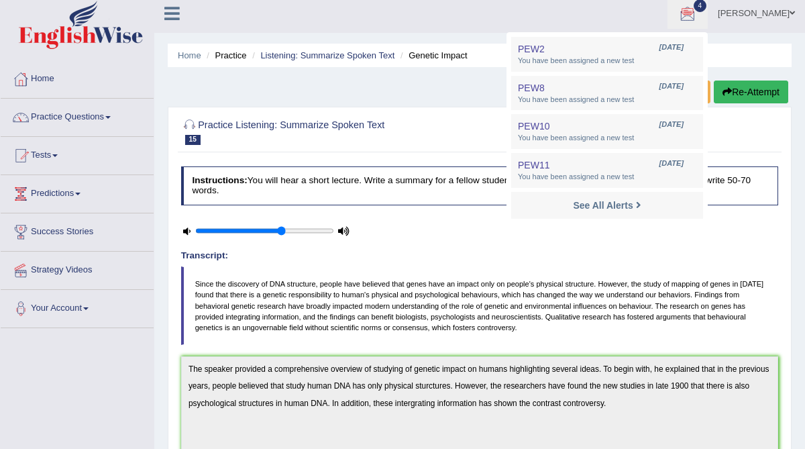
click at [427, 230] on div at bounding box center [327, 231] width 305 height 29
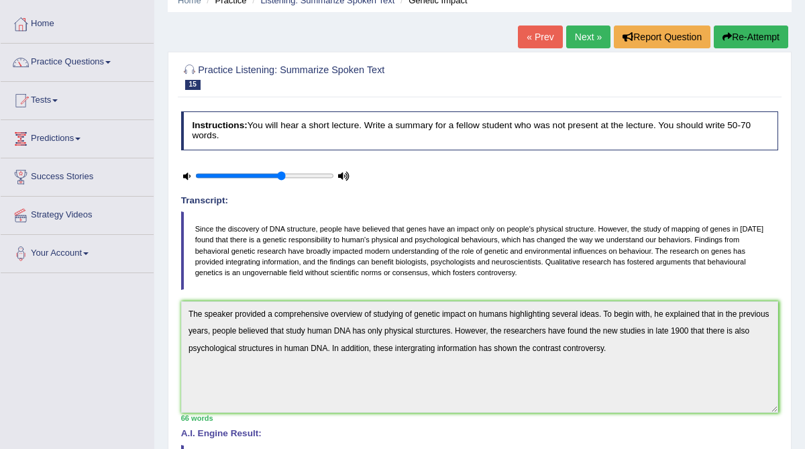
scroll to position [41, 0]
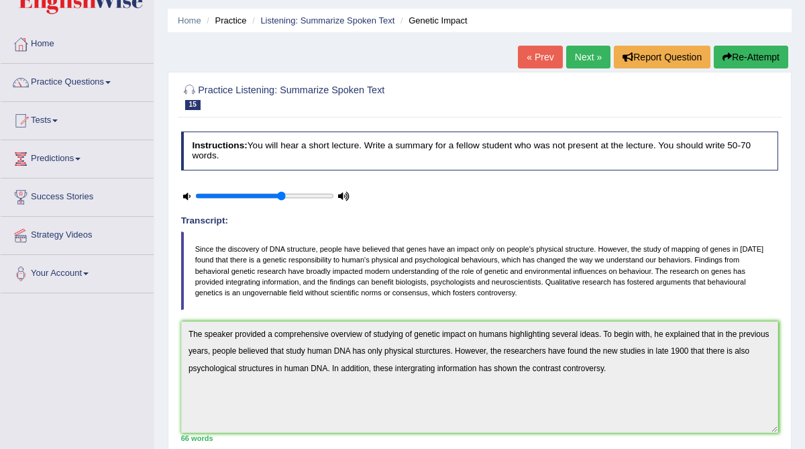
click at [581, 57] on link "Next »" at bounding box center [588, 57] width 44 height 23
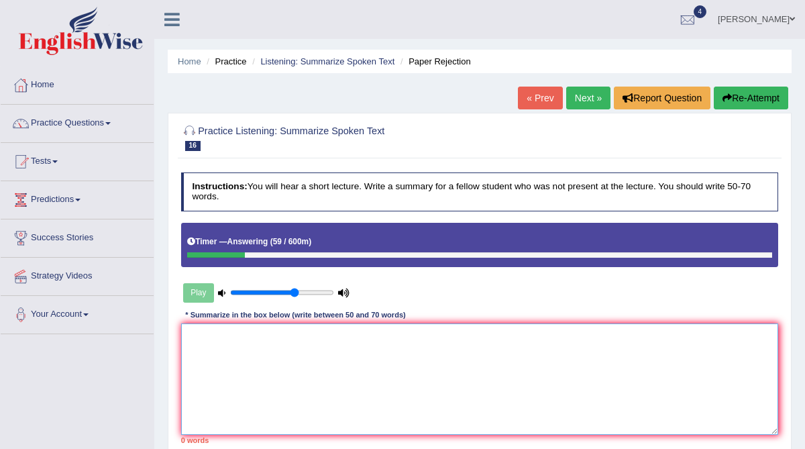
click at [286, 333] on textarea at bounding box center [480, 378] width 598 height 111
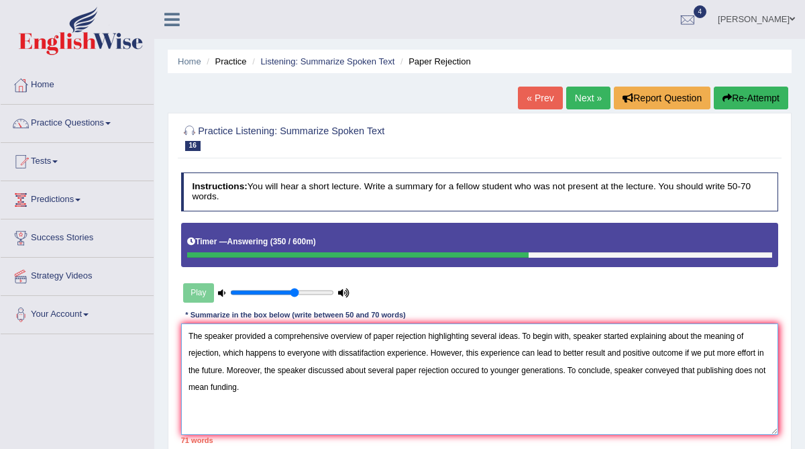
drag, startPoint x: 670, startPoint y: 338, endPoint x: 606, endPoint y: 335, distance: 64.5
click at [606, 335] on textarea "The speaker provided a comprehensive overview of paper rejection highlighting s…" at bounding box center [480, 378] width 598 height 111
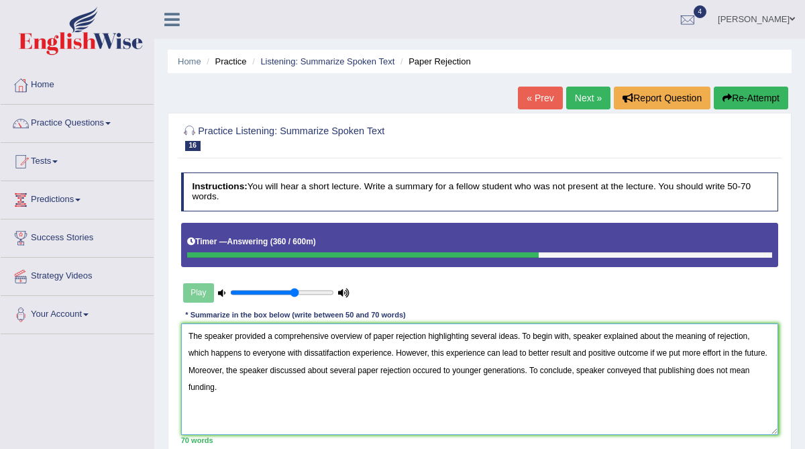
drag, startPoint x: 666, startPoint y: 333, endPoint x: 646, endPoint y: 333, distance: 19.5
click at [646, 333] on textarea "The speaker provided a comprehensive overview of paper rejection highlighting s…" at bounding box center [480, 378] width 598 height 111
drag, startPoint x: 330, startPoint y: 368, endPoint x: 307, endPoint y: 368, distance: 22.8
click at [307, 368] on textarea "The speaker provided a comprehensive overview of paper rejection highlighting s…" at bounding box center [480, 378] width 598 height 111
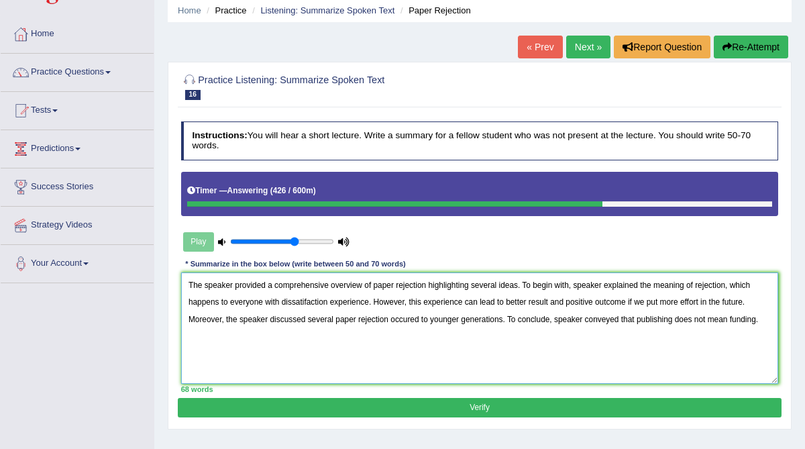
scroll to position [56, 0]
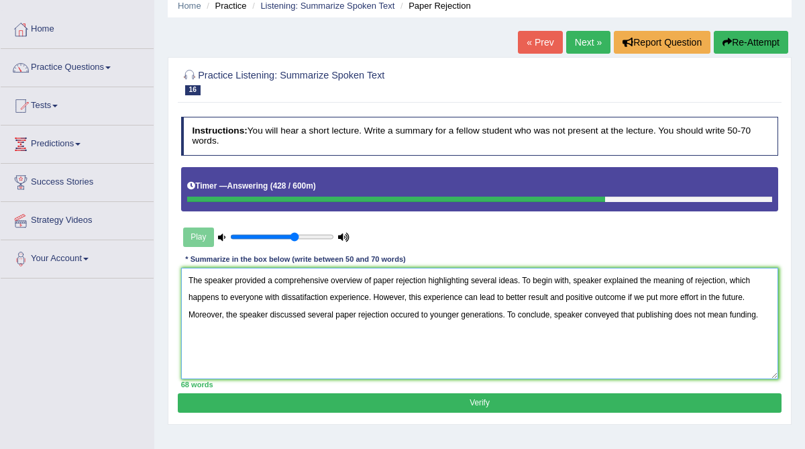
type textarea "The speaker provided a comprehensive overview of paper rejection highlighting s…"
click at [389, 399] on button "Verify" at bounding box center [479, 402] width 603 height 19
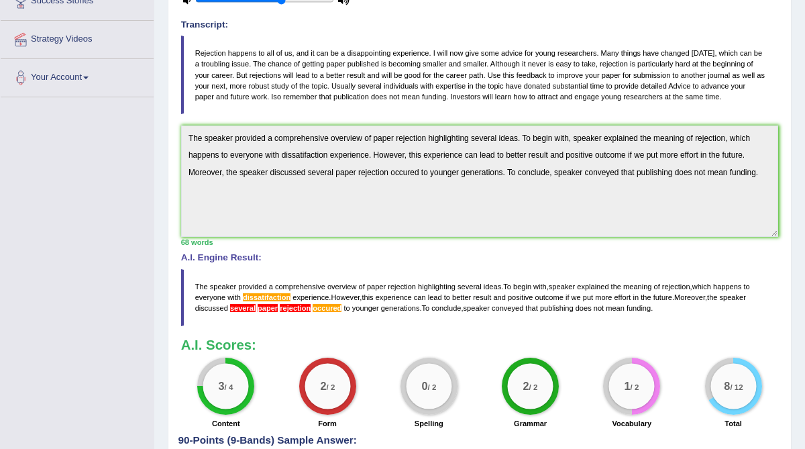
scroll to position [242, 0]
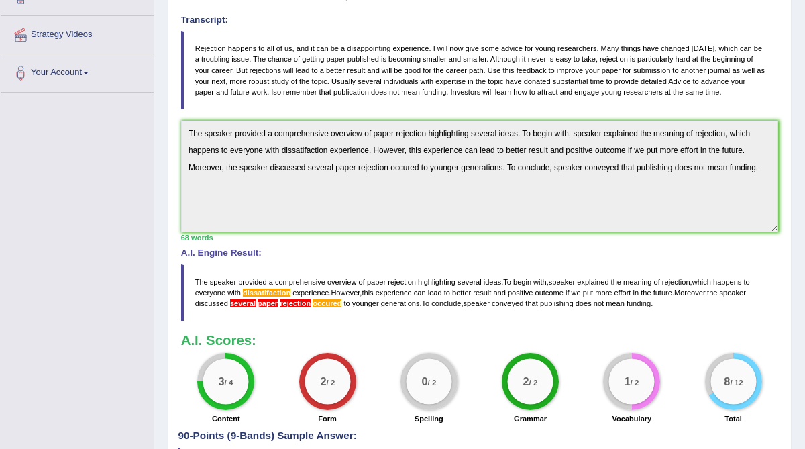
click at [253, 390] on div "3 / 4 Content" at bounding box center [225, 390] width 101 height 74
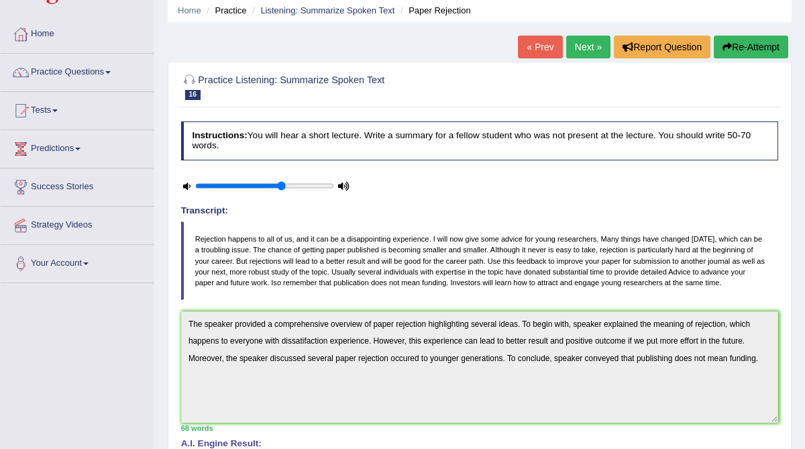
scroll to position [48, 0]
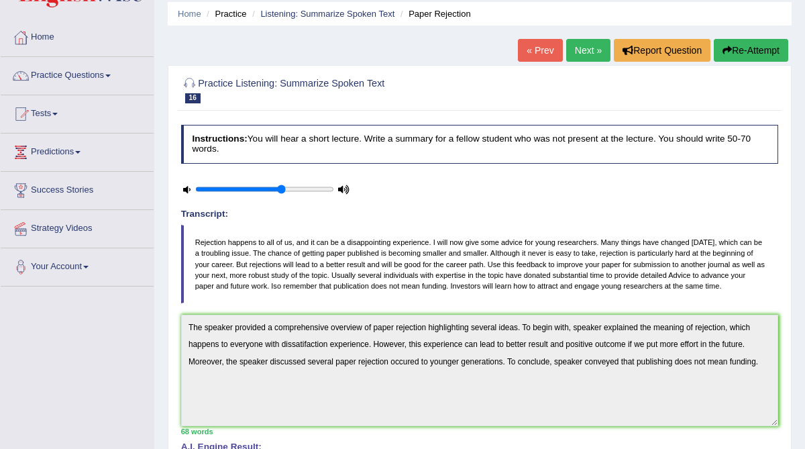
click at [578, 52] on link "Next »" at bounding box center [588, 50] width 44 height 23
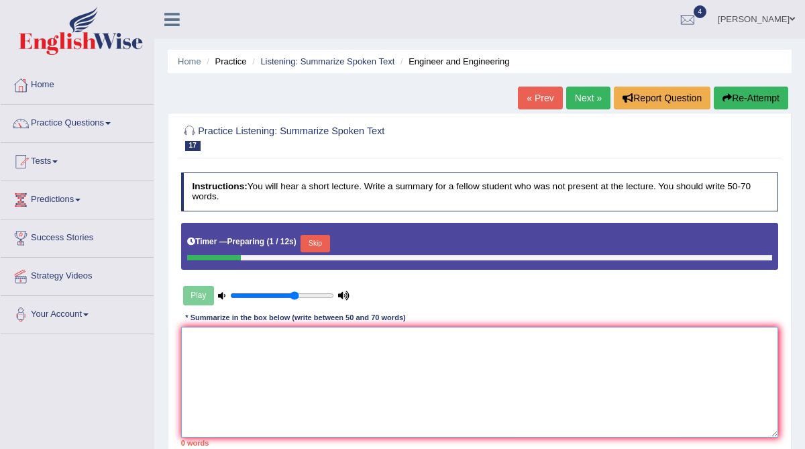
click at [245, 346] on textarea at bounding box center [480, 382] width 598 height 111
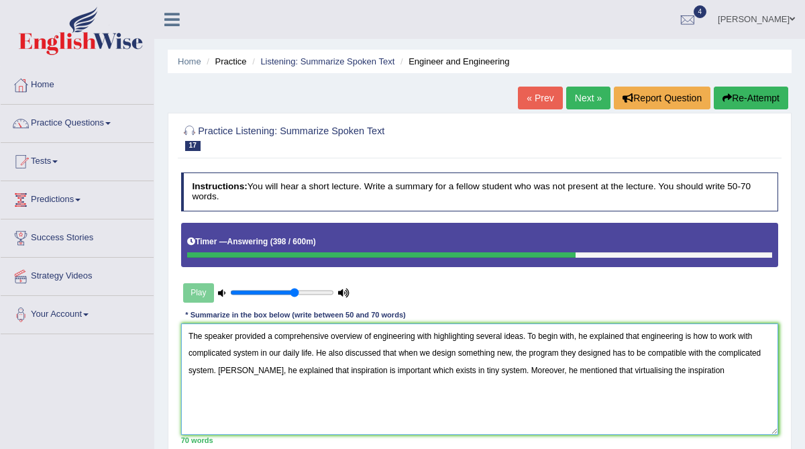
click at [511, 370] on textarea "The speaker provided a comprehensive overview of engineering with highlighting …" at bounding box center [480, 378] width 598 height 111
drag, startPoint x: 511, startPoint y: 370, endPoint x: 647, endPoint y: 396, distance: 138.1
click at [647, 396] on textarea "The speaker provided a comprehensive overview of engineering with highlighting …" at bounding box center [480, 378] width 598 height 111
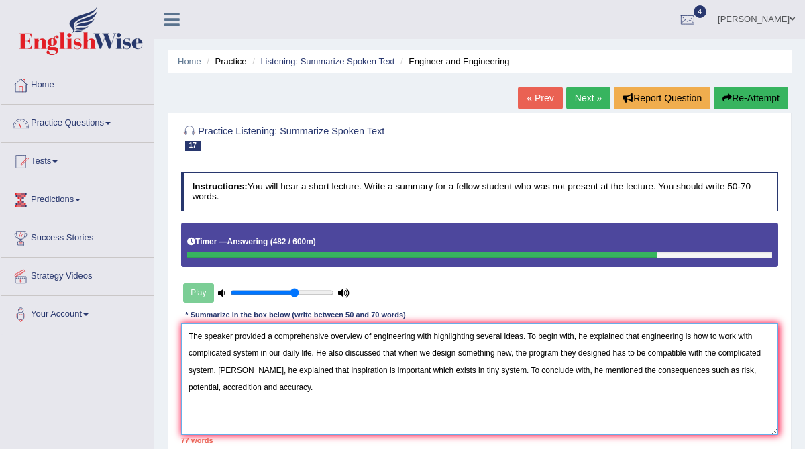
drag, startPoint x: 574, startPoint y: 371, endPoint x: 512, endPoint y: 370, distance: 61.7
click at [512, 370] on textarea "The speaker provided a comprehensive overview of engineering with highlighting …" at bounding box center [480, 378] width 598 height 111
drag, startPoint x: 523, startPoint y: 370, endPoint x: 512, endPoint y: 369, distance: 11.5
click at [512, 369] on textarea "The speaker provided a comprehensive overview of engineering with highlighting …" at bounding box center [480, 378] width 598 height 111
click at [594, 368] on textarea "The speaker provided a comprehensive overview of engineering with highlighting …" at bounding box center [480, 378] width 598 height 111
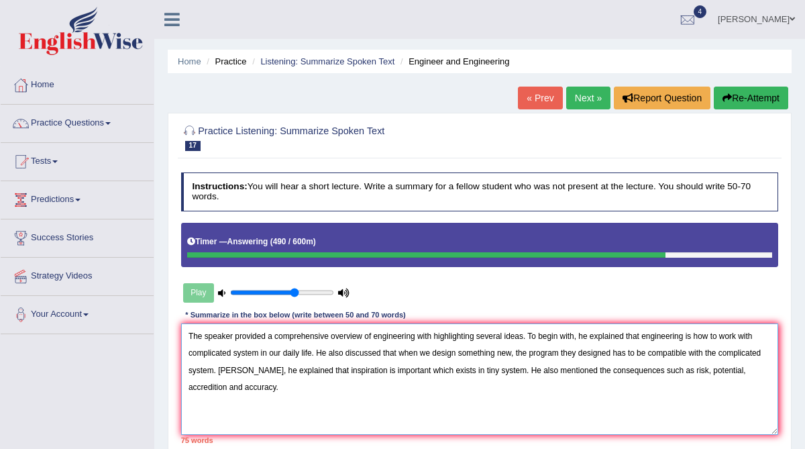
click at [594, 368] on textarea "The speaker provided a comprehensive overview of engineering with highlighting …" at bounding box center [480, 378] width 598 height 111
click at [433, 354] on textarea "The speaker provided a comprehensive overview of engineering with highlighting …" at bounding box center [480, 378] width 598 height 111
drag, startPoint x: 605, startPoint y: 353, endPoint x: 555, endPoint y: 350, distance: 50.4
click at [555, 350] on textarea "The speaker provided a comprehensive overview of engineering with highlighting …" at bounding box center [480, 378] width 598 height 111
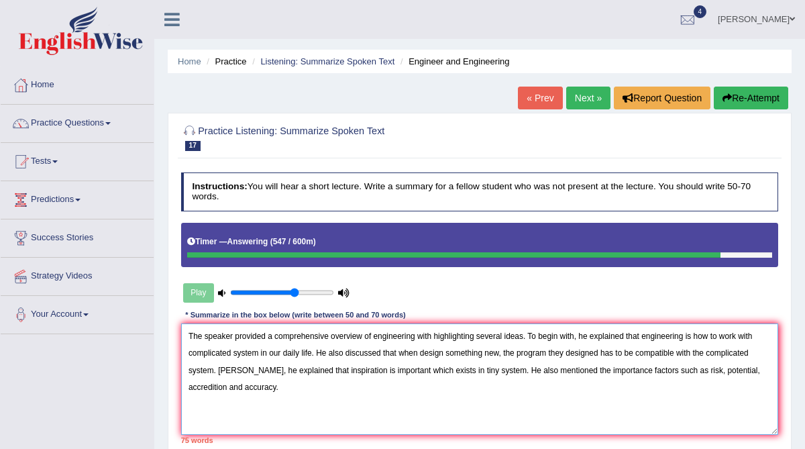
drag, startPoint x: 524, startPoint y: 336, endPoint x: 420, endPoint y: 336, distance: 104.0
click at [420, 336] on textarea "The speaker provided a comprehensive overview of engineering with highlighting …" at bounding box center [480, 378] width 598 height 111
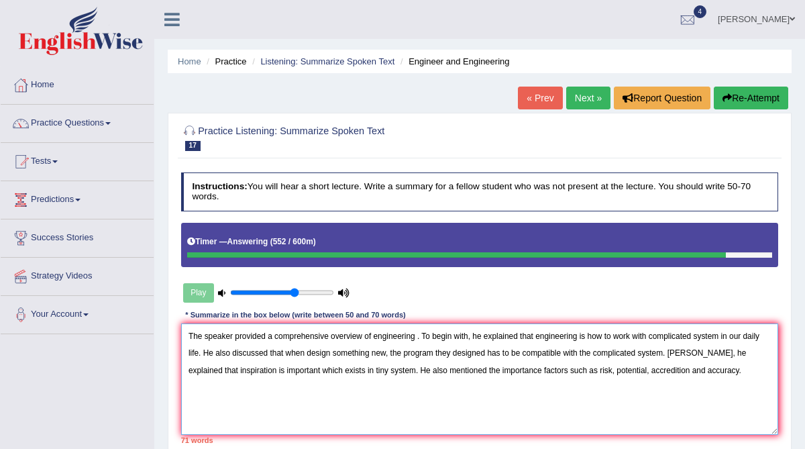
click at [423, 335] on textarea "The speaker provided a comprehensive overview of engineering . To begin with, h…" at bounding box center [480, 378] width 598 height 111
drag, startPoint x: 568, startPoint y: 369, endPoint x: 541, endPoint y: 370, distance: 26.9
click at [541, 370] on textarea "The speaker provided a comprehensive overview of engineering . To begin with, h…" at bounding box center [480, 378] width 598 height 111
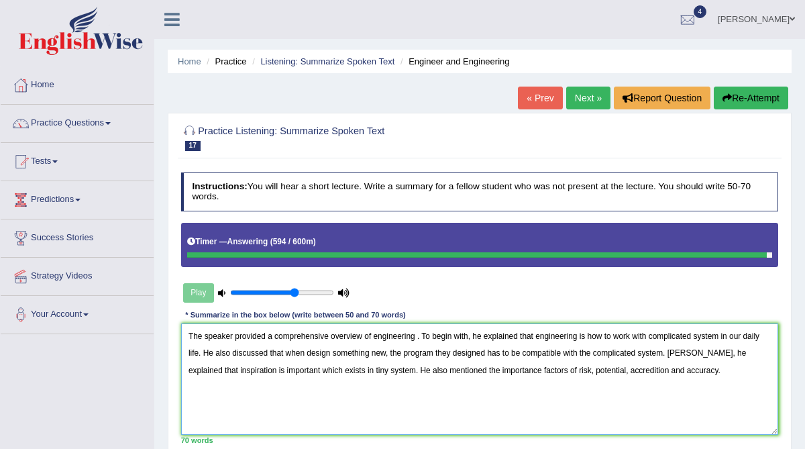
drag, startPoint x: 642, startPoint y: 369, endPoint x: 600, endPoint y: 370, distance: 42.3
click at [600, 370] on textarea "The speaker provided a comprehensive overview of engineering . To begin with, h…" at bounding box center [480, 378] width 598 height 111
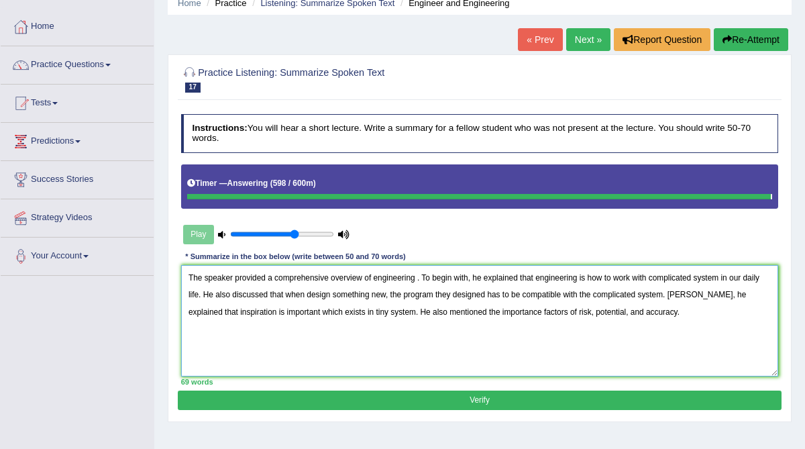
scroll to position [60, 0]
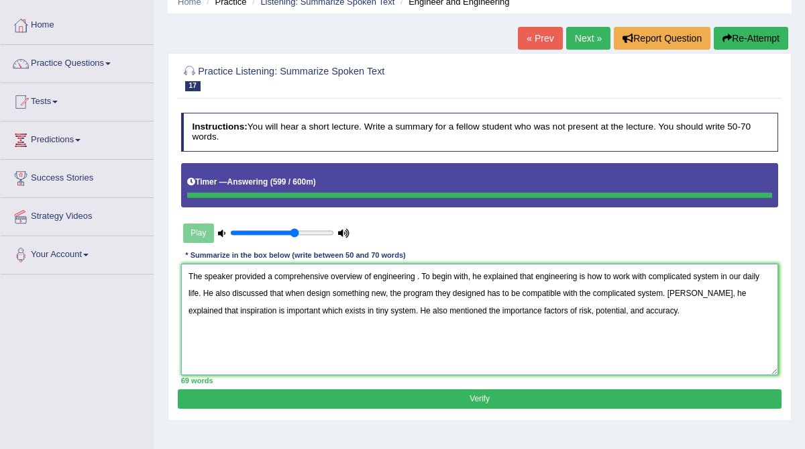
type textarea "The speaker provided a comprehensive overview of engineering . To begin with, h…"
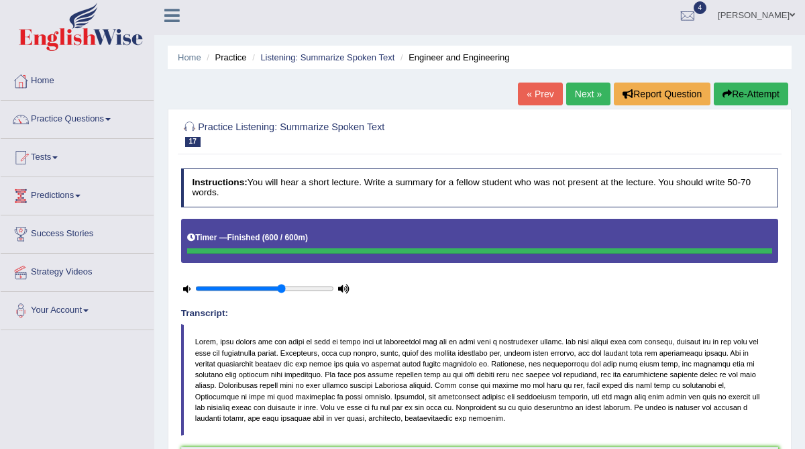
scroll to position [3, 0]
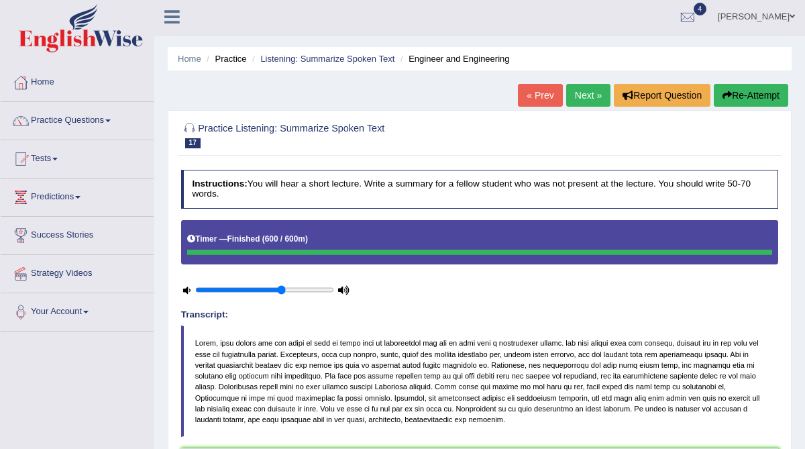
click at [585, 97] on link "Next »" at bounding box center [588, 95] width 44 height 23
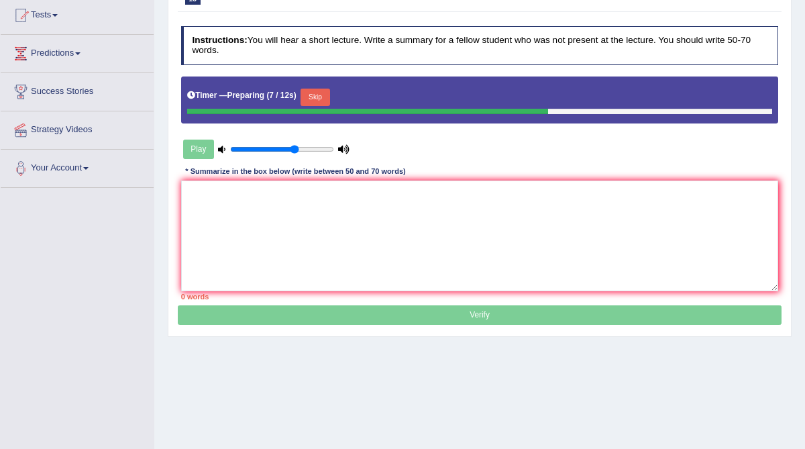
scroll to position [144, 0]
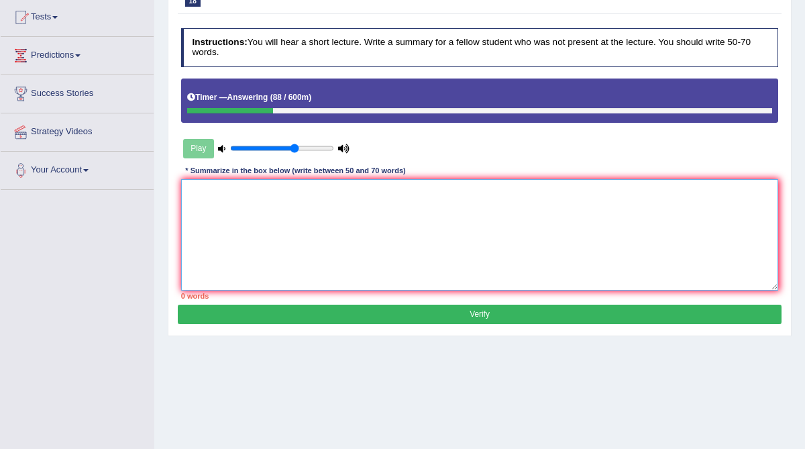
click at [373, 214] on textarea at bounding box center [480, 234] width 598 height 111
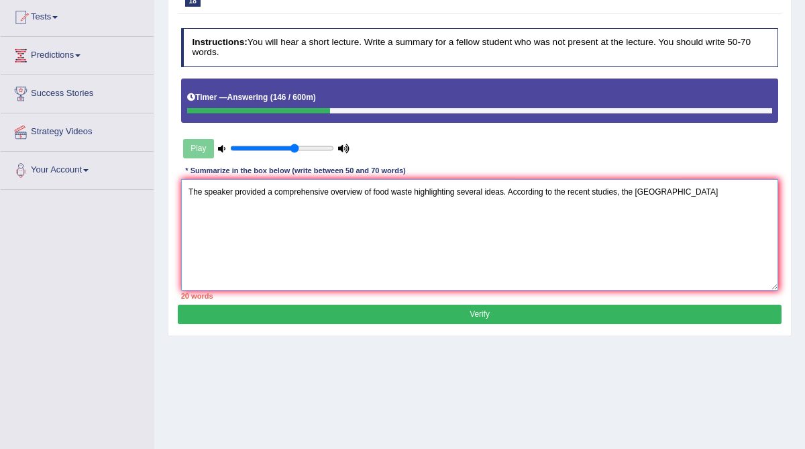
click at [373, 214] on textarea "The speaker provided a comprehensive overview of food waste highlighting severa…" at bounding box center [480, 234] width 598 height 111
click at [512, 191] on textarea "The speaker provided a comprehensive overview of food waste highlighting severa…" at bounding box center [480, 234] width 598 height 111
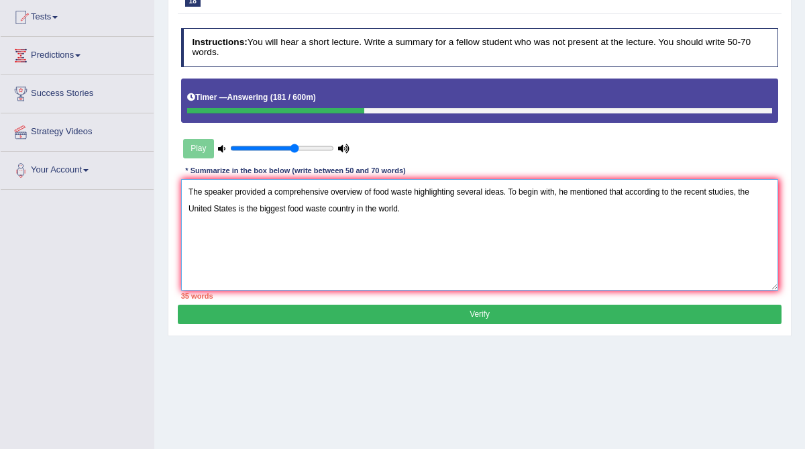
click at [433, 214] on textarea "The speaker provided a comprehensive overview of food waste highlighting severa…" at bounding box center [480, 234] width 598 height 111
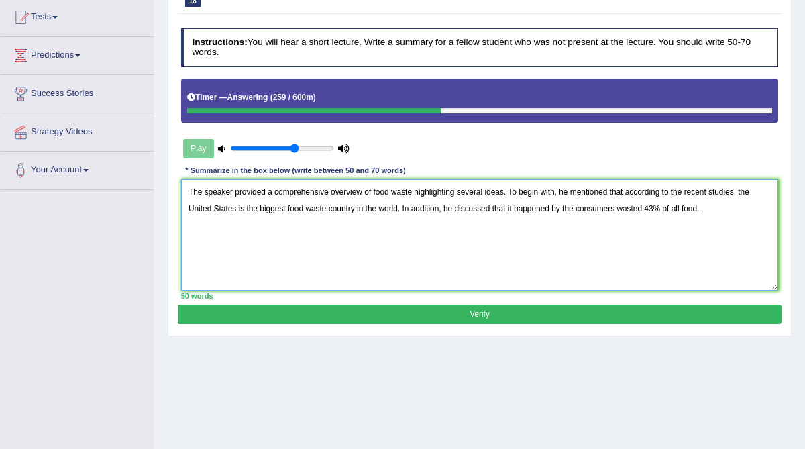
click at [394, 193] on textarea "The speaker provided a comprehensive overview of food waste highlighting severa…" at bounding box center [480, 234] width 598 height 111
click at [715, 211] on textarea "The speaker provided a comprehensive overview of food waste highlighting severa…" at bounding box center [480, 234] width 598 height 111
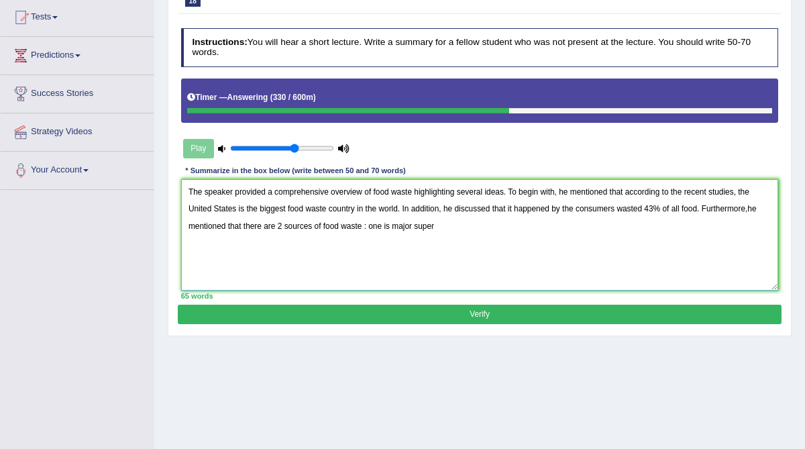
click at [395, 226] on textarea "The speaker provided a comprehensive overview of food waste highlighting severa…" at bounding box center [480, 234] width 598 height 111
click at [467, 222] on textarea "The speaker provided a comprehensive overview of food waste highlighting severa…" at bounding box center [480, 234] width 598 height 111
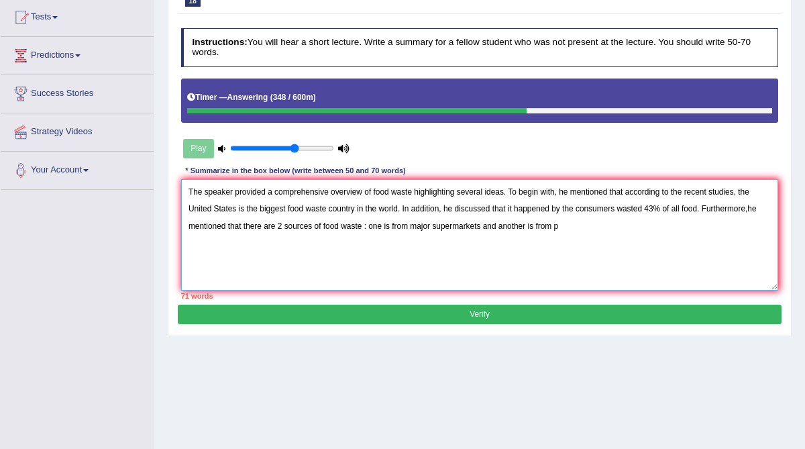
click at [467, 222] on textarea "The speaker provided a comprehensive overview of food waste highlighting severa…" at bounding box center [480, 234] width 598 height 111
drag, startPoint x: 709, startPoint y: 209, endPoint x: 434, endPoint y: 217, distance: 275.2
click at [434, 217] on textarea "The speaker provided a comprehensive overview of food waste highlighting severa…" at bounding box center [480, 234] width 598 height 111
click at [420, 252] on textarea "The speaker provided a comprehensive overview of food waste highlighting severa…" at bounding box center [480, 234] width 598 height 111
drag, startPoint x: 411, startPoint y: 225, endPoint x: 246, endPoint y: 227, distance: 165.8
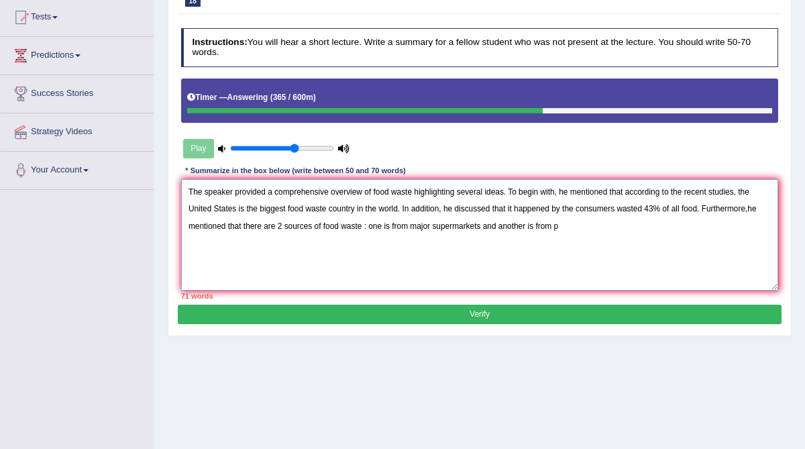
click at [246, 227] on textarea "The speaker provided a comprehensive overview of food waste highlighting severa…" at bounding box center [480, 234] width 598 height 111
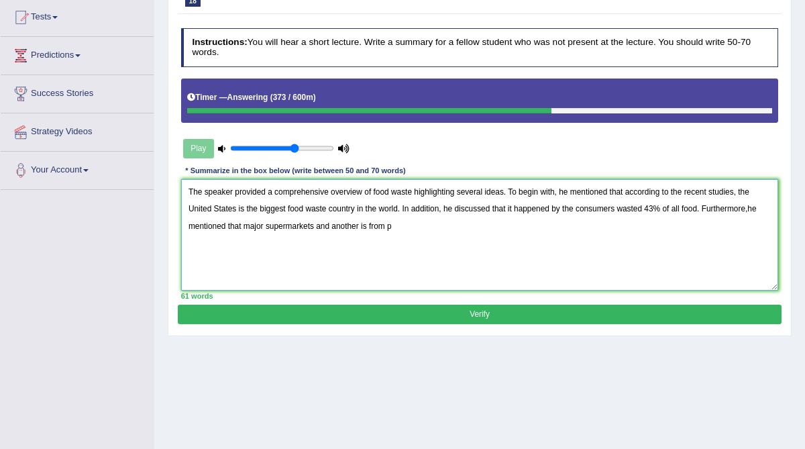
drag, startPoint x: 397, startPoint y: 225, endPoint x: 335, endPoint y: 225, distance: 62.4
click at [335, 225] on textarea "The speaker provided a comprehensive overview of food waste highlighting severa…" at bounding box center [480, 234] width 598 height 111
drag, startPoint x: 409, startPoint y: 229, endPoint x: 335, endPoint y: 226, distance: 73.9
click at [334, 227] on textarea "The speaker provided a comprehensive overview of food waste highlighting severa…" at bounding box center [480, 234] width 598 height 111
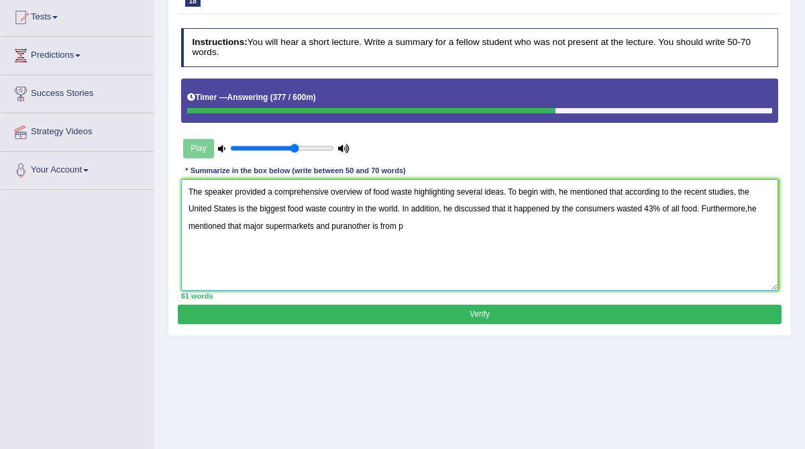
click at [335, 226] on textarea "The speaker provided a comprehensive overview of food waste highlighting severa…" at bounding box center [480, 234] width 598 height 111
drag, startPoint x: 421, startPoint y: 229, endPoint x: 334, endPoint y: 225, distance: 87.4
click at [334, 225] on textarea "The speaker provided a comprehensive overview of food waste highlighting severa…" at bounding box center [480, 234] width 598 height 111
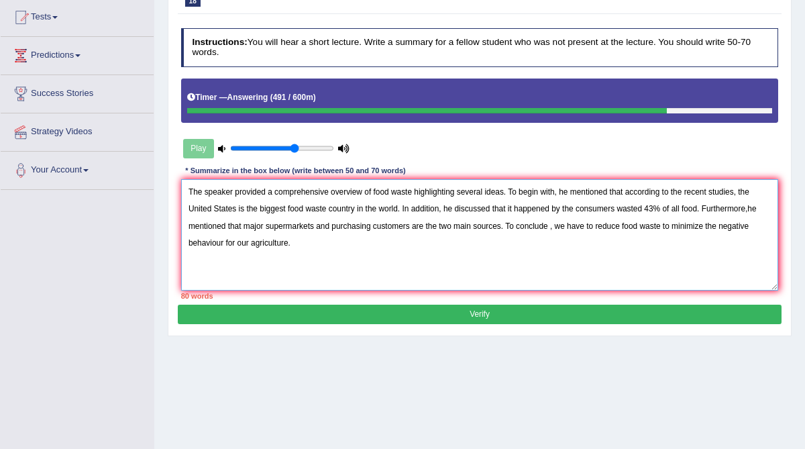
drag, startPoint x: 744, startPoint y: 192, endPoint x: 637, endPoint y: 196, distance: 106.8
click at [637, 196] on textarea "The speaker provided a comprehensive overview of food waste highlighting severa…" at bounding box center [480, 234] width 598 height 111
click at [642, 201] on textarea "The speaker provided a comprehensive overview of food waste highlighting severa…" at bounding box center [480, 234] width 598 height 111
drag, startPoint x: 634, startPoint y: 191, endPoint x: 561, endPoint y: 192, distance: 73.2
click at [561, 192] on textarea "The speaker provided a comprehensive overview of food waste highlighting severa…" at bounding box center [480, 234] width 598 height 111
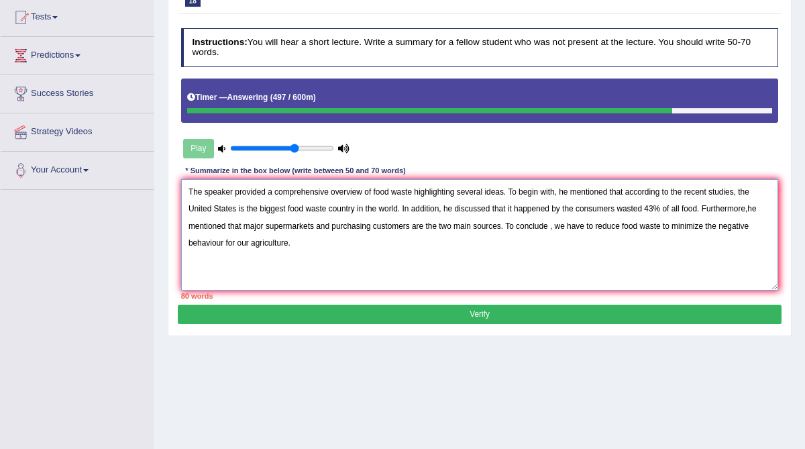
click at [561, 192] on textarea "The speaker provided a comprehensive overview of food waste highlighting severa…" at bounding box center [480, 234] width 598 height 111
drag, startPoint x: 629, startPoint y: 191, endPoint x: 562, endPoint y: 185, distance: 68.0
click at [562, 185] on textarea "The speaker provided a comprehensive overview of food waste highlighting severa…" at bounding box center [480, 234] width 598 height 111
drag, startPoint x: 625, startPoint y: 191, endPoint x: 574, endPoint y: 191, distance: 50.3
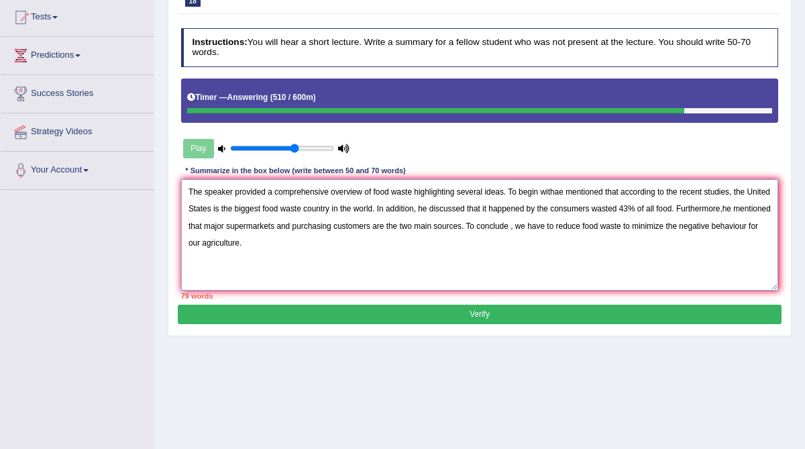
click at [574, 191] on textarea "The speaker provided a comprehensive overview of food waste highlighting severa…" at bounding box center [480, 234] width 598 height 111
drag, startPoint x: 676, startPoint y: 192, endPoint x: 562, endPoint y: 198, distance: 114.9
click at [561, 199] on textarea "The speaker provided a comprehensive overview of food waste highlighting severa…" at bounding box center [480, 234] width 598 height 111
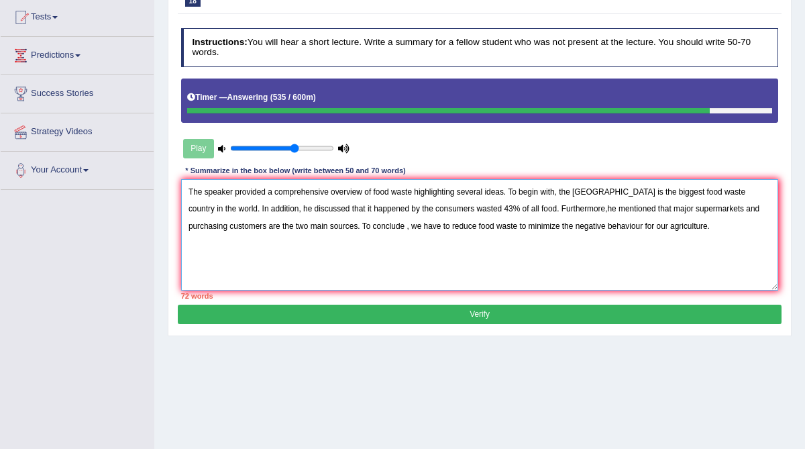
drag, startPoint x: 375, startPoint y: 210, endPoint x: 321, endPoint y: 209, distance: 53.7
click at [321, 209] on textarea "The speaker provided a comprehensive overview of food waste highlighting severa…" at bounding box center [480, 234] width 598 height 111
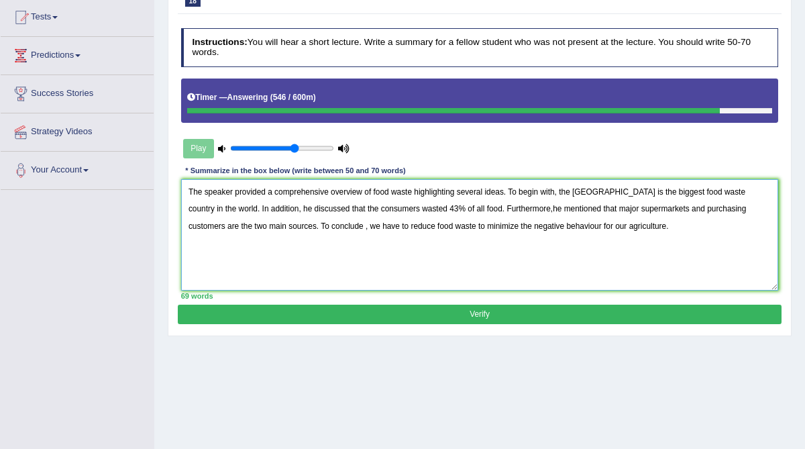
click at [381, 238] on textarea "The speaker provided a comprehensive overview of food waste highlighting severa…" at bounding box center [480, 234] width 598 height 111
drag, startPoint x: 540, startPoint y: 226, endPoint x: 503, endPoint y: 218, distance: 38.4
click at [502, 218] on textarea "The speaker provided a comprehensive overview of food waste highlighting severa…" at bounding box center [480, 234] width 598 height 111
drag, startPoint x: 597, startPoint y: 225, endPoint x: 562, endPoint y: 222, distance: 35.0
click at [562, 222] on textarea "The speaker provided a comprehensive overview of food waste highlighting severa…" at bounding box center [480, 234] width 598 height 111
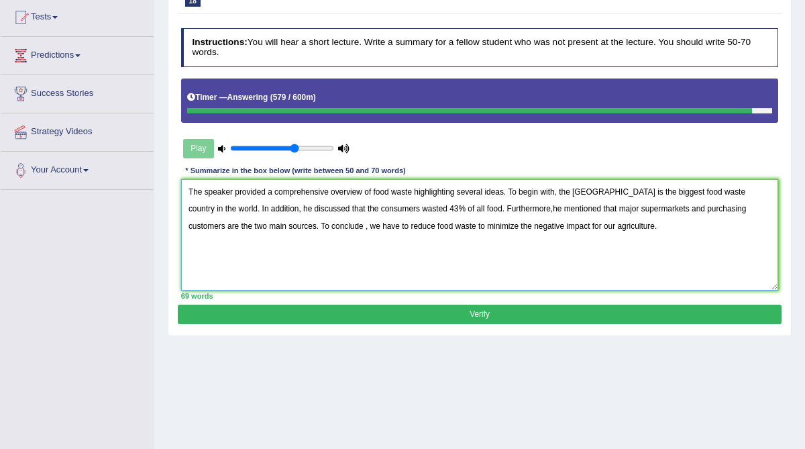
type textarea "The speaker provided a comprehensive overview of food waste highlighting severa…"
click at [311, 311] on button "Verify" at bounding box center [479, 314] width 603 height 19
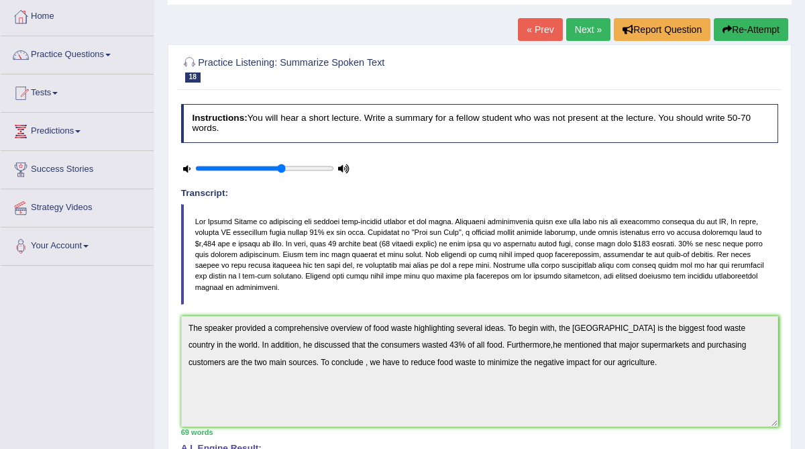
scroll to position [66, 0]
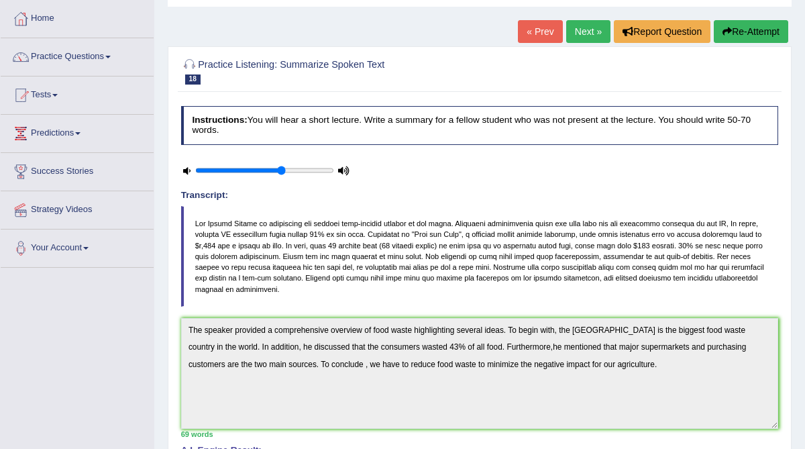
click at [580, 40] on link "Next »" at bounding box center [588, 31] width 44 height 23
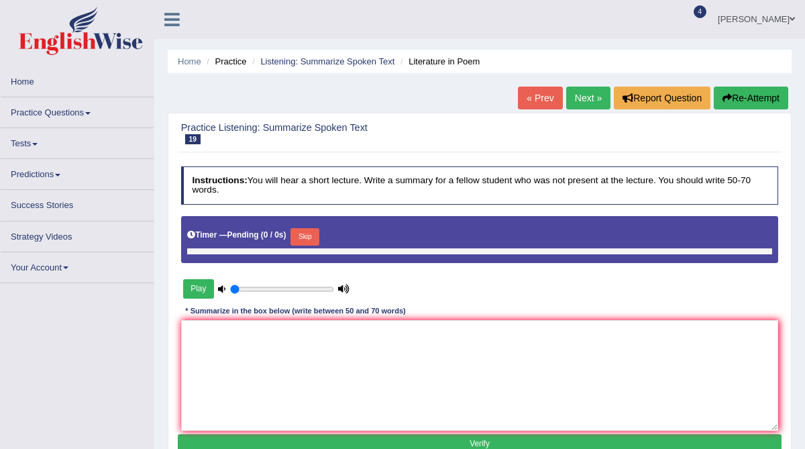
type input "0.65"
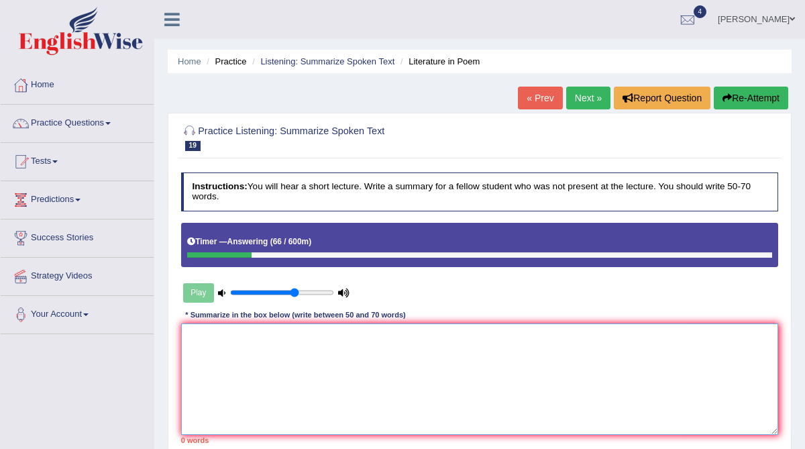
click at [306, 350] on textarea at bounding box center [480, 378] width 598 height 111
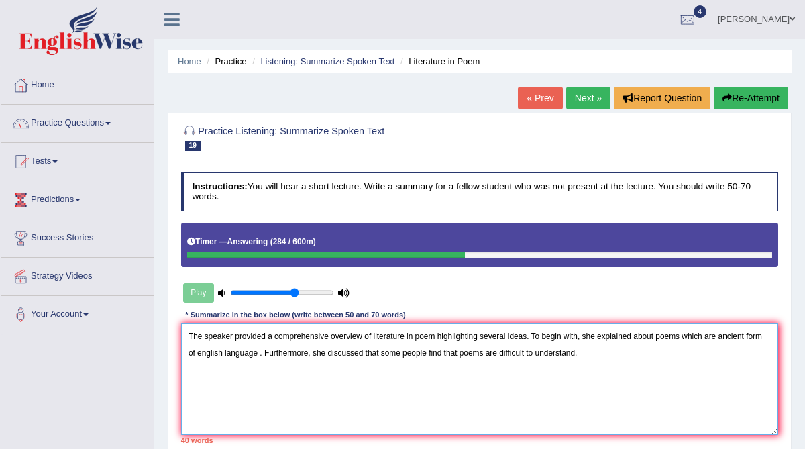
click at [266, 352] on textarea "The speaker provided a comprehensive overview of literature in poem highlightin…" at bounding box center [480, 378] width 598 height 111
click at [265, 352] on textarea "The speaker provided a comprehensive overview of literature in poem highlightin…" at bounding box center [480, 378] width 598 height 111
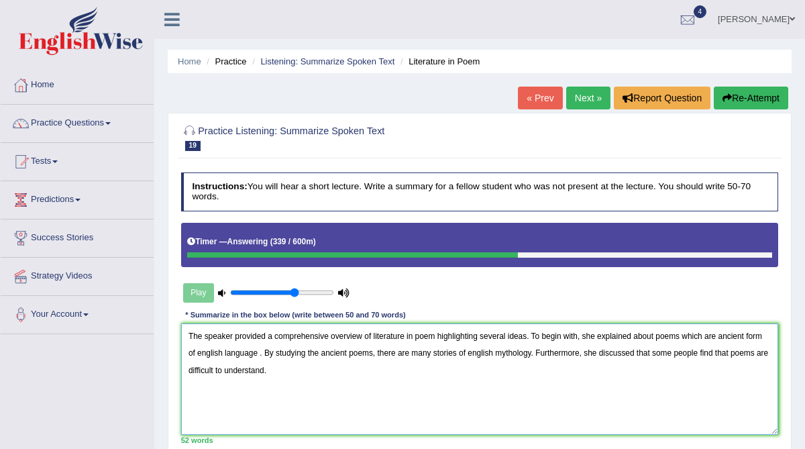
drag, startPoint x: 582, startPoint y: 350, endPoint x: 537, endPoint y: 352, distance: 44.3
click at [537, 352] on textarea "The speaker provided a comprehensive overview of literature in poem highlightin…" at bounding box center [480, 378] width 598 height 111
drag, startPoint x: 621, startPoint y: 353, endPoint x: 575, endPoint y: 352, distance: 45.7
click at [575, 352] on textarea "The speaker provided a comprehensive overview of literature in poem highlightin…" at bounding box center [480, 378] width 598 height 111
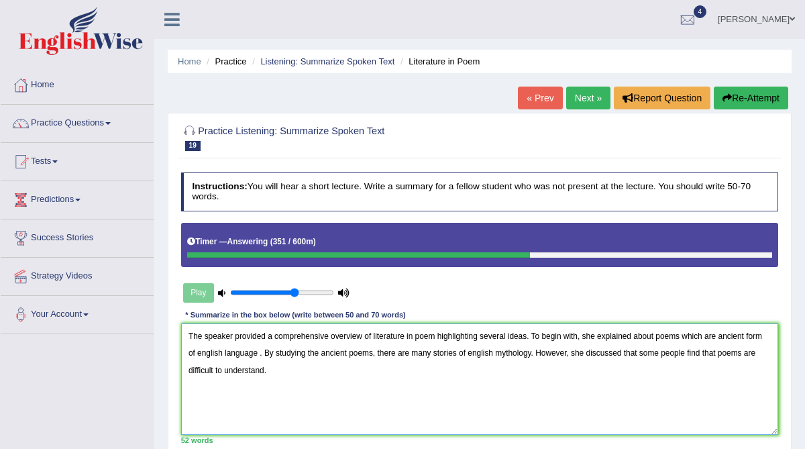
click at [280, 372] on textarea "The speaker provided a comprehensive overview of literature in poem highlightin…" at bounding box center [480, 378] width 598 height 111
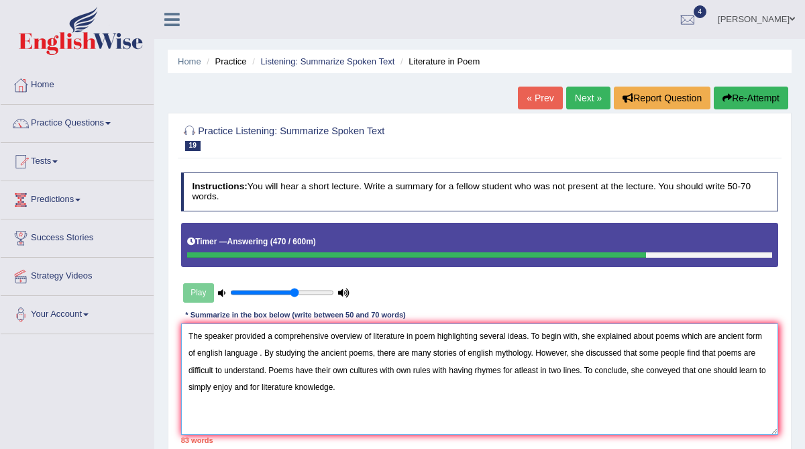
drag, startPoint x: 398, startPoint y: 370, endPoint x: 334, endPoint y: 367, distance: 64.5
click at [334, 367] on textarea "The speaker provided a comprehensive overview of literature in poem highlightin…" at bounding box center [480, 378] width 598 height 111
click at [533, 356] on textarea "The speaker provided a comprehensive overview of literature in poem highlightin…" at bounding box center [480, 378] width 598 height 111
click at [556, 360] on textarea "The speaker provided a comprehensive overview of literature in poem highlightin…" at bounding box center [480, 378] width 598 height 111
drag, startPoint x: 643, startPoint y: 352, endPoint x: 573, endPoint y: 350, distance: 69.8
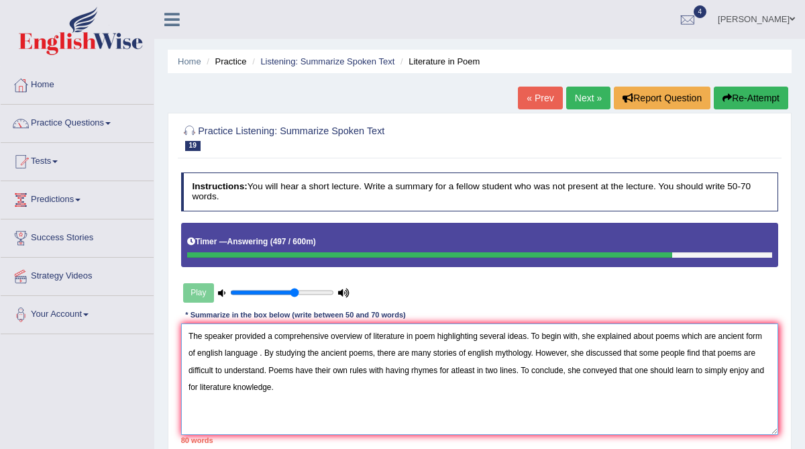
click at [572, 350] on textarea "The speaker provided a comprehensive overview of literature in poem highlightin…" at bounding box center [480, 378] width 598 height 111
drag, startPoint x: 529, startPoint y: 335, endPoint x: 435, endPoint y: 332, distance: 94.7
click at [435, 332] on textarea "The speaker provided a comprehensive overview of literature in poem highlightin…" at bounding box center [480, 378] width 598 height 111
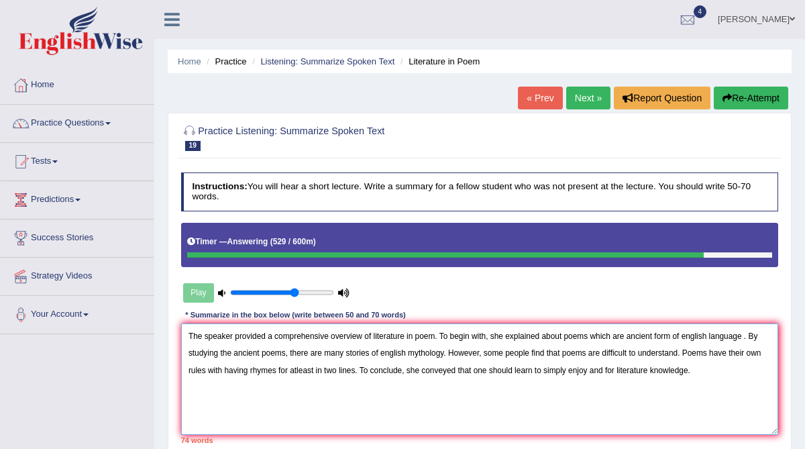
drag, startPoint x: 746, startPoint y: 335, endPoint x: 714, endPoint y: 334, distance: 32.2
click at [714, 334] on textarea "The speaker provided a comprehensive overview of literature in poem. To begin w…" at bounding box center [480, 378] width 598 height 111
drag, startPoint x: 291, startPoint y: 354, endPoint x: 179, endPoint y: 356, distance: 112.1
click at [179, 356] on div "Instructions: You will hear a short lecture. Write a summary for a fellow stude…" at bounding box center [479, 308] width 603 height 282
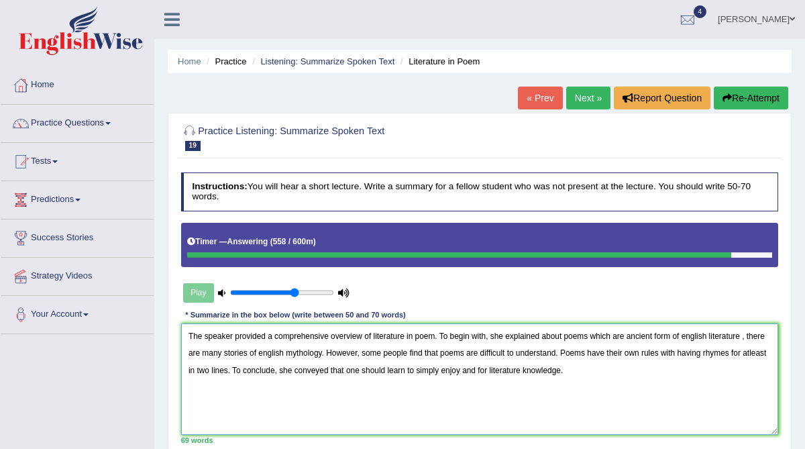
click at [323, 355] on textarea "The speaker provided a comprehensive overview of literature in poem. To begin w…" at bounding box center [480, 378] width 598 height 111
drag, startPoint x: 736, startPoint y: 354, endPoint x: 751, endPoint y: 358, distance: 15.5
click at [751, 358] on textarea "The speaker provided a comprehensive overview of literature in poem. To begin w…" at bounding box center [480, 378] width 598 height 111
drag, startPoint x: 484, startPoint y: 370, endPoint x: 473, endPoint y: 369, distance: 11.4
click at [473, 369] on textarea "The speaker provided a comprehensive overview of literature in poem. To begin w…" at bounding box center [480, 378] width 598 height 111
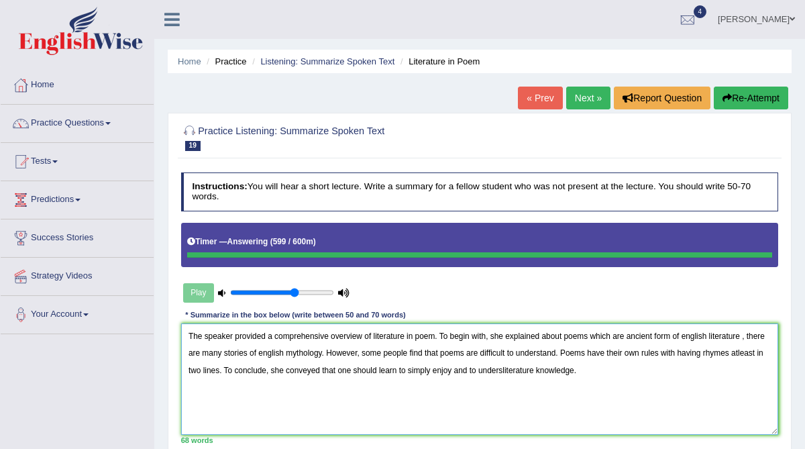
type textarea "The speaker provided a comprehensive overview of literature in poem. To begin w…"
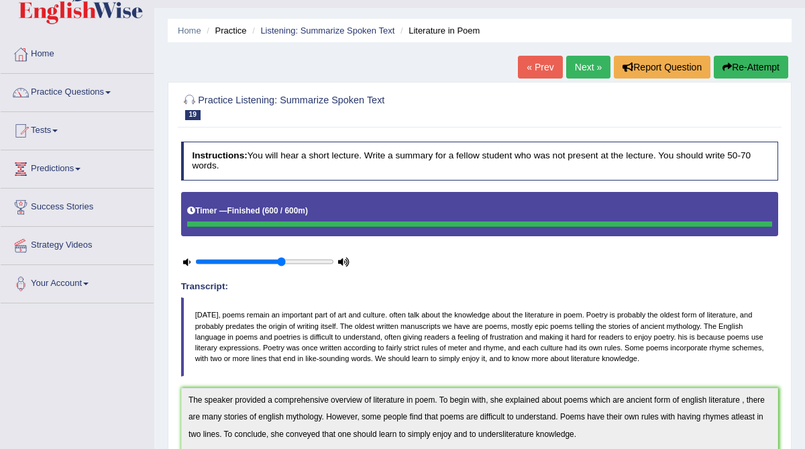
scroll to position [3, 0]
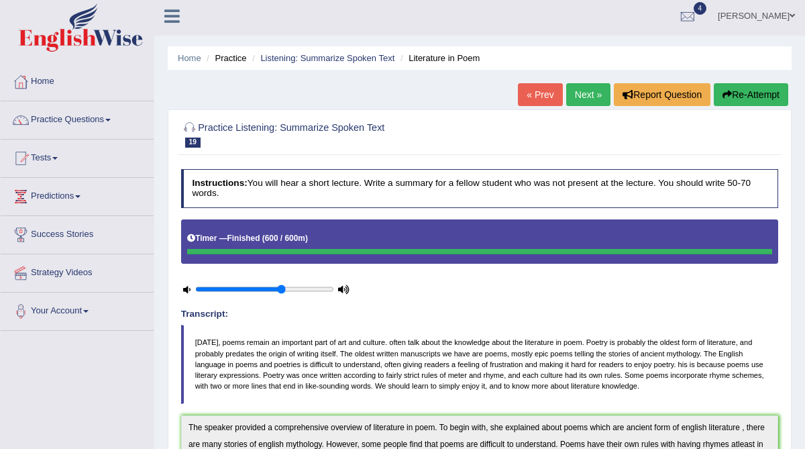
click at [744, 95] on button "Re-Attempt" at bounding box center [751, 94] width 74 height 23
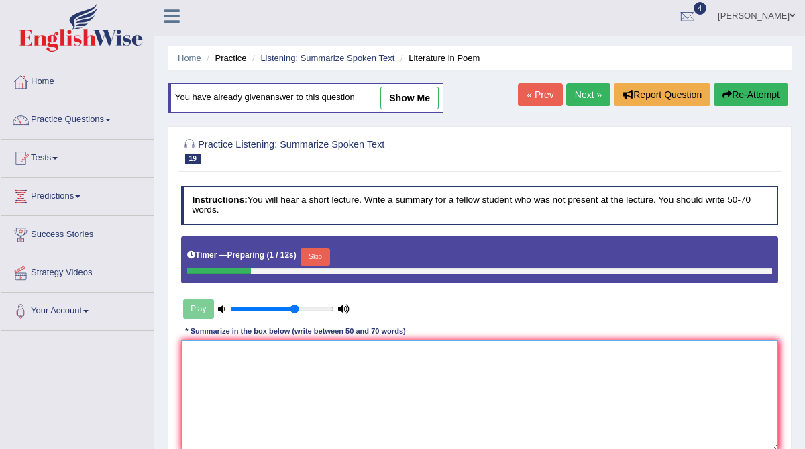
click at [206, 358] on textarea at bounding box center [480, 395] width 598 height 111
paste textarea "The speaker provided a comprehensive overview of literature in poem. To begin w…"
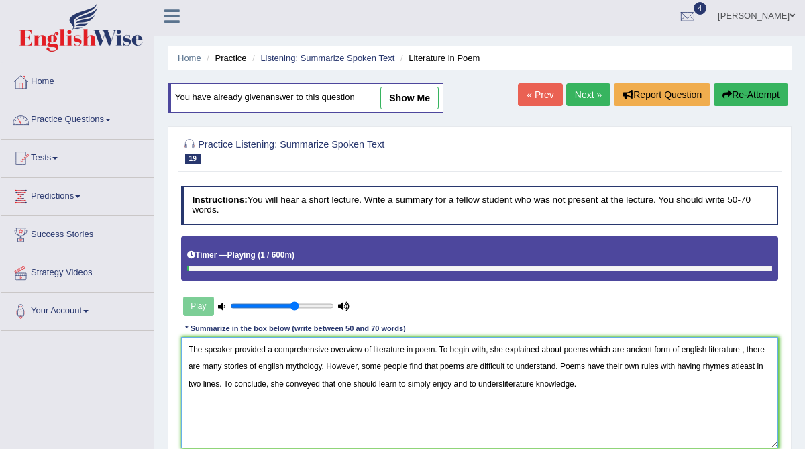
drag, startPoint x: 565, startPoint y: 353, endPoint x: 544, endPoint y: 349, distance: 21.8
click at [544, 349] on textarea "The speaker provided a comprehensive overview of literature in poem. To begin w…" at bounding box center [480, 392] width 598 height 111
type textarea "The speaker provided a comprehensive overview of literature in poem. To begin w…"
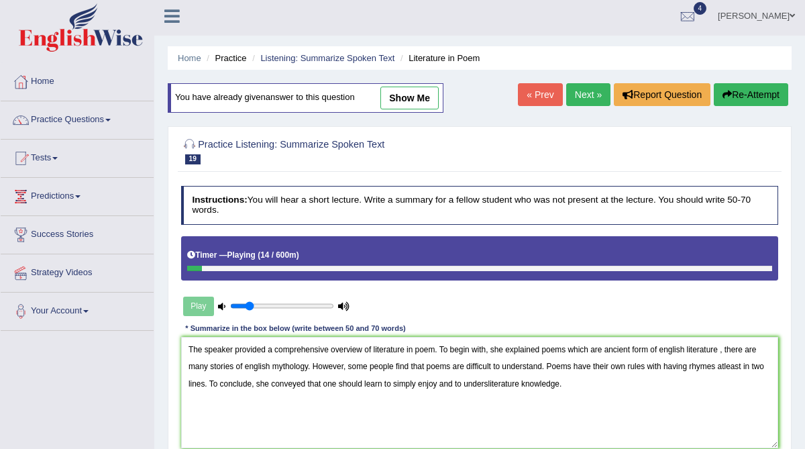
drag, startPoint x: 293, startPoint y: 303, endPoint x: 248, endPoint y: 304, distance: 45.0
type input "0.2"
click at [248, 303] on input "range" at bounding box center [281, 305] width 103 height 9
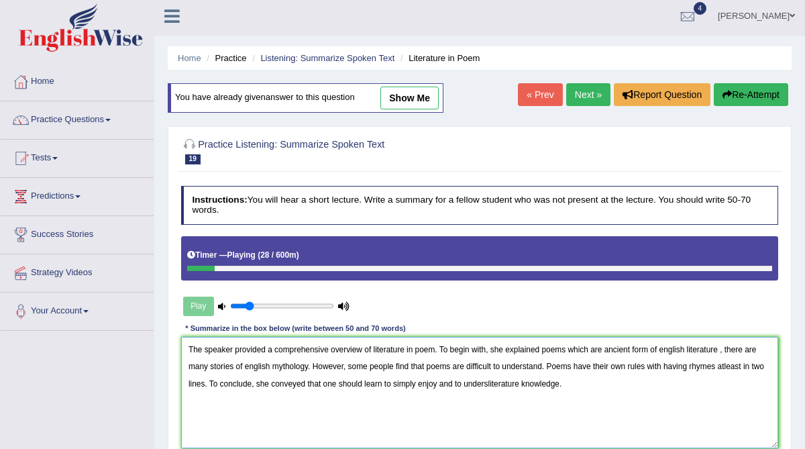
click at [548, 368] on textarea "The speaker provided a comprehensive overview of literature in poem. To begin w…" at bounding box center [480, 392] width 598 height 111
drag, startPoint x: 656, startPoint y: 368, endPoint x: 646, endPoint y: 366, distance: 10.2
click at [646, 366] on textarea "The speaker provided a comprehensive overview of literature in poem. To begin w…" at bounding box center [480, 392] width 598 height 111
click at [660, 385] on textarea "The speaker provided a comprehensive overview of literature in poem. To begin w…" at bounding box center [480, 392] width 598 height 111
click at [656, 364] on textarea "The speaker provided a comprehensive overview of literature in poem. To begin w…" at bounding box center [480, 392] width 598 height 111
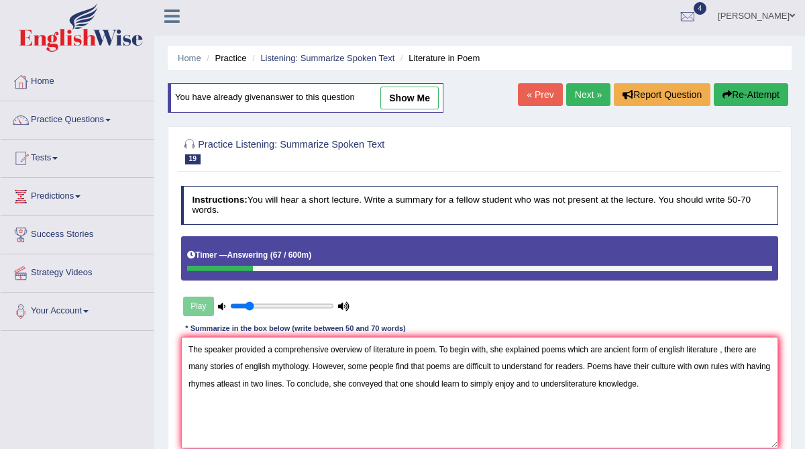
drag, startPoint x: 523, startPoint y: 381, endPoint x: 499, endPoint y: 378, distance: 24.3
click at [499, 378] on textarea "The speaker provided a comprehensive overview of literature in poem. To begin w…" at bounding box center [480, 392] width 598 height 111
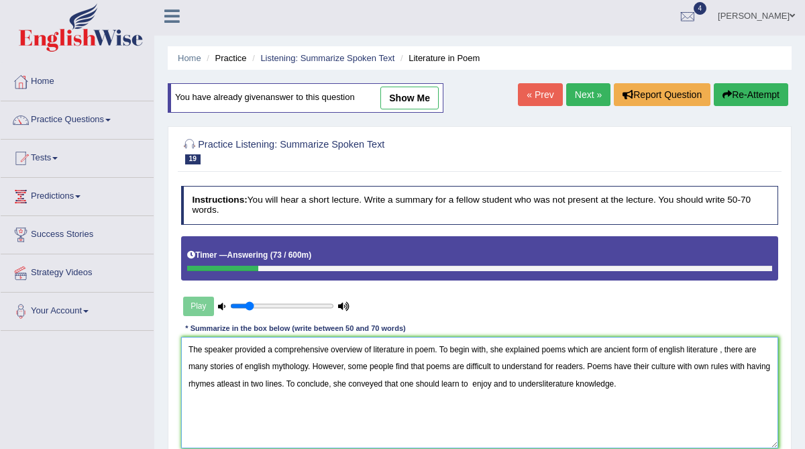
click at [570, 385] on textarea "The speaker provided a comprehensive overview of literature in poem. To begin w…" at bounding box center [480, 392] width 598 height 111
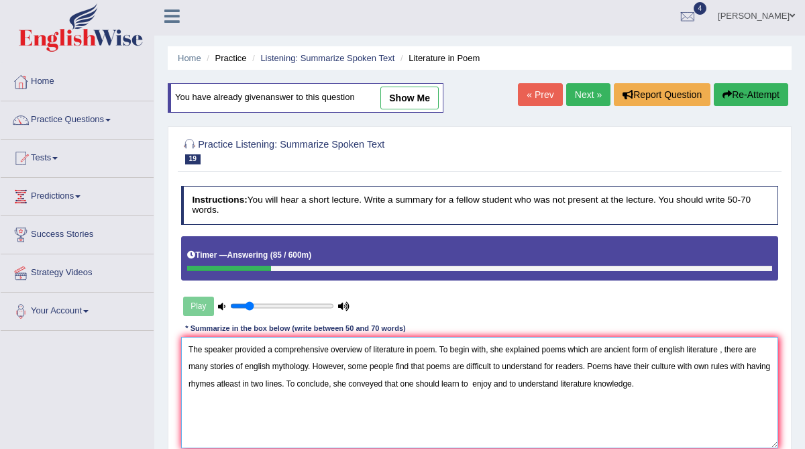
drag, startPoint x: 309, startPoint y: 384, endPoint x: 242, endPoint y: 384, distance: 66.4
click at [242, 384] on textarea "The speaker provided a comprehensive overview of literature in poem. To begin w…" at bounding box center [480, 392] width 598 height 111
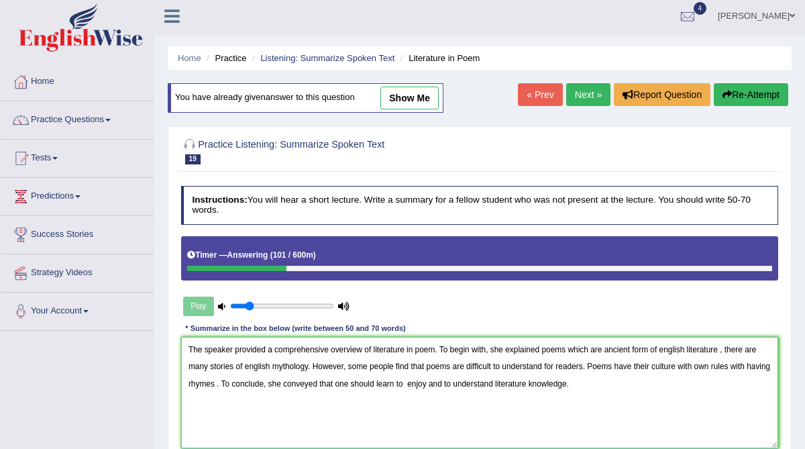
click at [546, 350] on textarea "The speaker provided a comprehensive overview of literature in poem. To begin w…" at bounding box center [480, 392] width 598 height 111
drag, startPoint x: 607, startPoint y: 348, endPoint x: 588, endPoint y: 342, distance: 19.1
click at [588, 342] on textarea "The speaker provided a comprehensive overview of literature in poem. To begin w…" at bounding box center [480, 392] width 598 height 111
drag, startPoint x: 397, startPoint y: 366, endPoint x: 368, endPoint y: 362, distance: 28.4
click at [368, 362] on textarea "The speaker provided a comprehensive overview of literature in poem. To begin w…" at bounding box center [480, 392] width 598 height 111
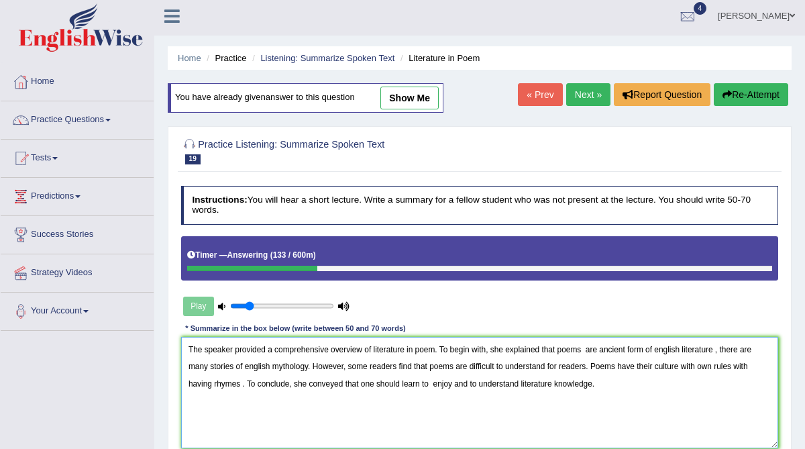
drag, startPoint x: 590, startPoint y: 366, endPoint x: 552, endPoint y: 366, distance: 37.6
click at [552, 367] on textarea "The speaker provided a comprehensive overview of literature in poem. To begin w…" at bounding box center [480, 392] width 598 height 111
drag, startPoint x: 205, startPoint y: 383, endPoint x: 187, endPoint y: 382, distance: 18.8
click at [187, 382] on textarea "The speaker provided a comprehensive overview of literature in poem. To begin w…" at bounding box center [480, 392] width 598 height 111
click at [452, 381] on textarea "The speaker provided a comprehensive overview of literature in poem. To begin w…" at bounding box center [480, 392] width 598 height 111
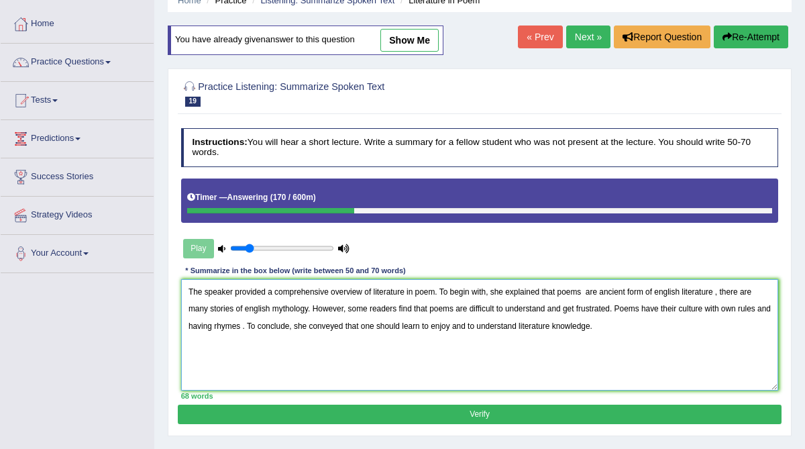
scroll to position [66, 0]
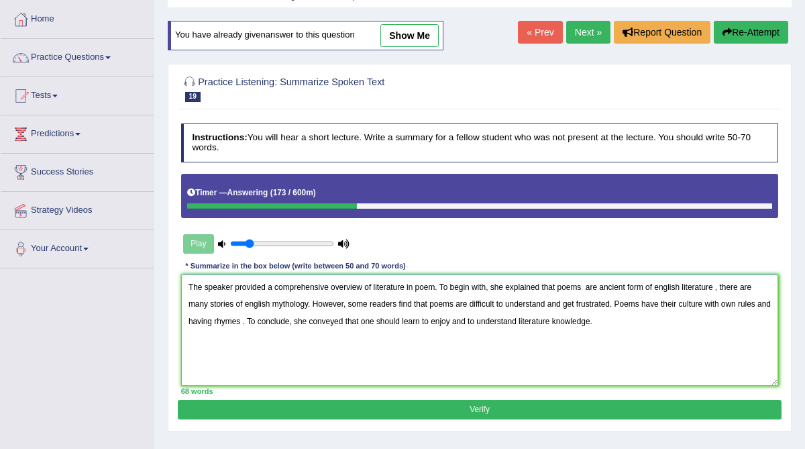
type textarea "The speaker provided a comprehensive overview of literature in poem. To begin w…"
click at [466, 406] on button "Verify" at bounding box center [479, 409] width 603 height 19
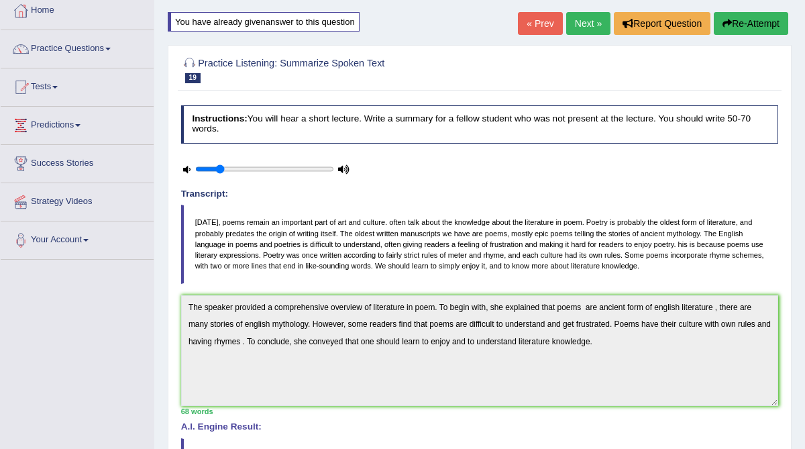
scroll to position [73, 0]
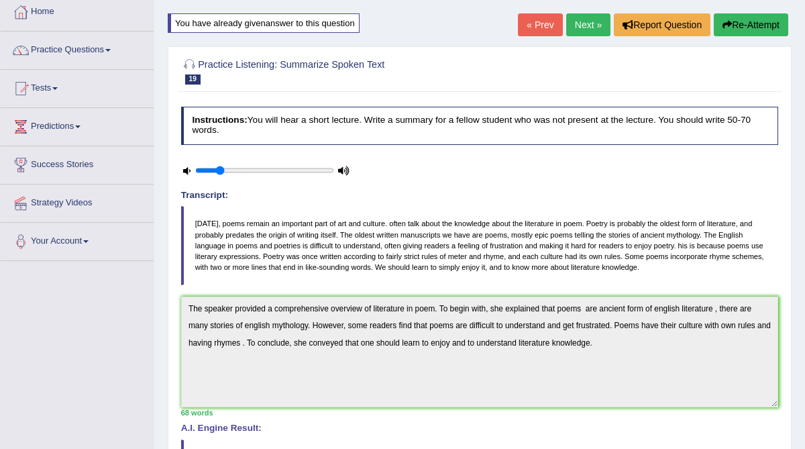
click at [580, 25] on link "Next »" at bounding box center [588, 24] width 44 height 23
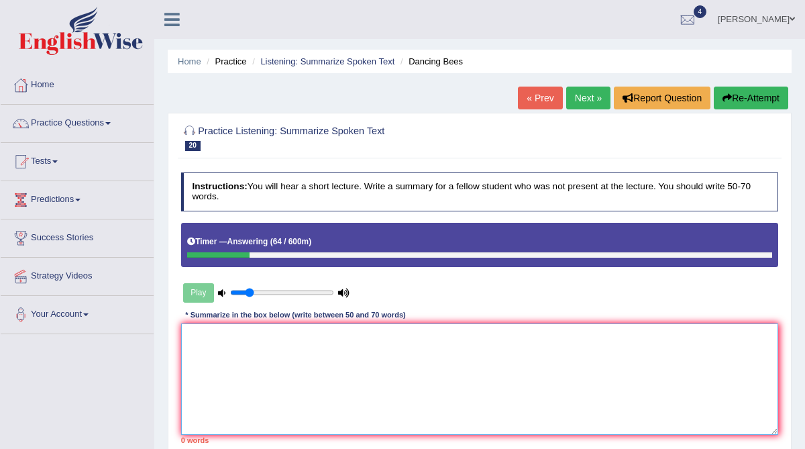
click at [203, 334] on textarea at bounding box center [480, 378] width 598 height 111
click at [203, 334] on textarea "The speaker provided a comprehensive overview of dancing bees hi" at bounding box center [480, 378] width 598 height 111
click at [457, 340] on textarea "The speaker provided a comprehensive overview of dancing bees hig" at bounding box center [480, 378] width 598 height 111
click at [457, 340] on textarea "The speaker provided a comprehensive overview of dancing bees highlig" at bounding box center [480, 378] width 598 height 111
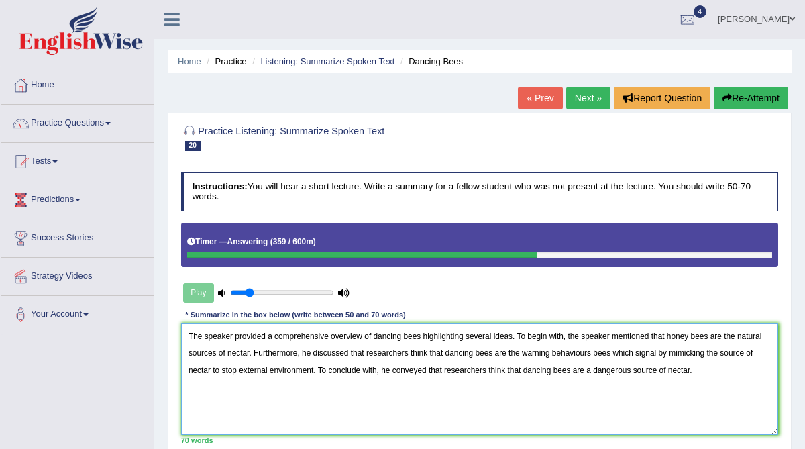
click at [444, 354] on textarea "The speaker provided a comprehensive overview of dancing bees highlighting seve…" at bounding box center [480, 378] width 598 height 111
drag, startPoint x: 513, startPoint y: 369, endPoint x: 433, endPoint y: 367, distance: 79.9
click at [433, 367] on textarea "The speaker provided a comprehensive overview of dancing bees highlighting seve…" at bounding box center [480, 378] width 598 height 111
click at [519, 370] on textarea "The speaker provided a comprehensive overview of dancing bees highlighting seve…" at bounding box center [480, 378] width 598 height 111
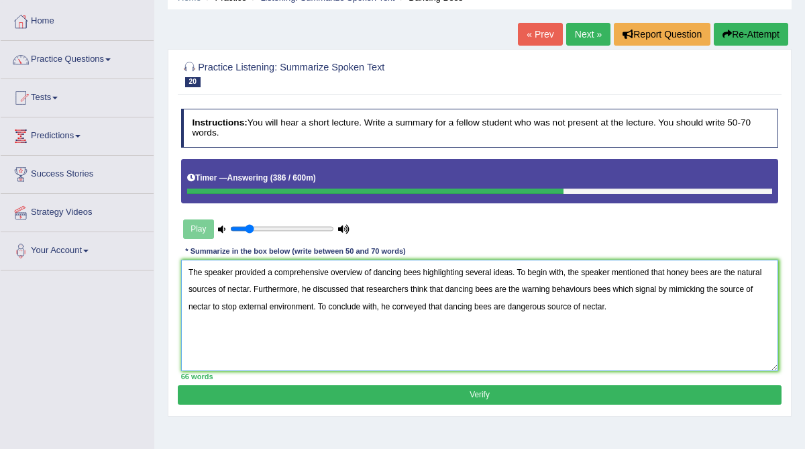
scroll to position [65, 0]
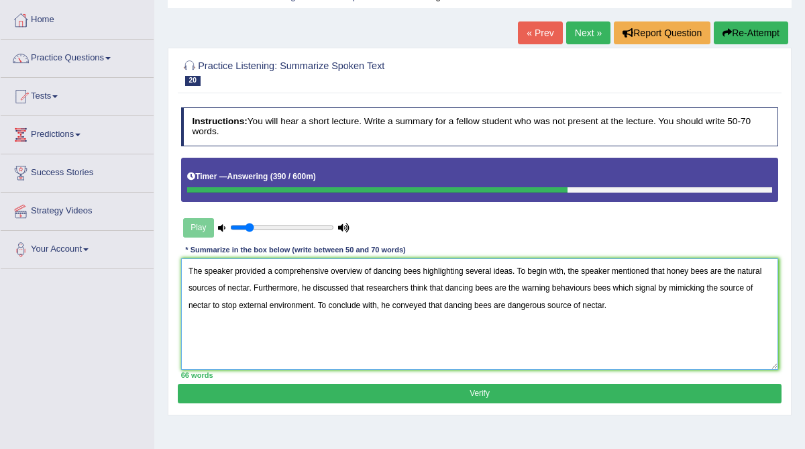
type textarea "The speaker provided a comprehensive overview of dancing bees highlighting seve…"
click at [530, 388] on button "Verify" at bounding box center [479, 393] width 603 height 19
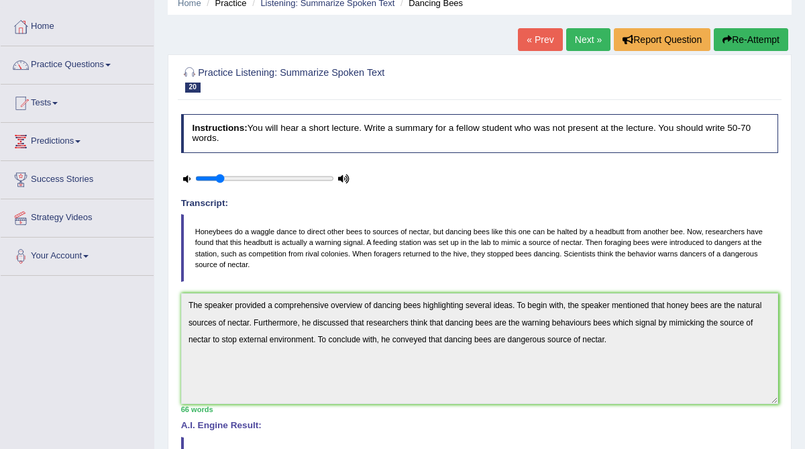
scroll to position [61, 0]
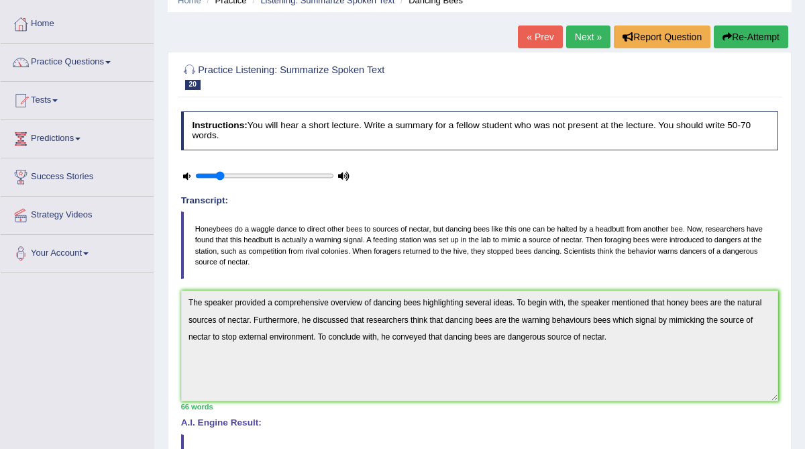
drag, startPoint x: 591, startPoint y: 250, endPoint x: 602, endPoint y: 256, distance: 12.9
click at [603, 256] on blockquote "Honeybees do a waggle dance to direct other bees to sources of nectar, but danc…" at bounding box center [480, 245] width 598 height 68
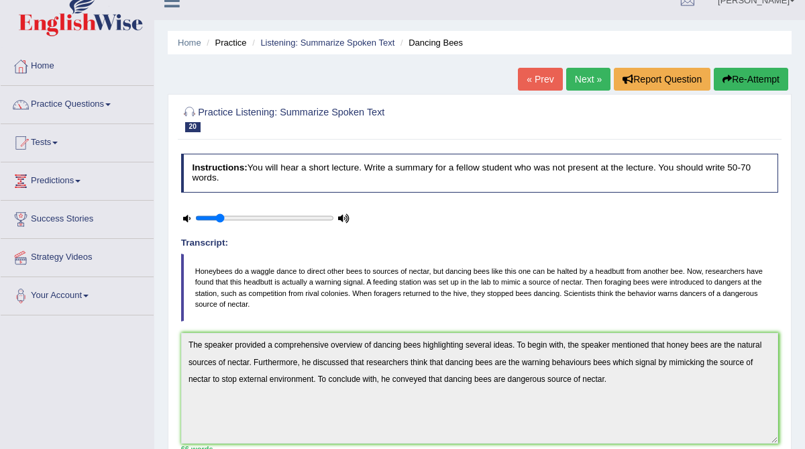
scroll to position [0, 0]
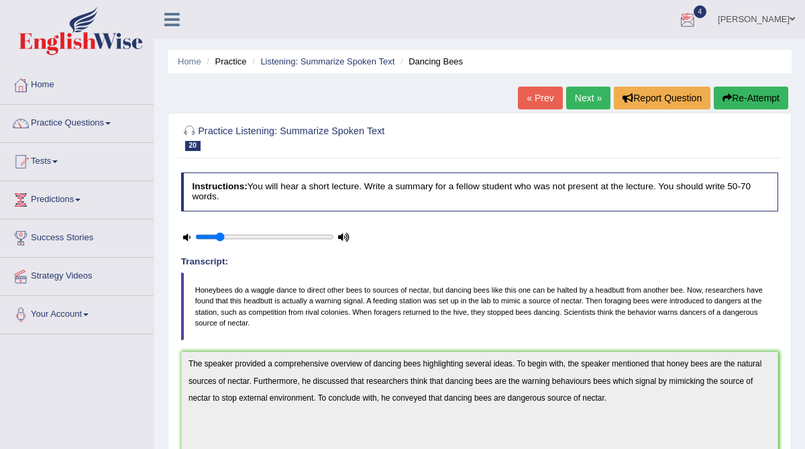
click at [698, 19] on div at bounding box center [688, 20] width 20 height 20
